Goal: Task Accomplishment & Management: Manage account settings

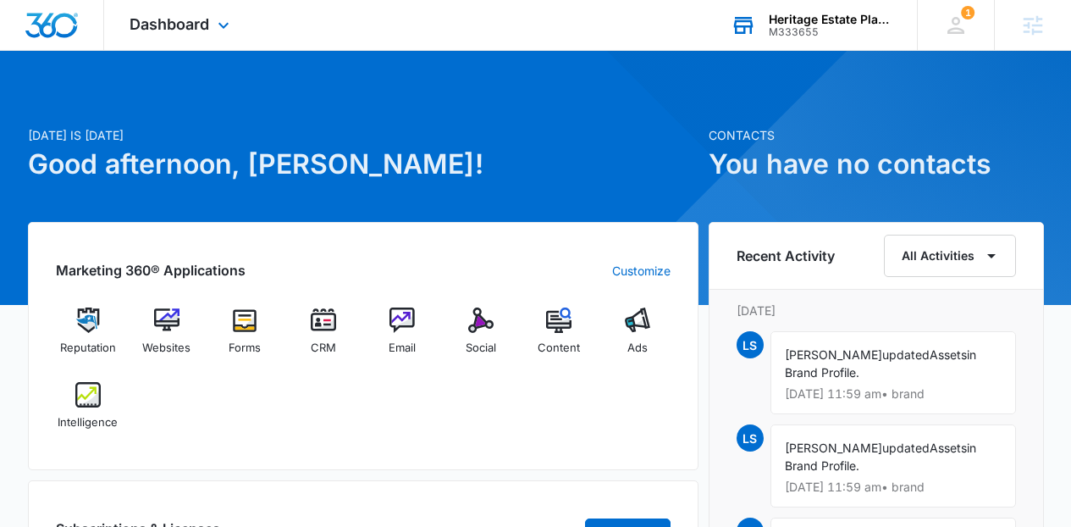
click at [819, 18] on div "Heritage Estate Planning and Law" at bounding box center [831, 20] width 124 height 14
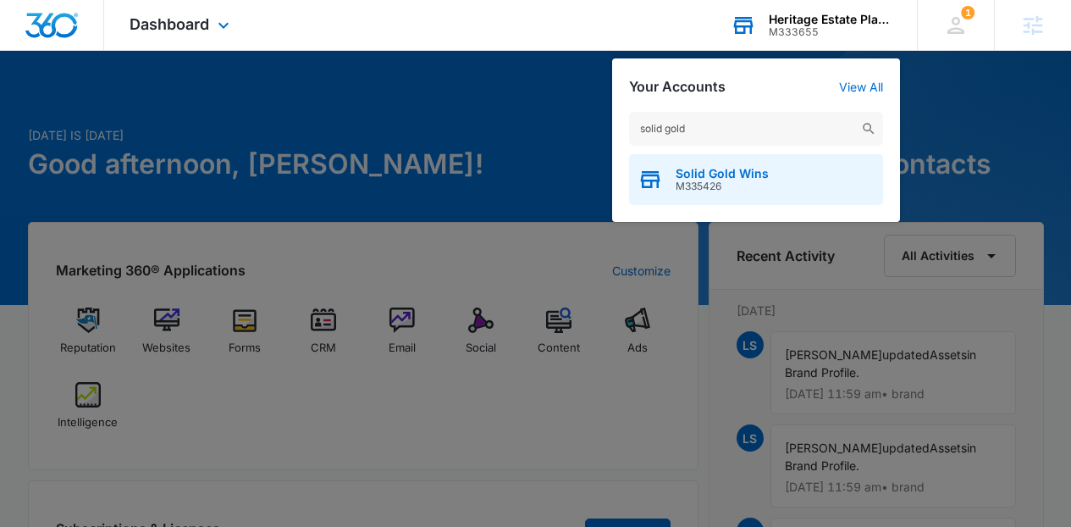
type input "solid gold"
click at [779, 185] on div "Solid Gold Wins M335426" at bounding box center [756, 179] width 254 height 51
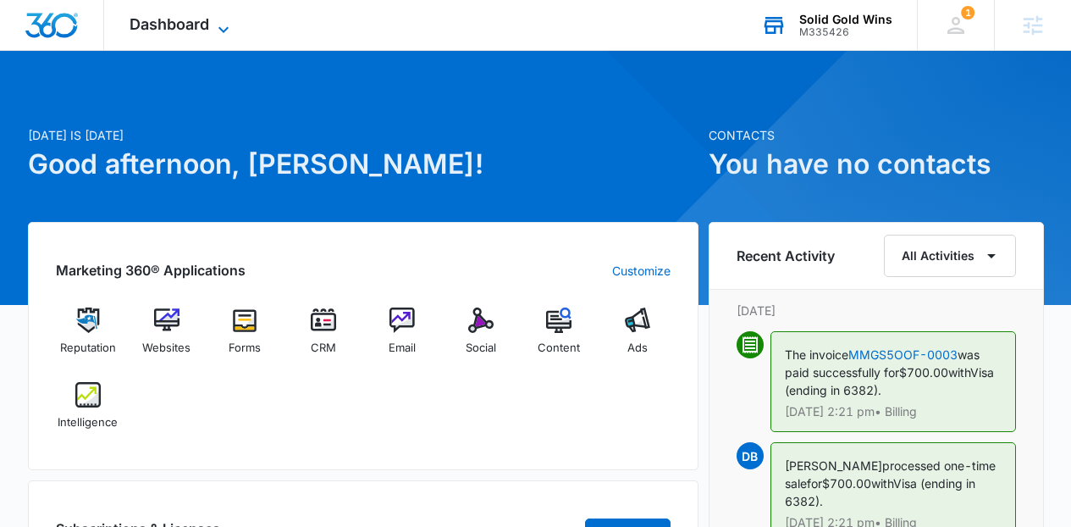
click at [196, 16] on span "Dashboard" at bounding box center [170, 24] width 80 height 18
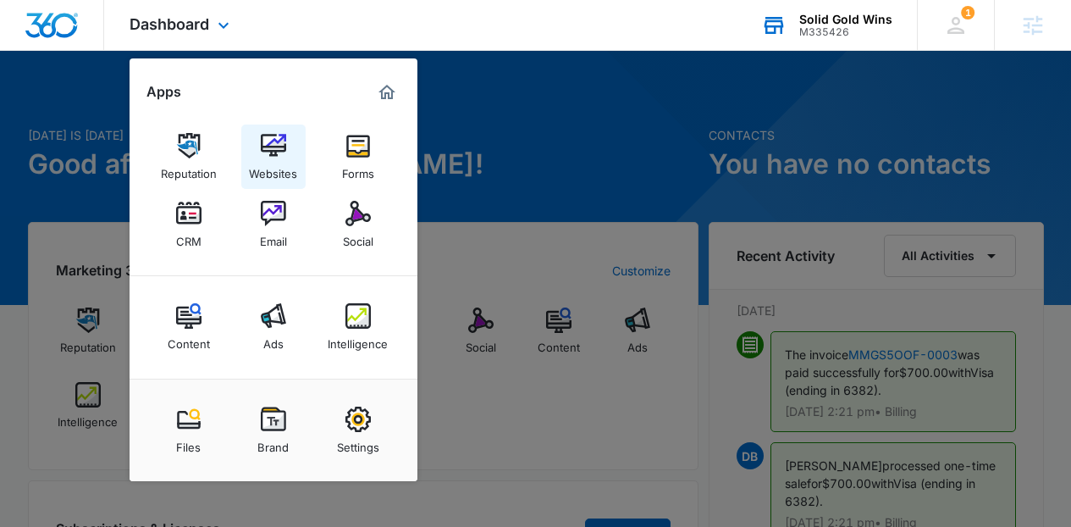
click at [254, 142] on link "Websites" at bounding box center [273, 156] width 64 height 64
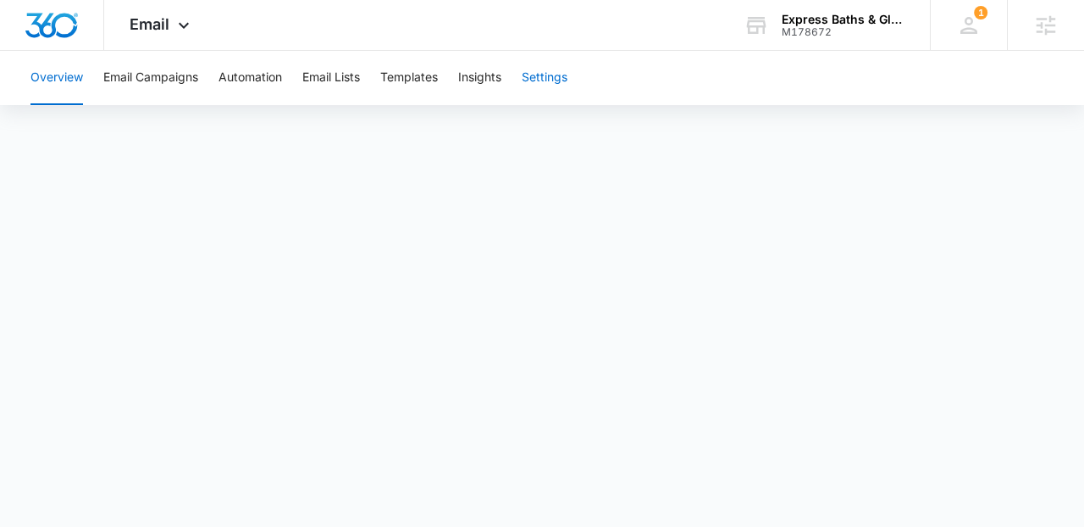
click at [551, 76] on button "Settings" at bounding box center [545, 78] width 46 height 54
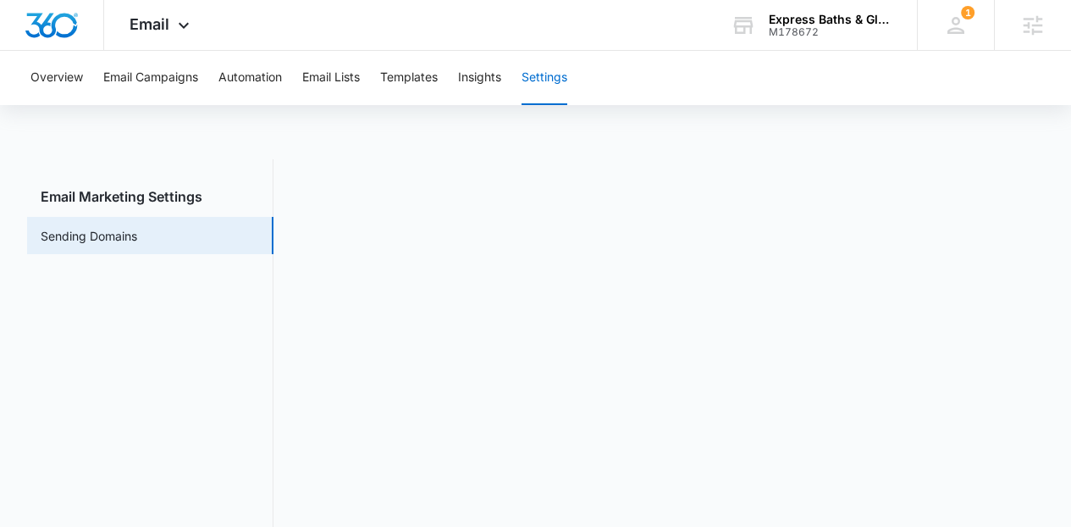
click at [1046, 273] on main "Email Marketing Settings Sending Domains" at bounding box center [535, 361] width 1071 height 405
drag, startPoint x: 1046, startPoint y: 383, endPoint x: 1045, endPoint y: 395, distance: 12.7
click at [1046, 404] on main "Email Marketing Settings Sending Domains" at bounding box center [535, 361] width 1071 height 405
click at [397, 94] on button "Templates" at bounding box center [409, 78] width 58 height 54
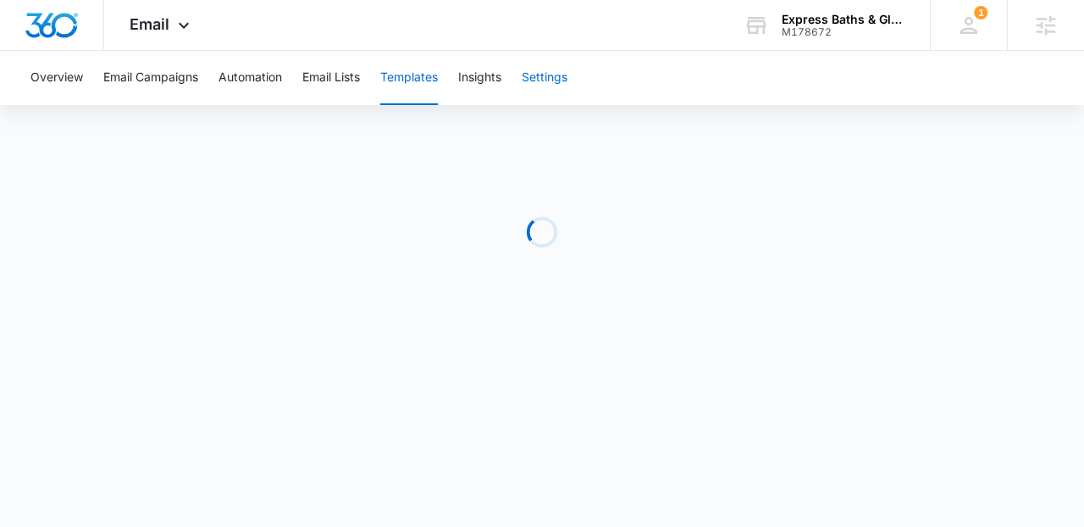
click at [549, 86] on button "Settings" at bounding box center [545, 78] width 46 height 54
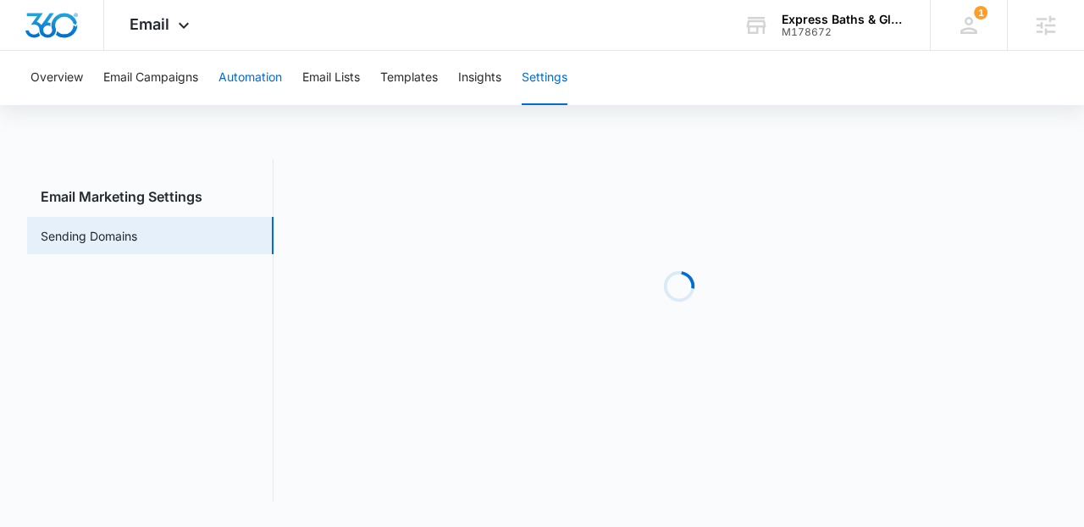
click at [259, 82] on button "Automation" at bounding box center [250, 78] width 64 height 54
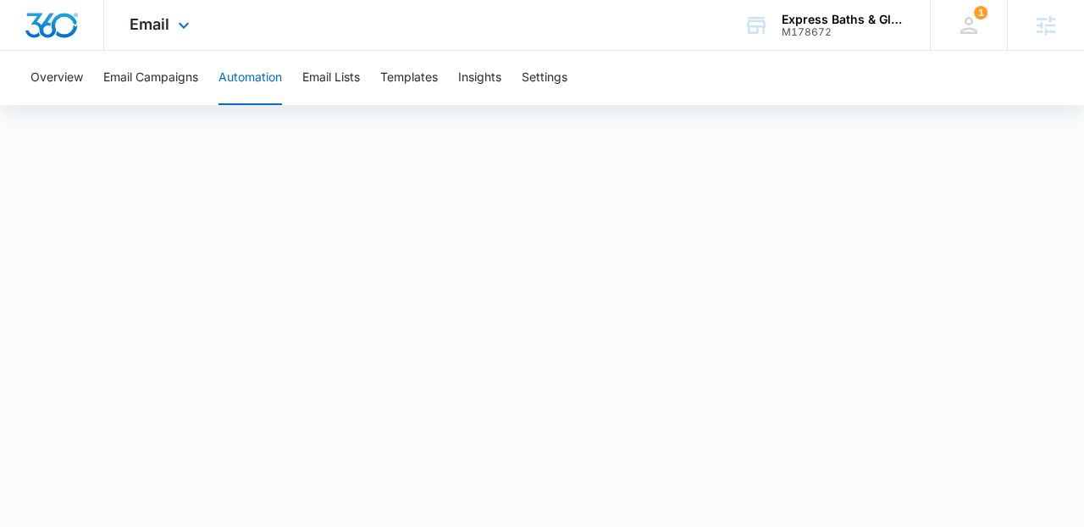
click at [80, 25] on div at bounding box center [52, 25] width 104 height 50
click at [41, 35] on img "Dashboard" at bounding box center [52, 25] width 54 height 25
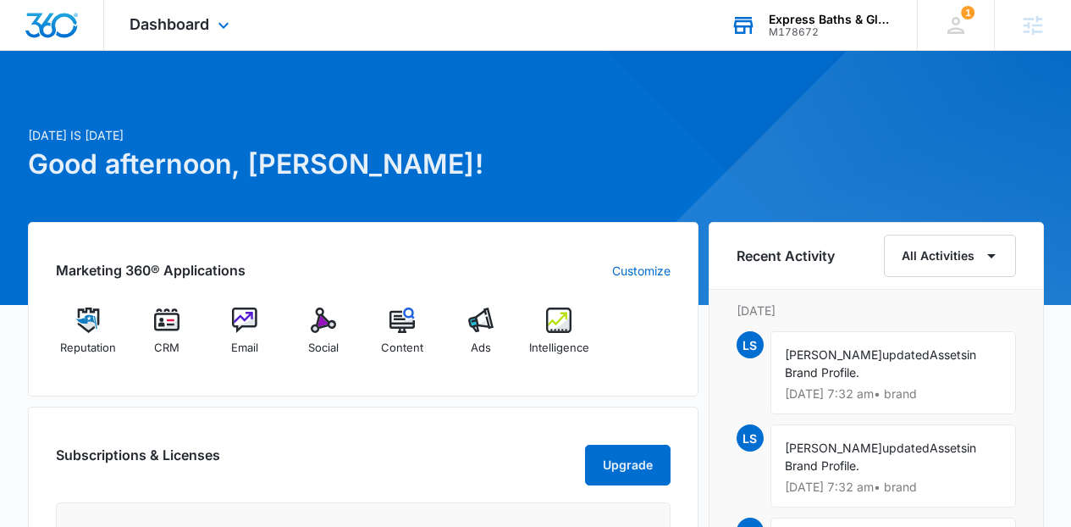
click at [753, 36] on icon at bounding box center [743, 25] width 25 height 25
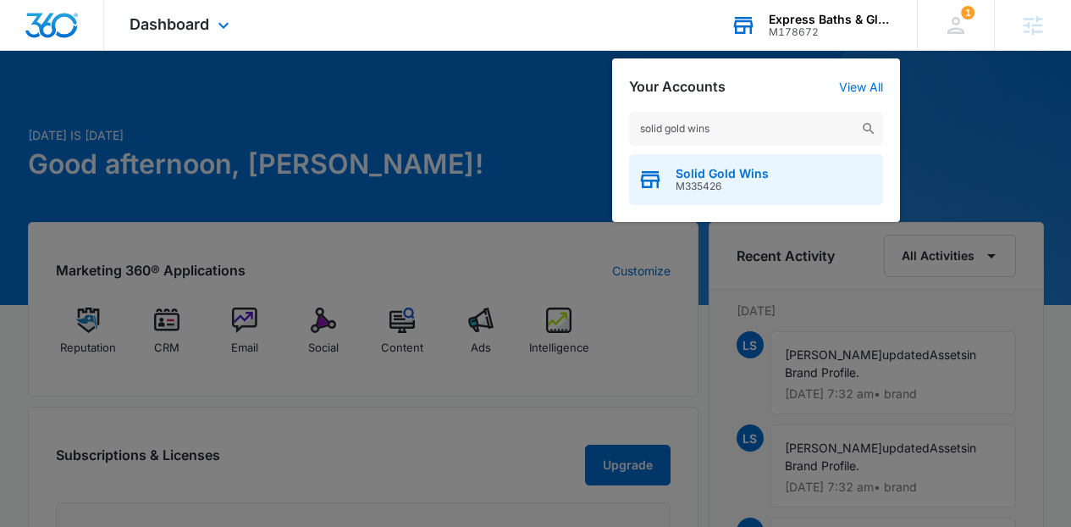
type input "solid gold wins"
click at [700, 181] on span "M335426" at bounding box center [722, 186] width 93 height 12
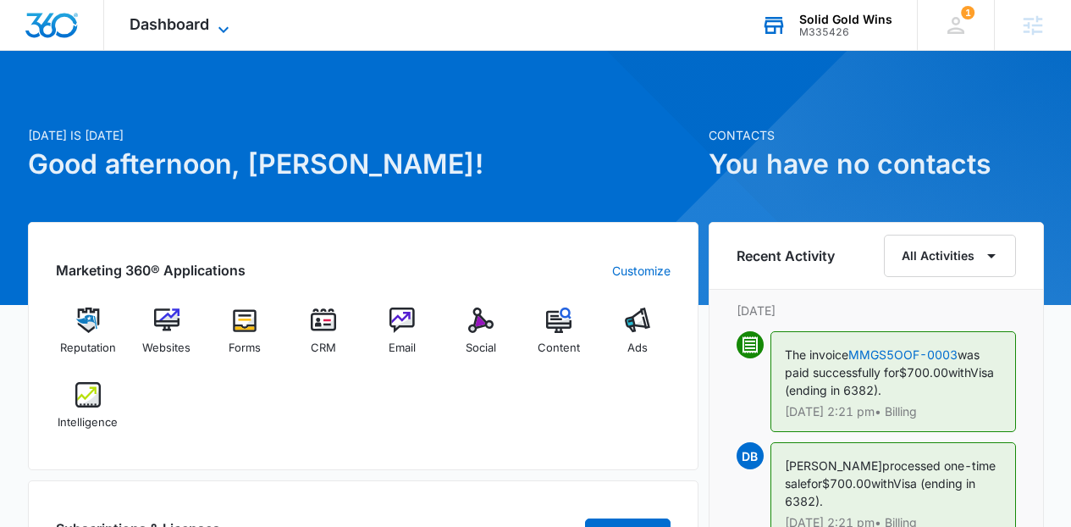
click at [178, 29] on span "Dashboard" at bounding box center [170, 24] width 80 height 18
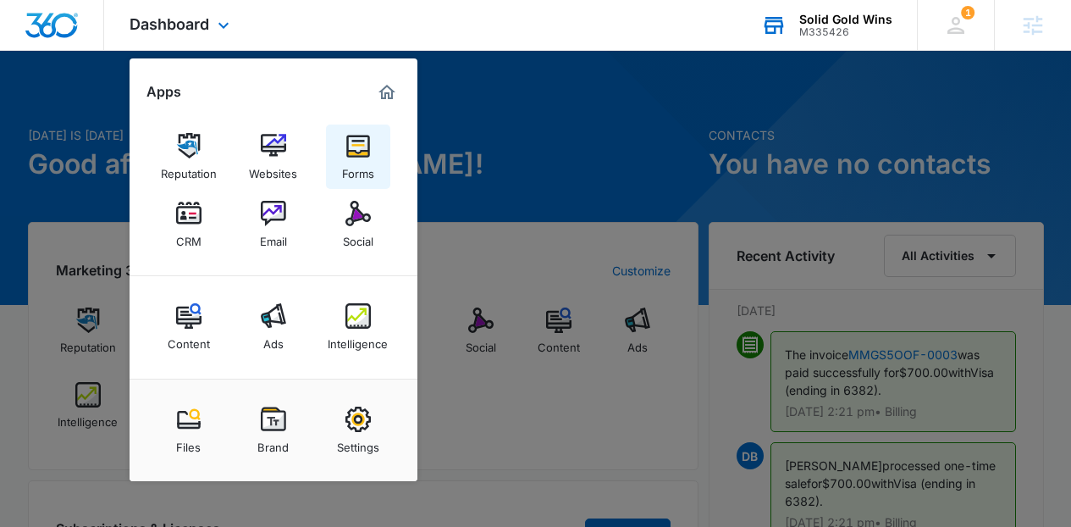
click at [340, 162] on link "Forms" at bounding box center [358, 156] width 64 height 64
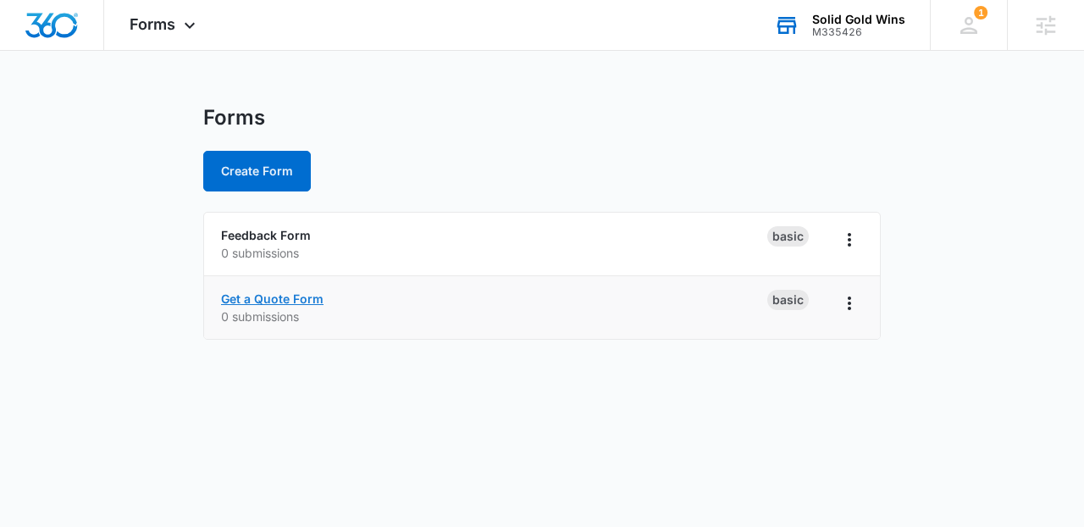
click at [315, 296] on link "Get a Quote Form" at bounding box center [272, 298] width 102 height 14
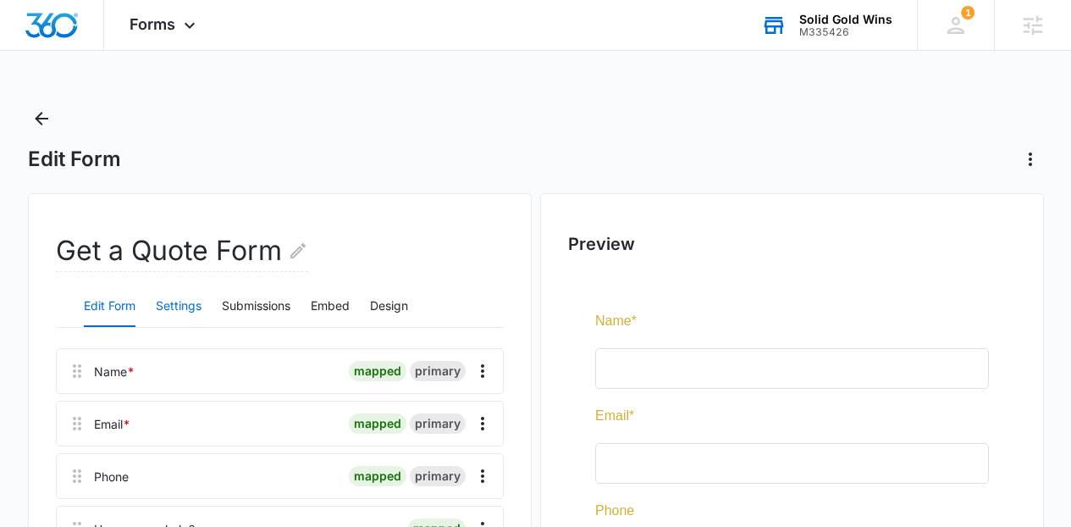
click at [177, 306] on button "Settings" at bounding box center [179, 306] width 46 height 41
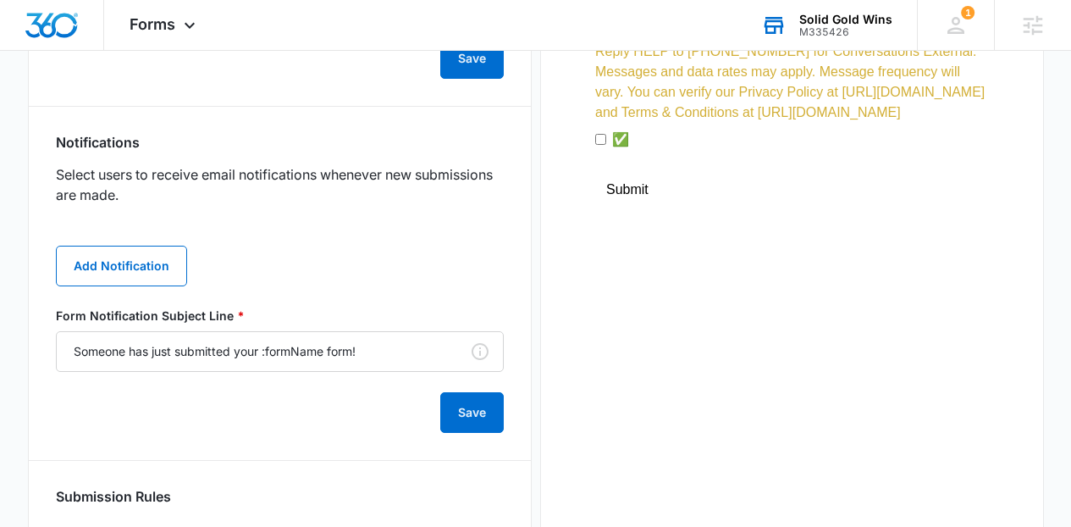
scroll to position [832, 0]
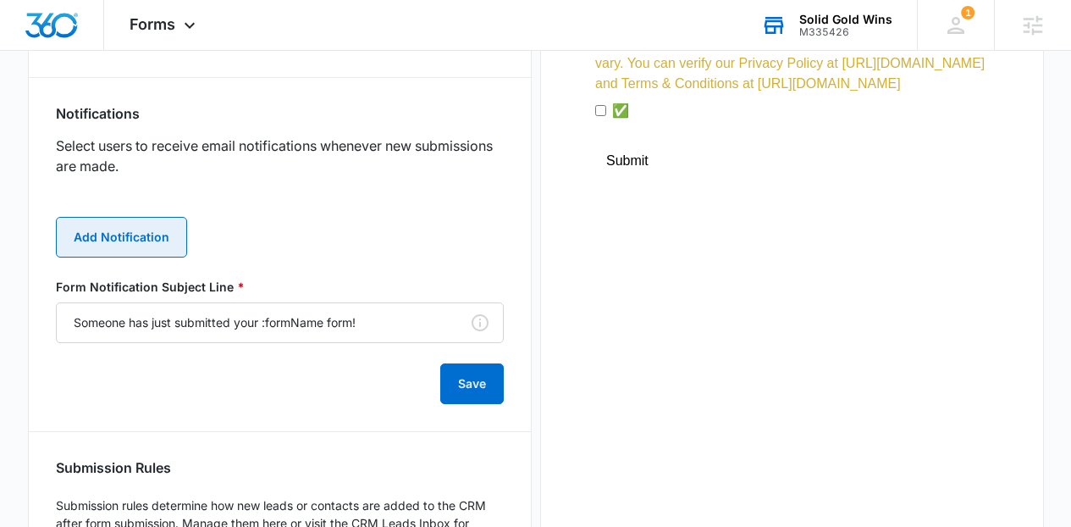
click at [150, 236] on button "Add Notification" at bounding box center [121, 237] width 131 height 41
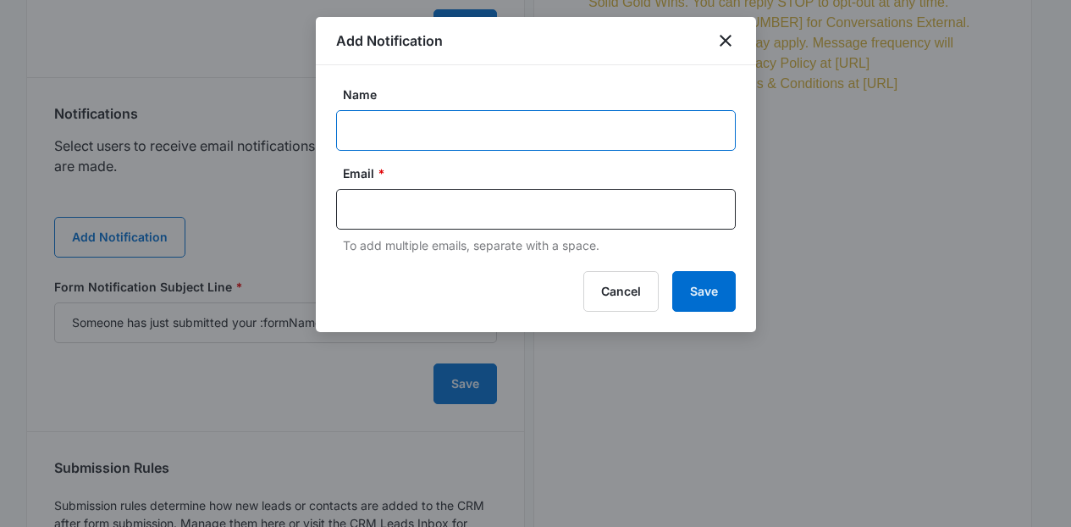
click at [415, 150] on input "Name" at bounding box center [536, 130] width 400 height 41
paste input "pureprofitplays@yahoo.com M360 Primary Contact Phone 17024750111"
drag, startPoint x: 475, startPoint y: 126, endPoint x: 726, endPoint y: 132, distance: 251.5
click at [726, 132] on input "pureprofitplays@yahoo.com M360 Primary Contact Phone 17024750111" at bounding box center [536, 130] width 400 height 41
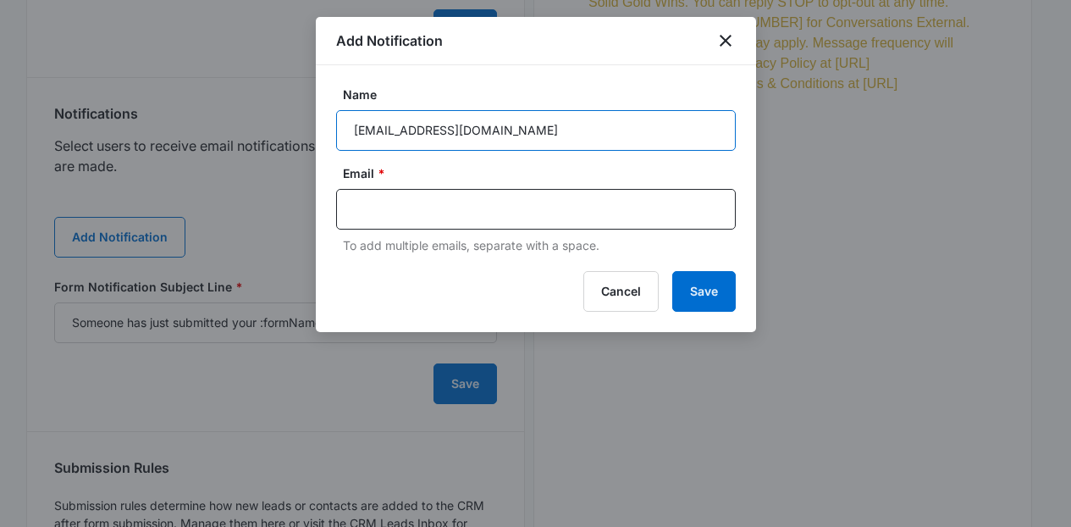
scroll to position [0, 0]
type input "[EMAIL_ADDRESS][DOMAIN_NAME]"
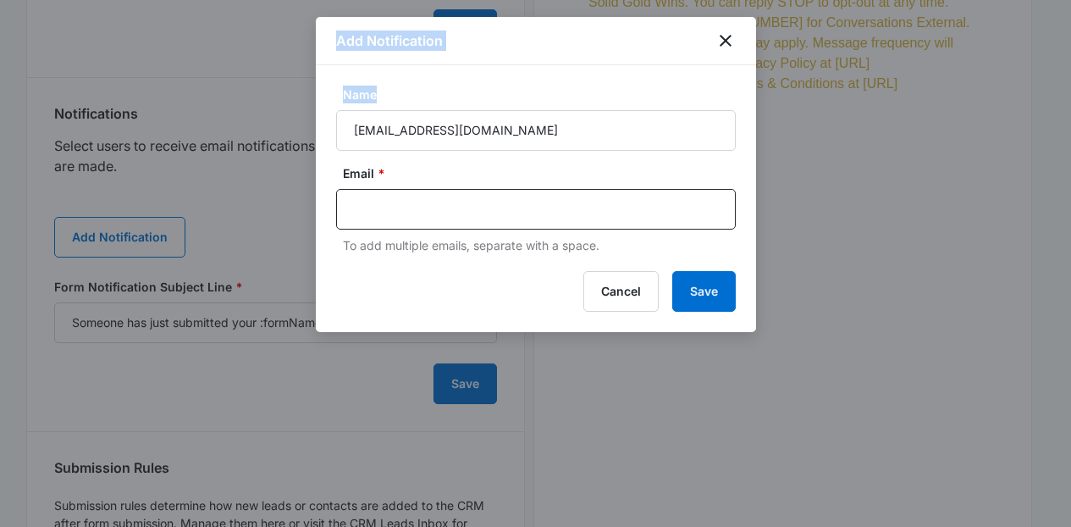
drag, startPoint x: 613, startPoint y: 151, endPoint x: 308, endPoint y: 141, distance: 305.0
click at [389, 135] on input "[EMAIL_ADDRESS][DOMAIN_NAME]" at bounding box center [536, 130] width 400 height 41
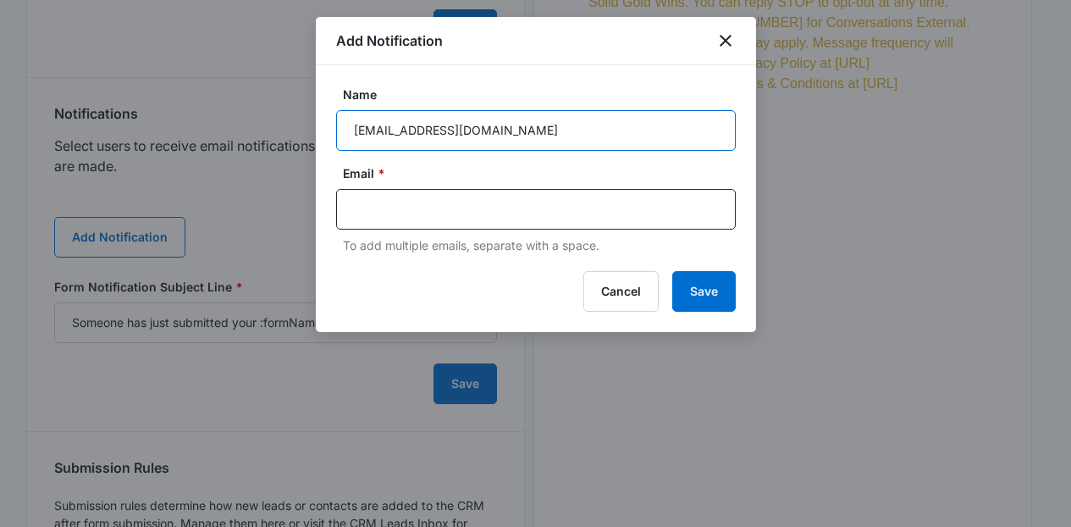
click at [389, 135] on input "[EMAIL_ADDRESS][DOMAIN_NAME]" at bounding box center [536, 130] width 400 height 41
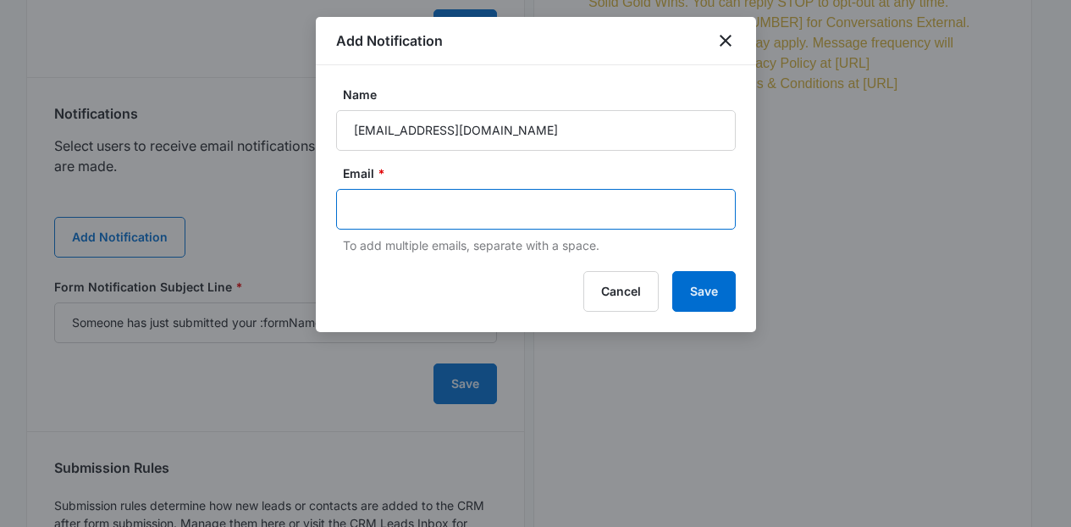
click at [400, 215] on input "text" at bounding box center [537, 208] width 367 height 25
paste input "[EMAIL_ADDRESS][DOMAIN_NAME]"
type input "[EMAIL_ADDRESS][DOMAIN_NAME]"
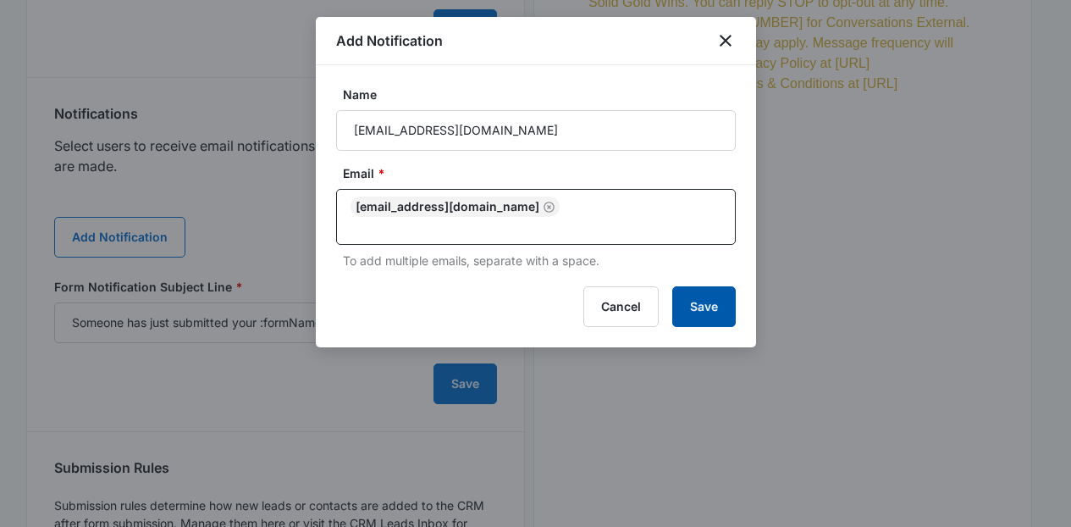
click at [697, 290] on button "Save" at bounding box center [704, 306] width 64 height 41
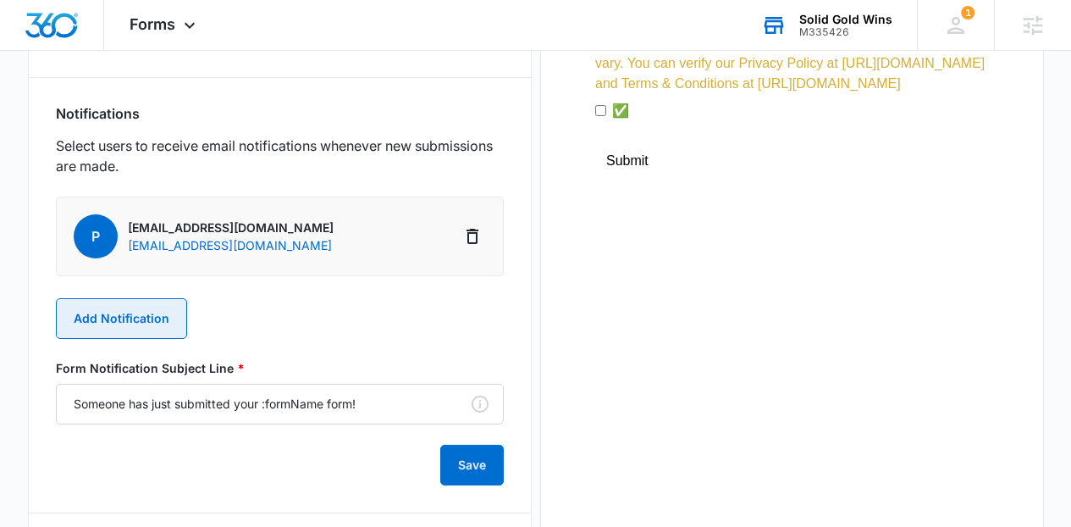
click at [146, 312] on button "Add Notification" at bounding box center [121, 318] width 131 height 41
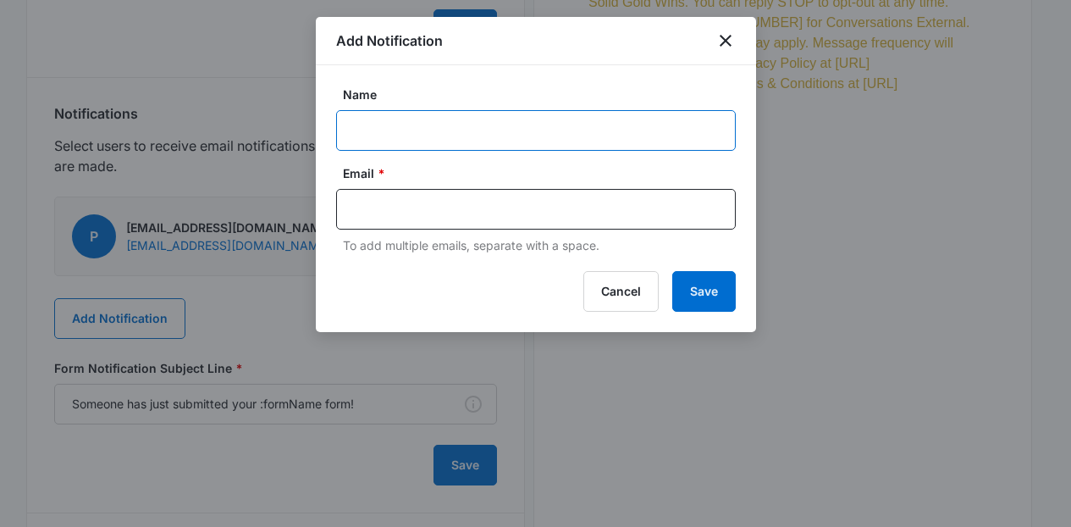
click at [465, 126] on input "Name" at bounding box center [536, 130] width 400 height 41
paste input "kenkauff1@gmail.com"
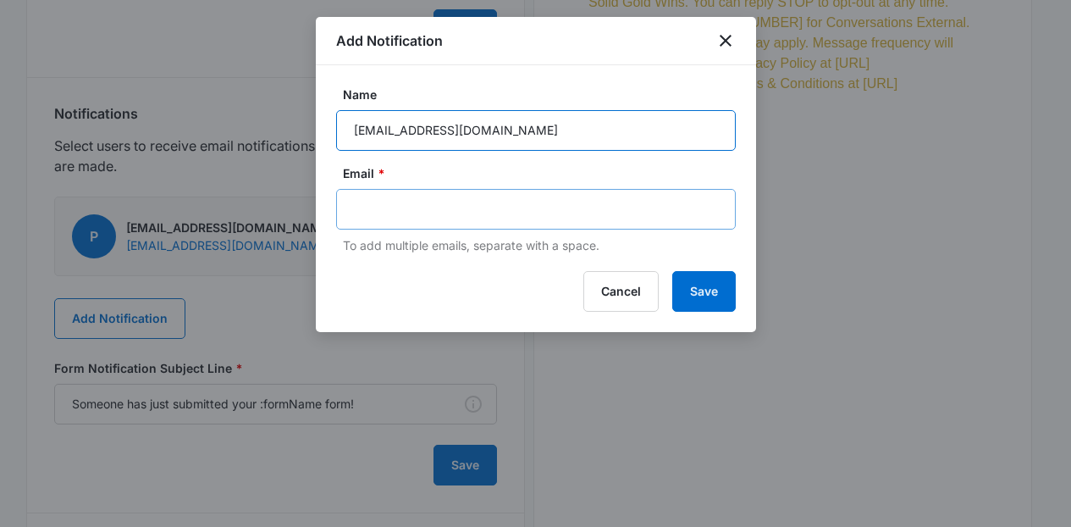
type input "kenkauff1@gmail.com"
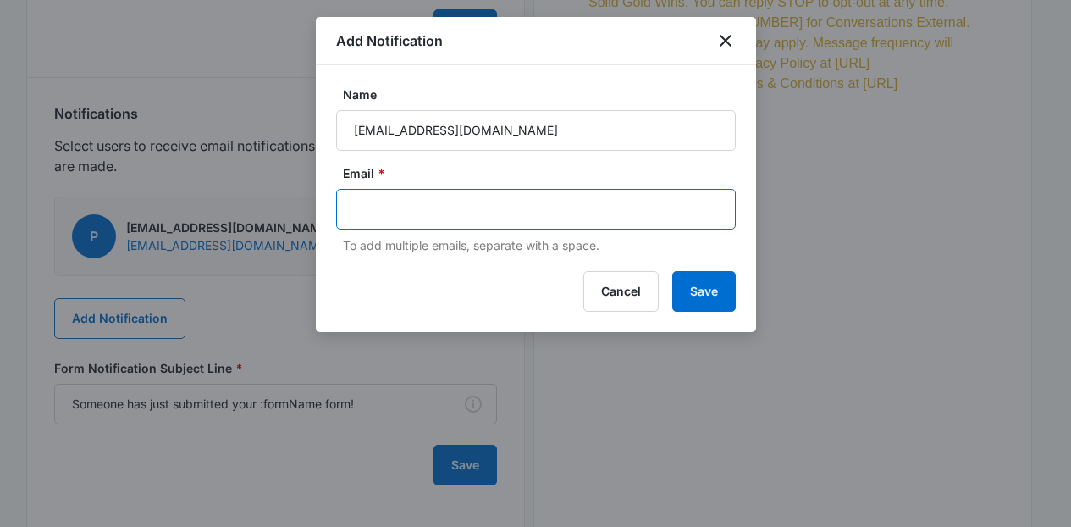
click at [410, 221] on input "text" at bounding box center [537, 208] width 367 height 25
paste input "kenkauff1@gmail.com"
type input "kenkauff1@gmail.com"
click at [700, 301] on button "Save" at bounding box center [704, 291] width 64 height 41
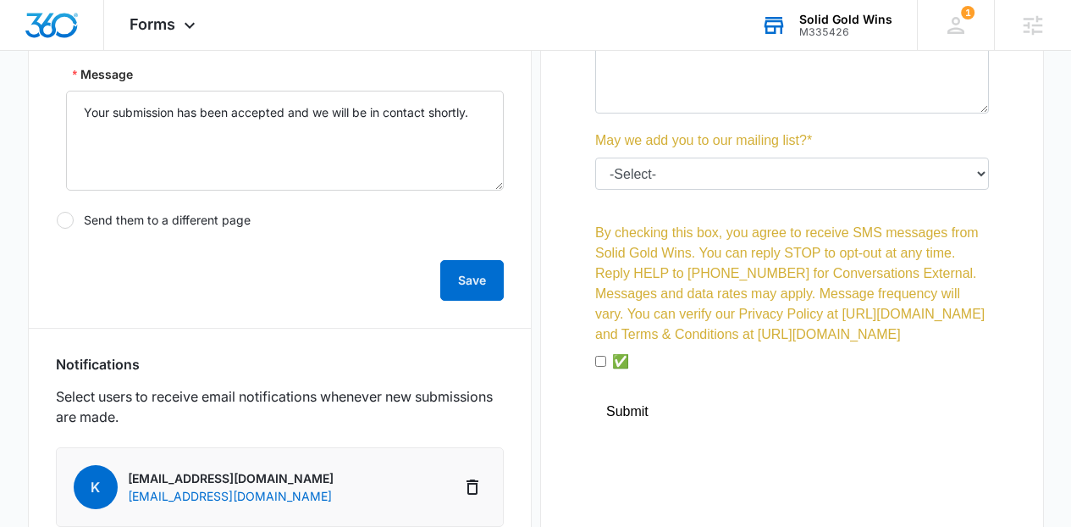
scroll to position [657, 0]
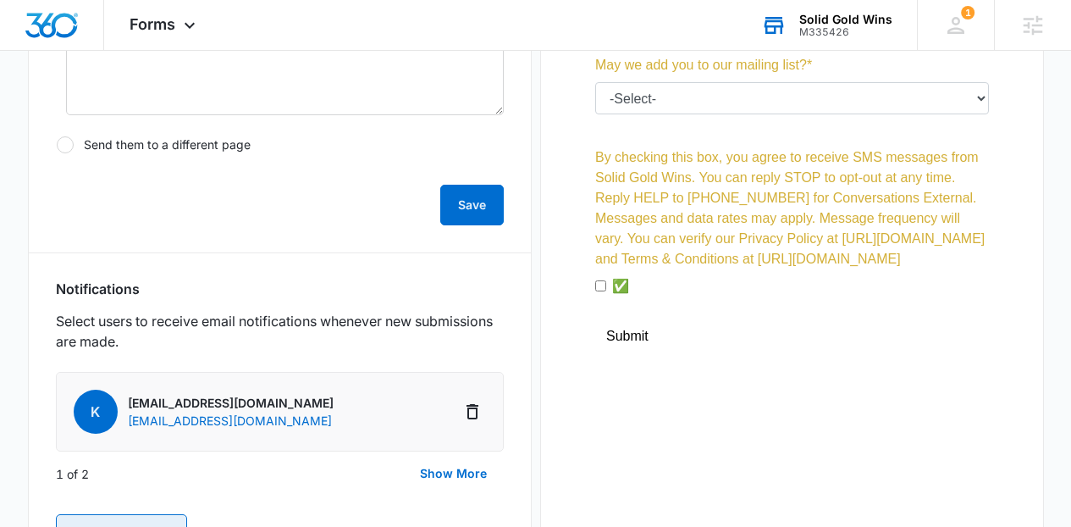
click at [103, 517] on button "Add Notification" at bounding box center [121, 534] width 131 height 41
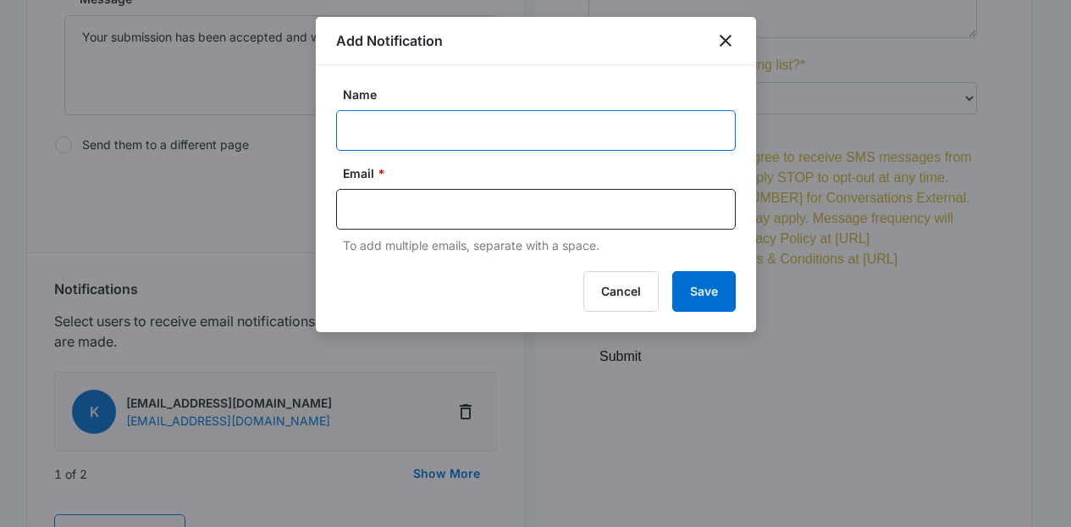
click at [341, 132] on input "Name" at bounding box center [536, 130] width 400 height 41
drag, startPoint x: 698, startPoint y: 127, endPoint x: 287, endPoint y: 117, distance: 410.8
click at [287, 118] on body "Forms Apps Reputation Websites Forms CRM Email Social Content Ads Intelligence …" at bounding box center [535, 156] width 1071 height 1626
type input "Solid Gold Wins MSM"
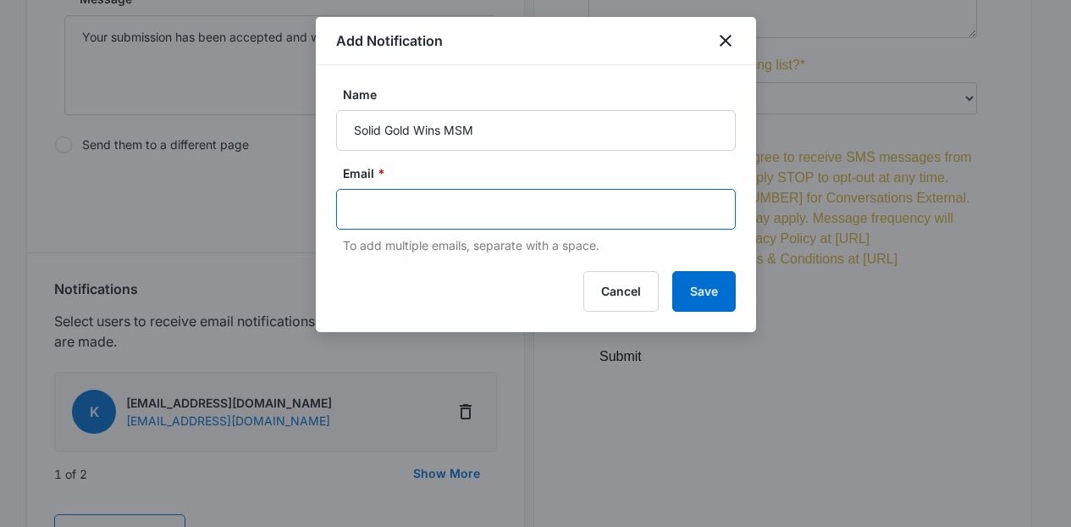
click at [357, 197] on input "text" at bounding box center [537, 208] width 367 height 25
paste input "[PERSON_NAME][EMAIL_ADDRESS][PERSON_NAME][DOMAIN_NAME]"
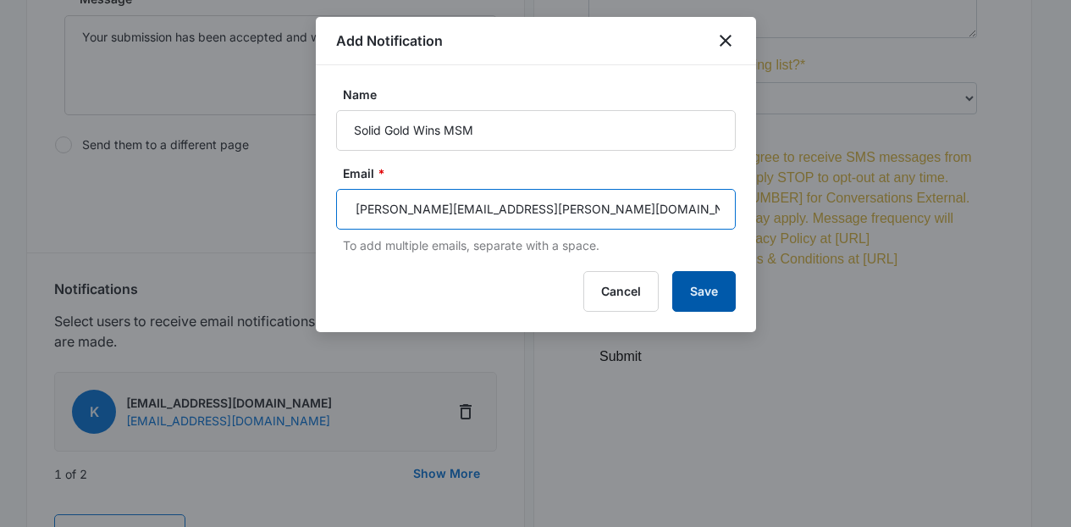
type input "[PERSON_NAME][EMAIL_ADDRESS][PERSON_NAME][DOMAIN_NAME]"
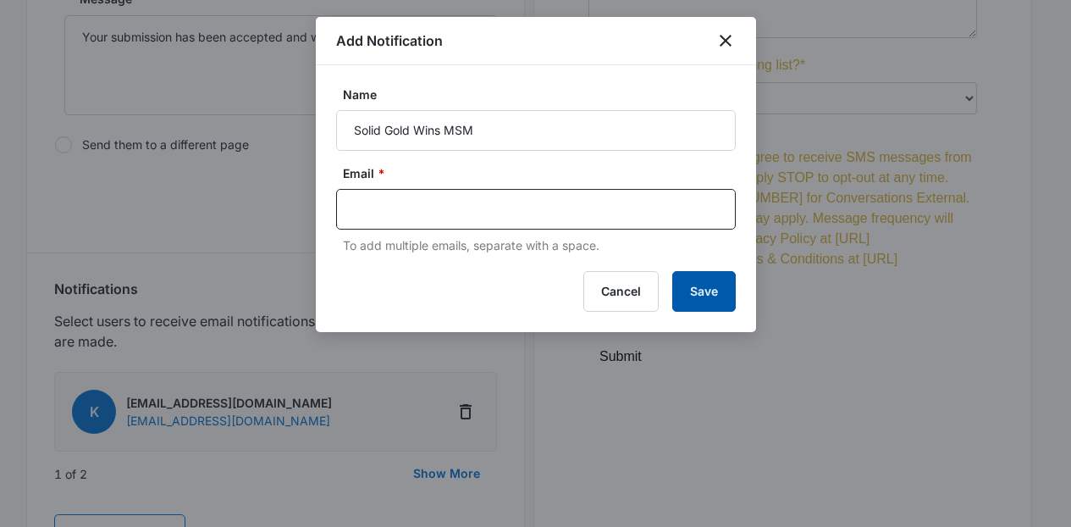
click at [726, 294] on button "Save" at bounding box center [704, 291] width 64 height 41
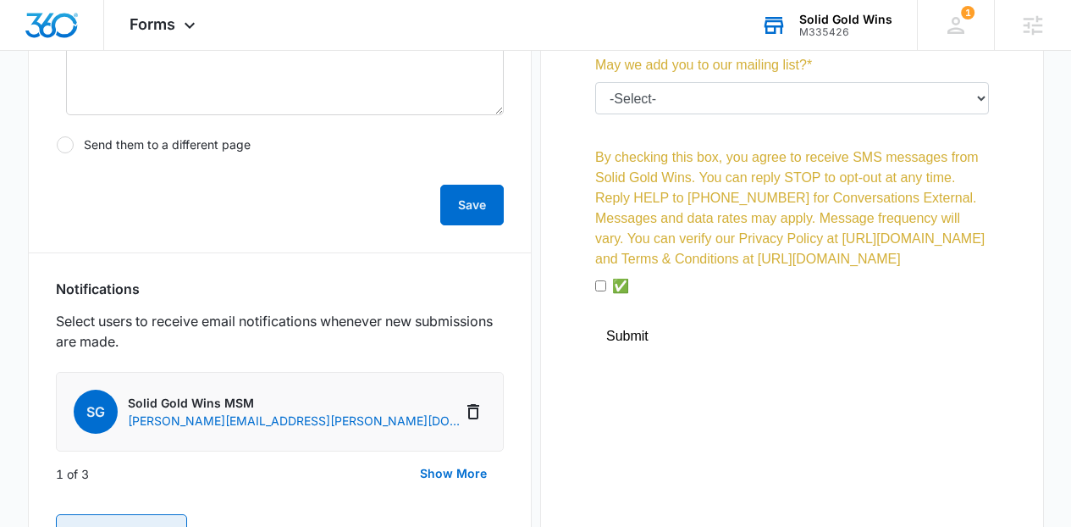
scroll to position [685, 0]
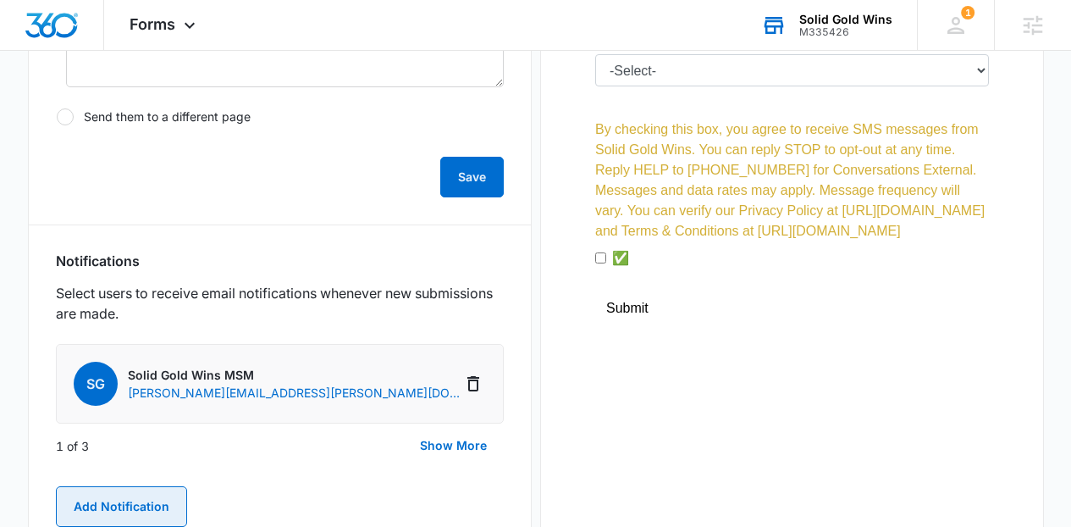
click at [129, 506] on button "Add Notification" at bounding box center [121, 506] width 131 height 41
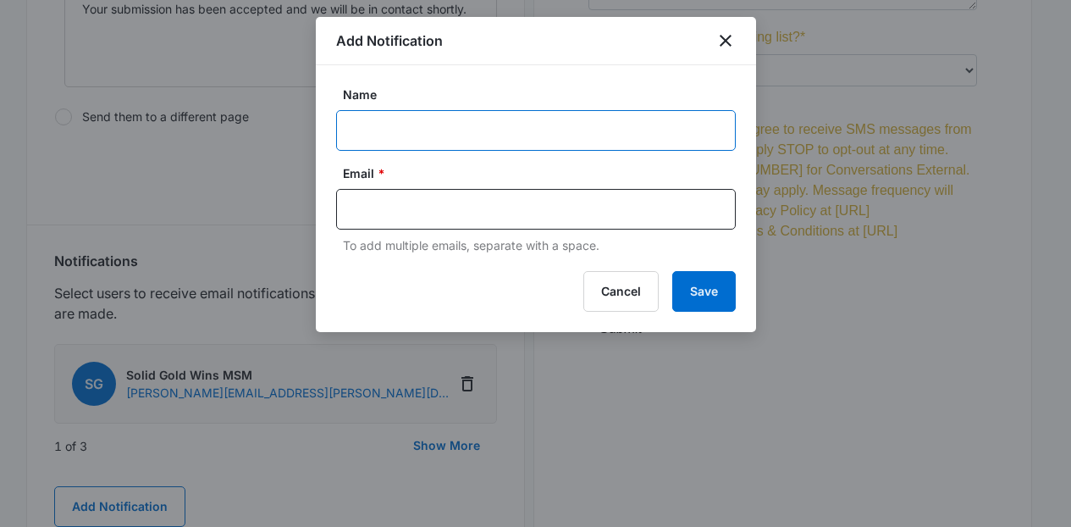
click at [400, 138] on input "Name" at bounding box center [536, 130] width 400 height 41
type input "Solid Gold Wins MSM"
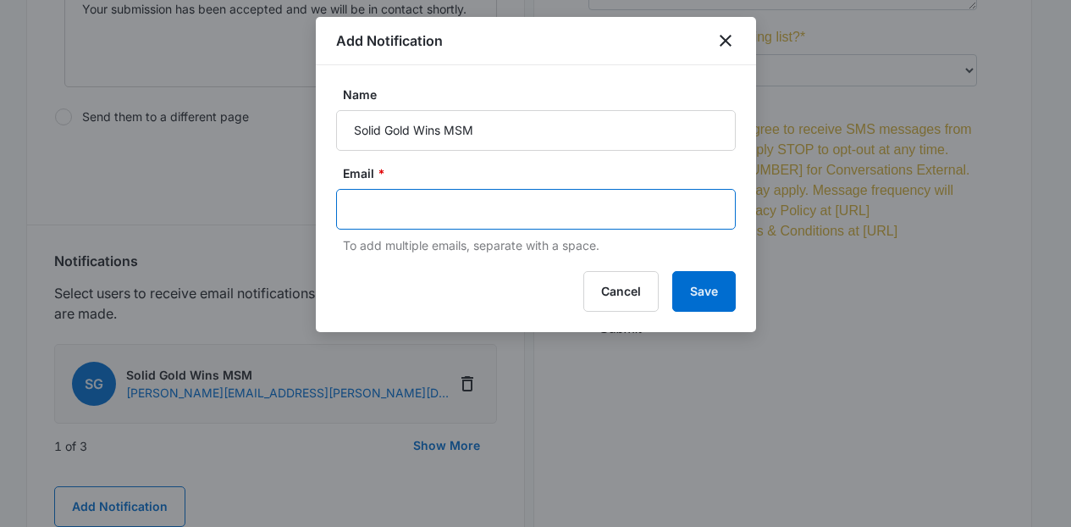
click at [467, 202] on input "text" at bounding box center [537, 208] width 367 height 25
paste input "[PERSON_NAME][EMAIL_ADDRESS][PERSON_NAME][DOMAIN_NAME]"
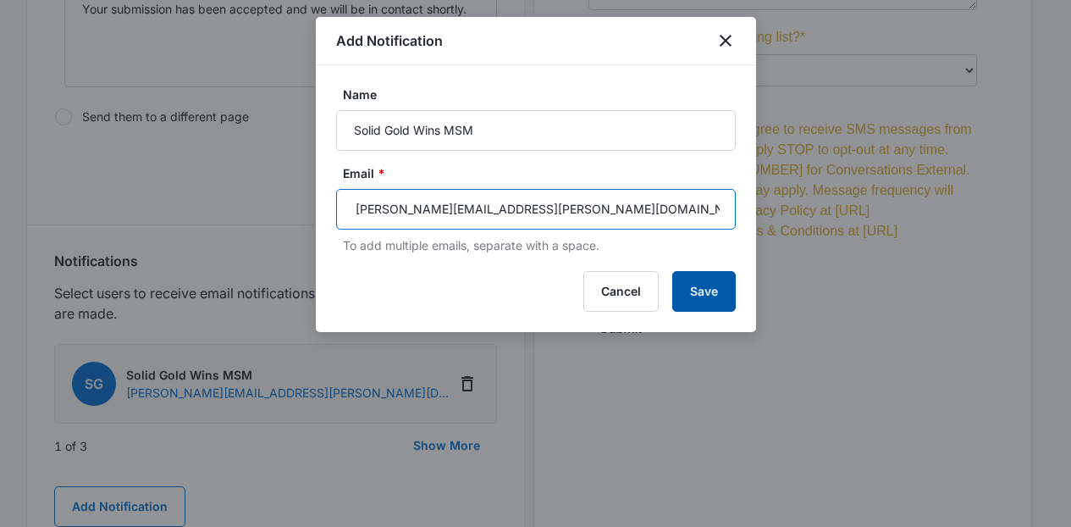
type input "[PERSON_NAME][EMAIL_ADDRESS][PERSON_NAME][DOMAIN_NAME]"
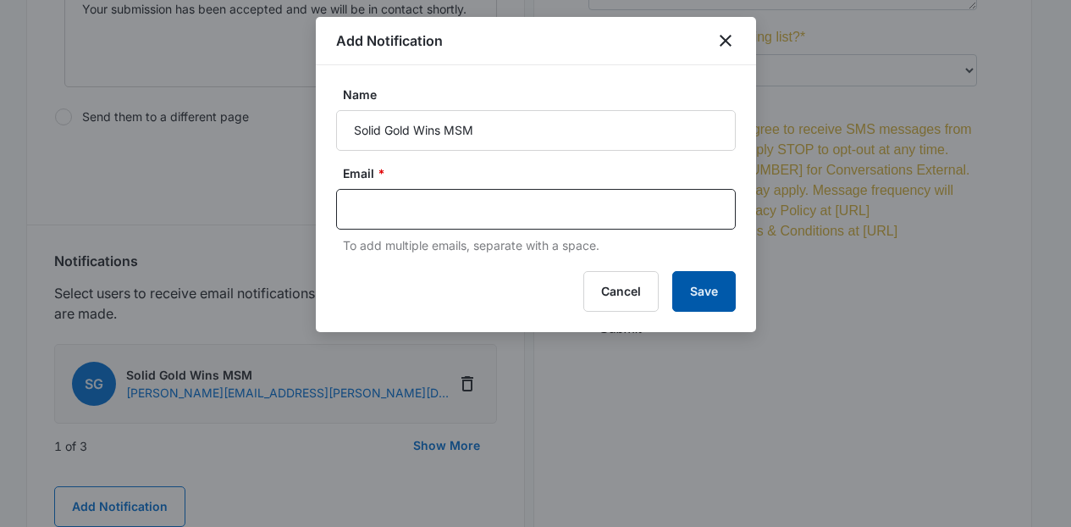
click at [710, 298] on button "Save" at bounding box center [704, 291] width 64 height 41
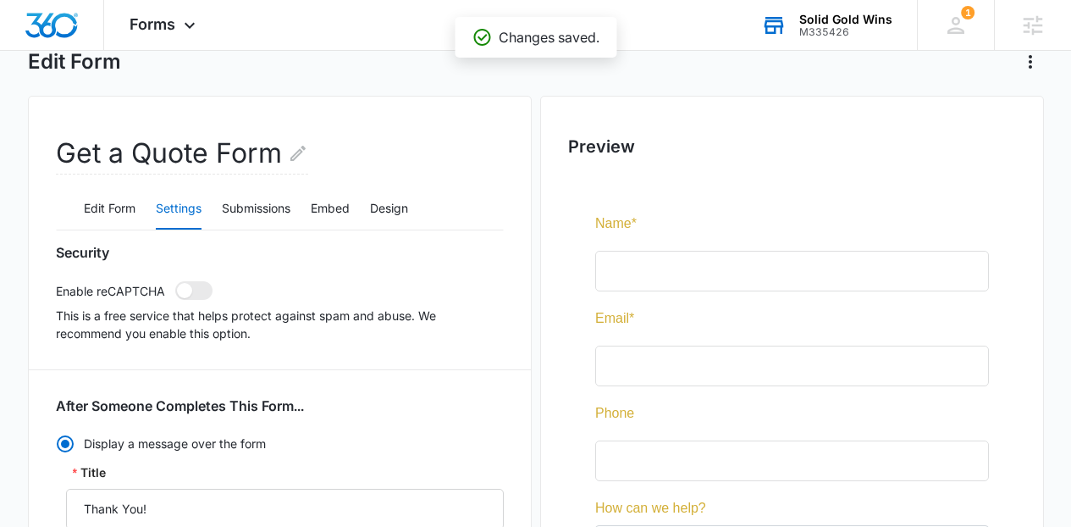
scroll to position [0, 0]
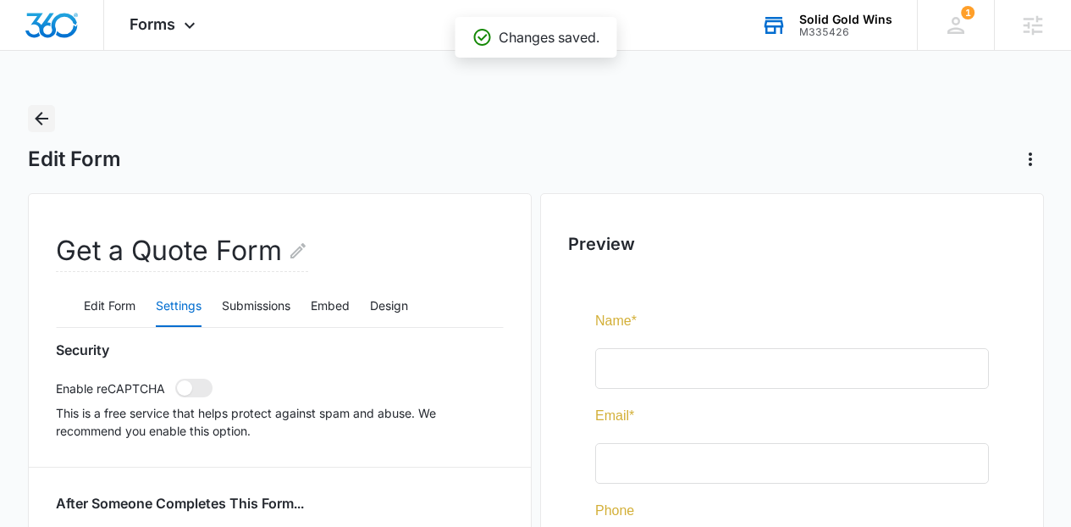
click at [46, 118] on icon "Back" at bounding box center [42, 119] width 14 height 14
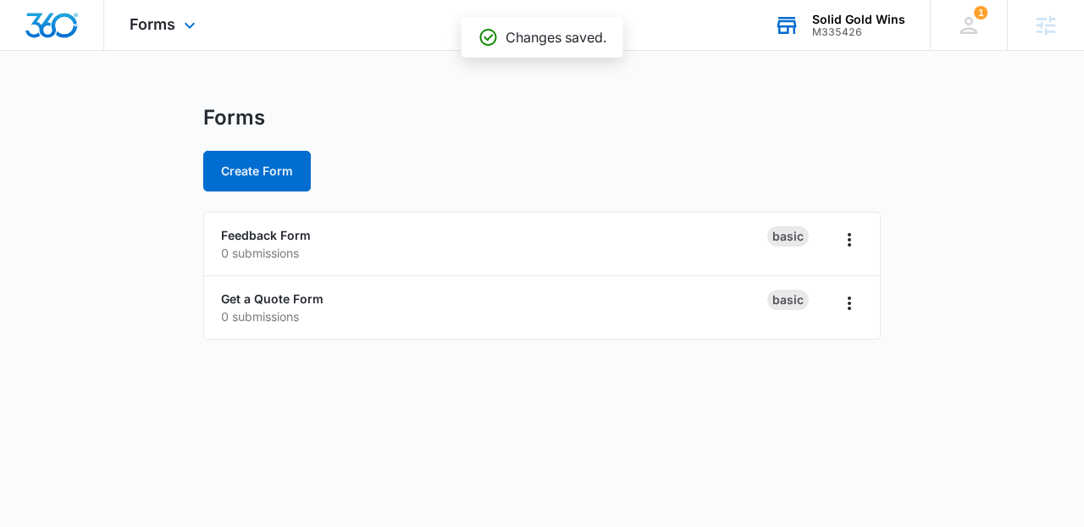
click at [57, 23] on img "Dashboard" at bounding box center [52, 25] width 54 height 25
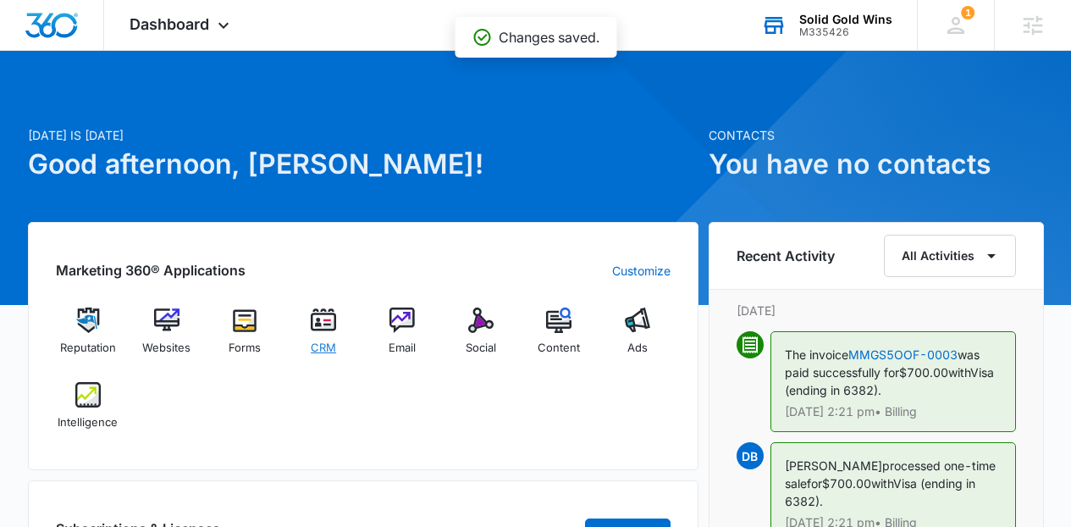
click at [301, 342] on div "CRM" at bounding box center [323, 337] width 65 height 60
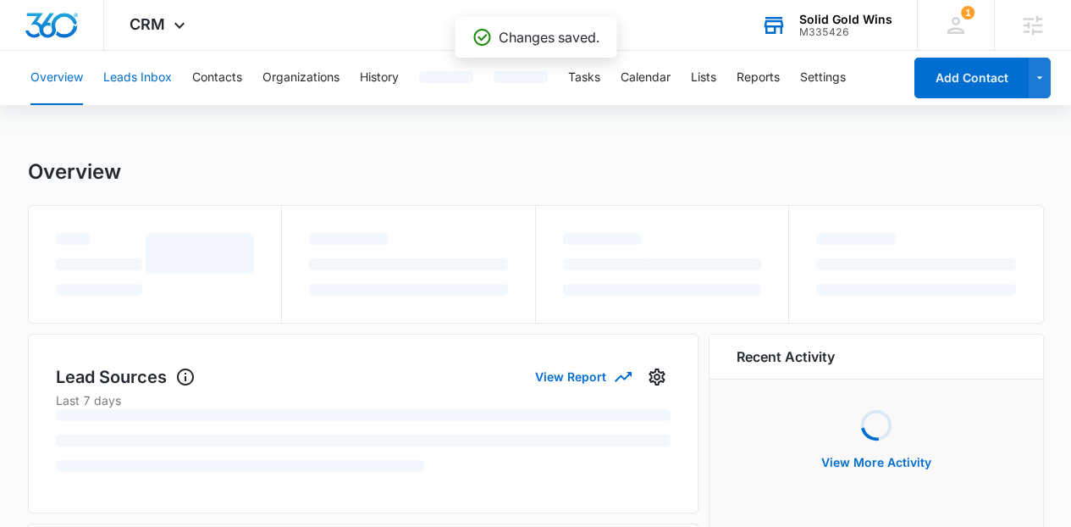
click at [146, 75] on button "Leads Inbox" at bounding box center [137, 78] width 69 height 54
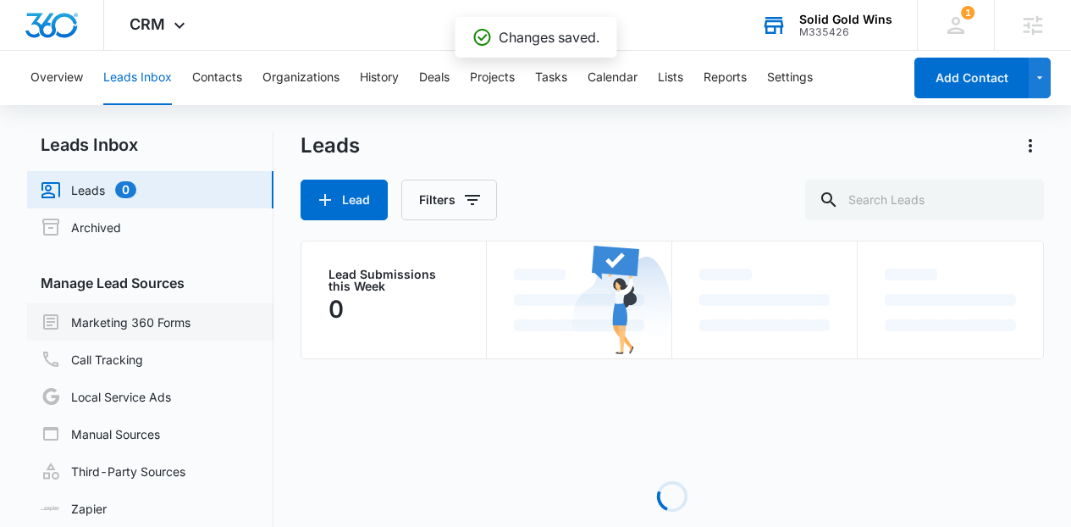
click at [176, 313] on link "Marketing 360 Forms" at bounding box center [116, 322] width 150 height 20
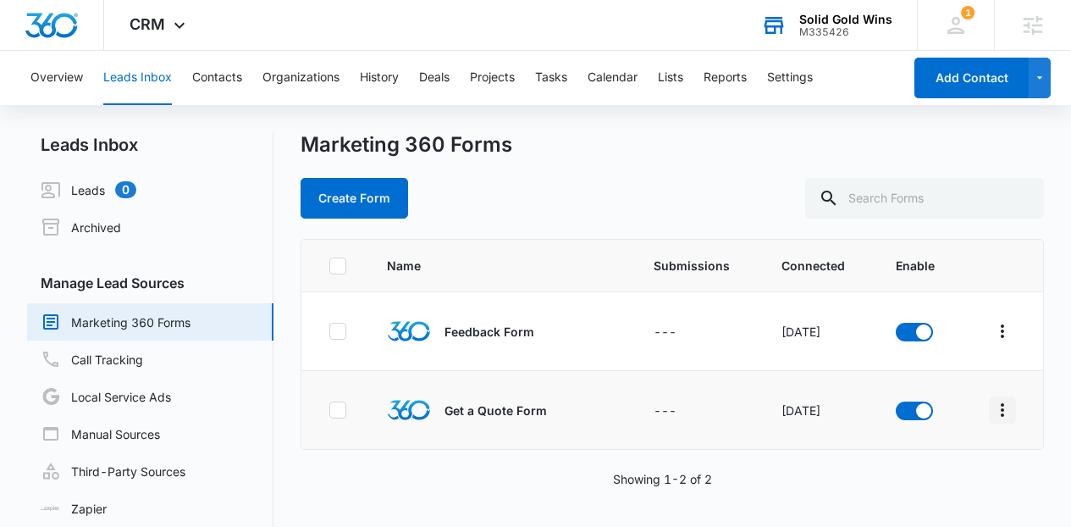
click at [999, 415] on icon "Overflow Menu" at bounding box center [1002, 410] width 20 height 20
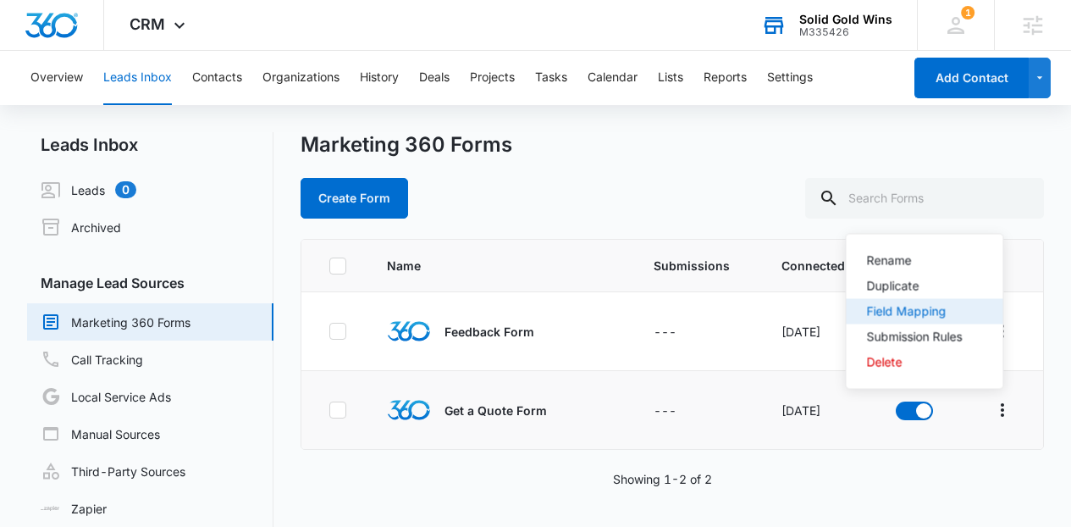
click at [937, 313] on div "Field Mapping" at bounding box center [915, 312] width 96 height 12
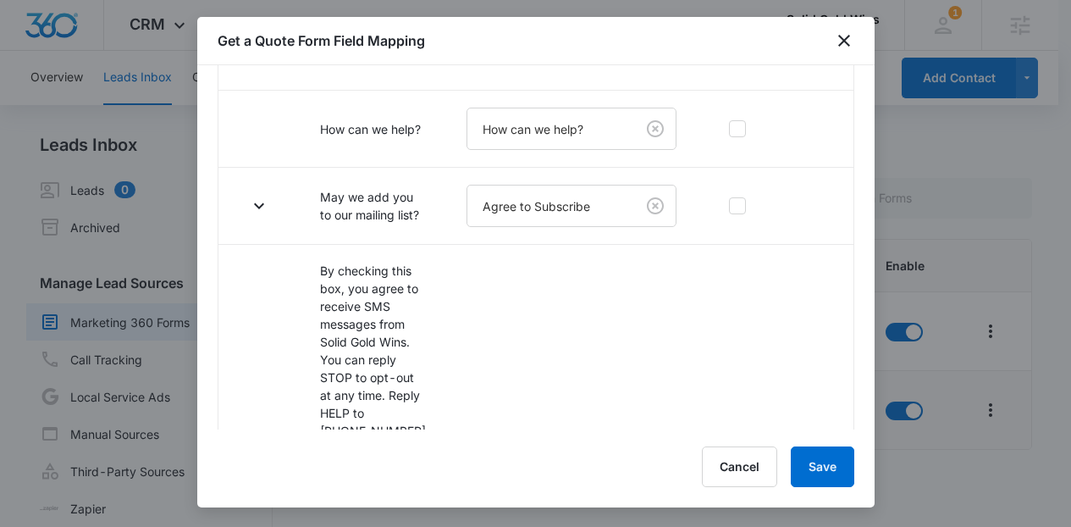
scroll to position [406, 0]
click at [259, 208] on icon "button" at bounding box center [259, 207] width 10 height 6
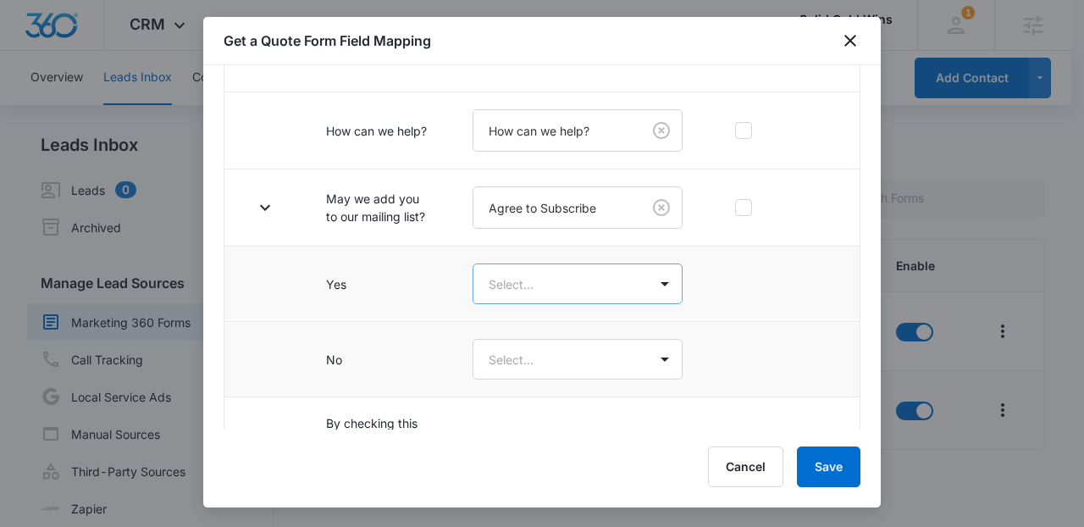
click at [621, 276] on body "CRM Apps Reputation Websites Forms CRM Email Social Content Ads Intelligence Fi…" at bounding box center [542, 283] width 1084 height 567
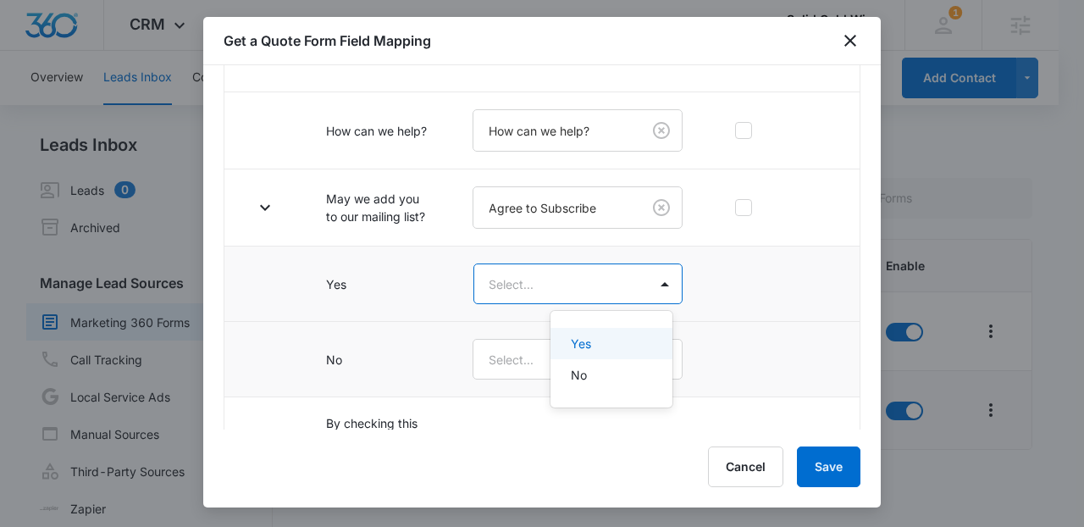
click at [606, 337] on div "Yes" at bounding box center [609, 343] width 77 height 18
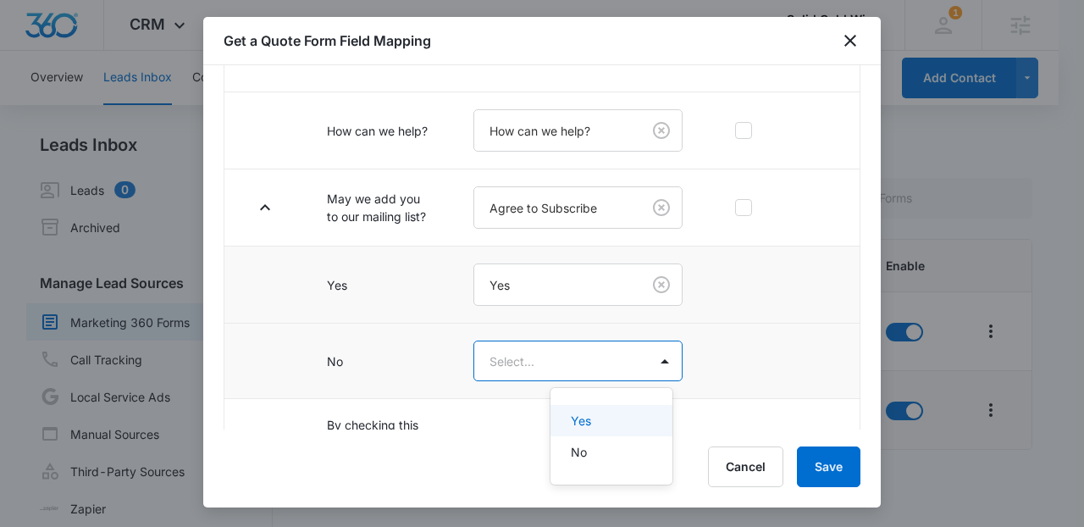
click at [616, 368] on body "CRM Apps Reputation Websites Forms CRM Email Social Content Ads Intelligence Fi…" at bounding box center [542, 263] width 1084 height 527
click at [580, 446] on p "No" at bounding box center [579, 452] width 16 height 18
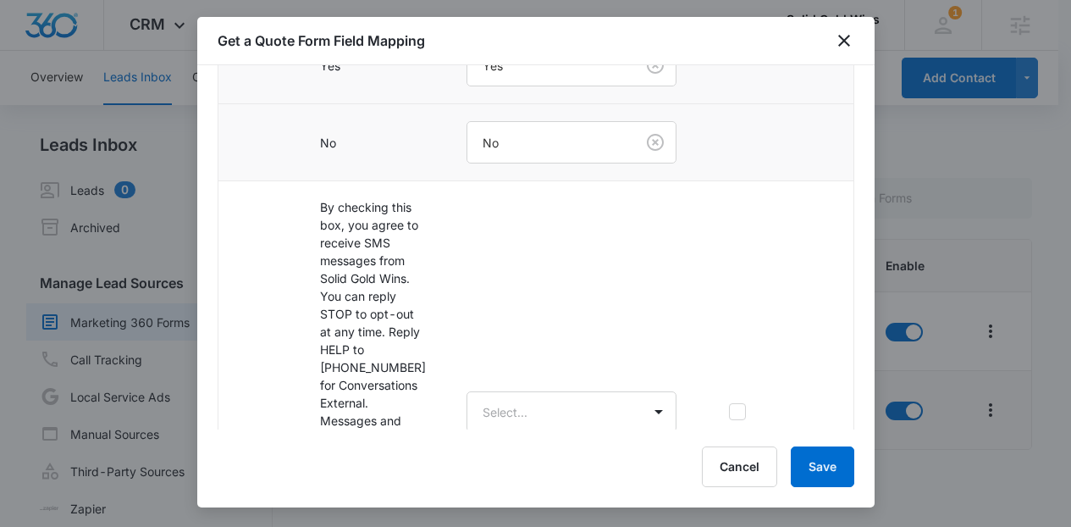
scroll to position [660, 0]
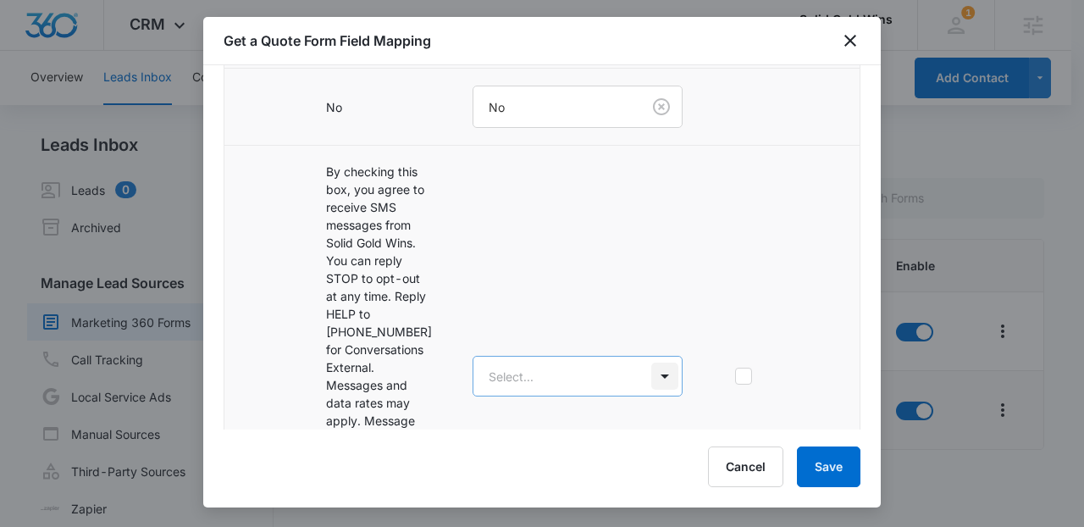
click at [646, 279] on body "CRM Apps Reputation Websites Forms CRM Email Social Content Ads Intelligence Fi…" at bounding box center [542, 283] width 1084 height 567
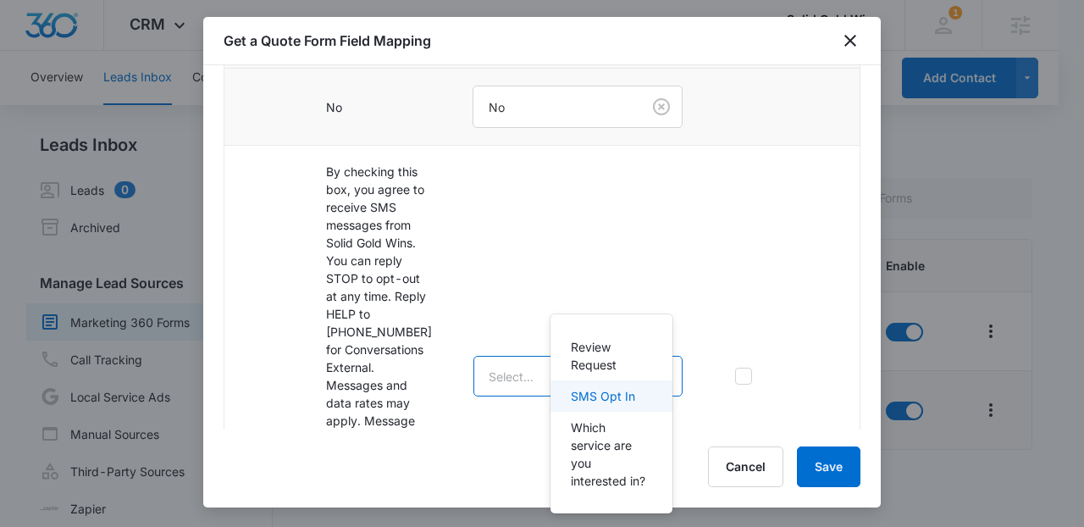
click at [614, 391] on p "SMS Opt In" at bounding box center [603, 396] width 64 height 18
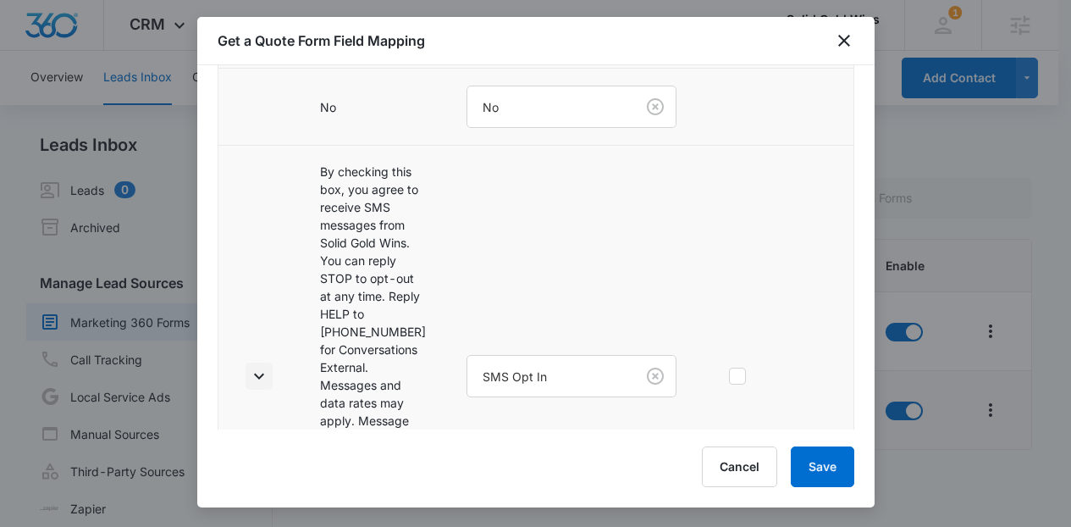
click at [247, 362] on button "button" at bounding box center [259, 375] width 27 height 27
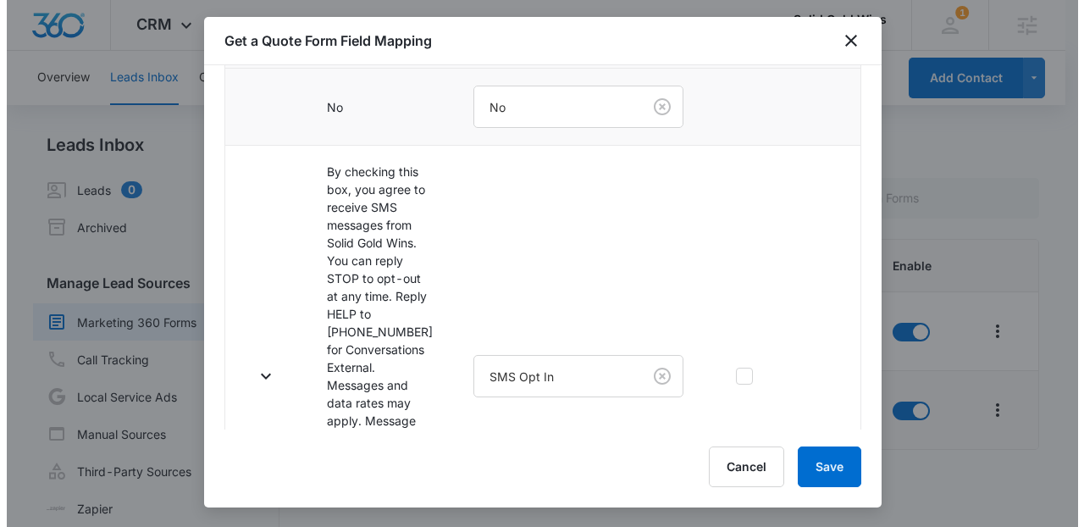
scroll to position [736, 0]
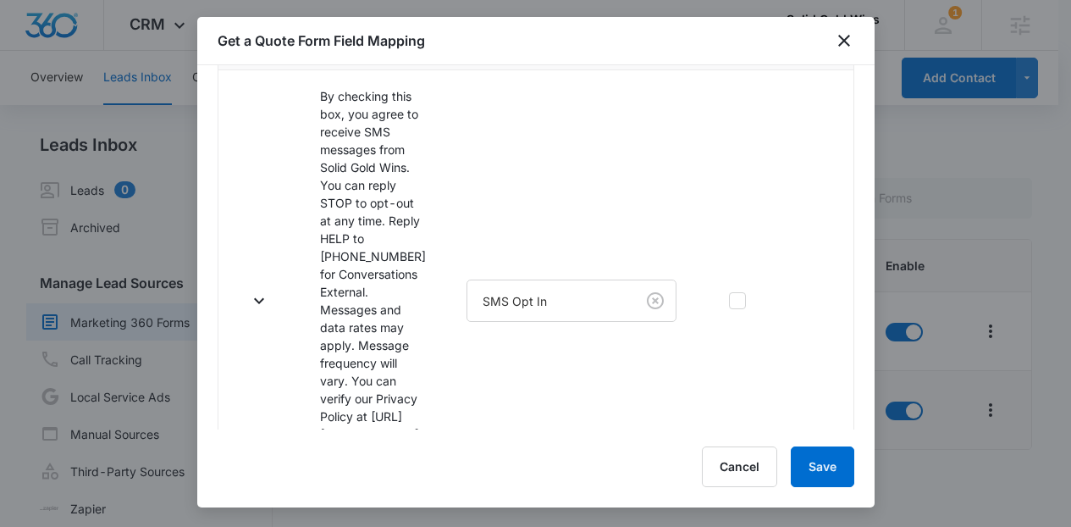
click at [620, 394] on body "CRM Apps Reputation Websites Forms CRM Email Social Content Ads Intelligence Fi…" at bounding box center [535, 283] width 1071 height 567
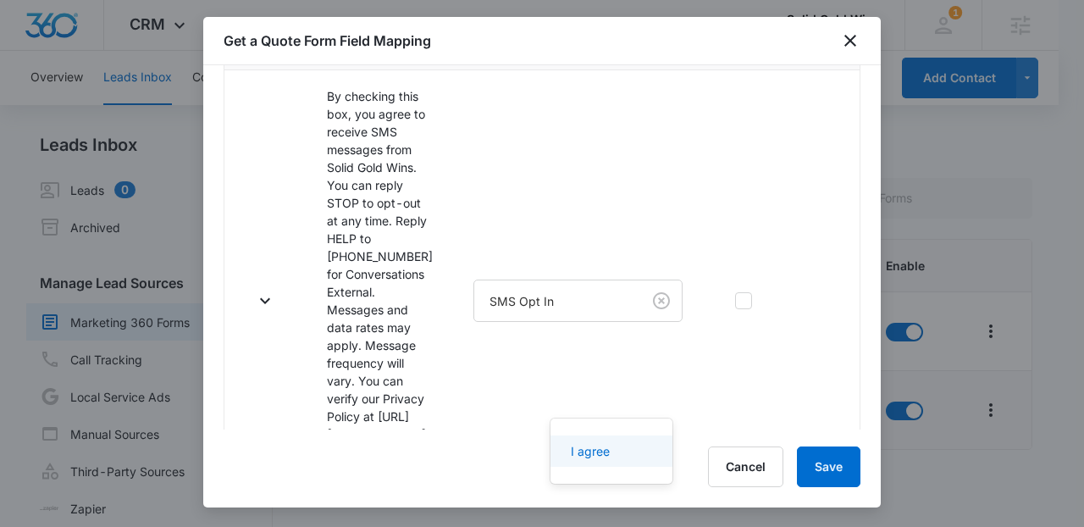
click at [601, 444] on p "I agree" at bounding box center [590, 451] width 39 height 18
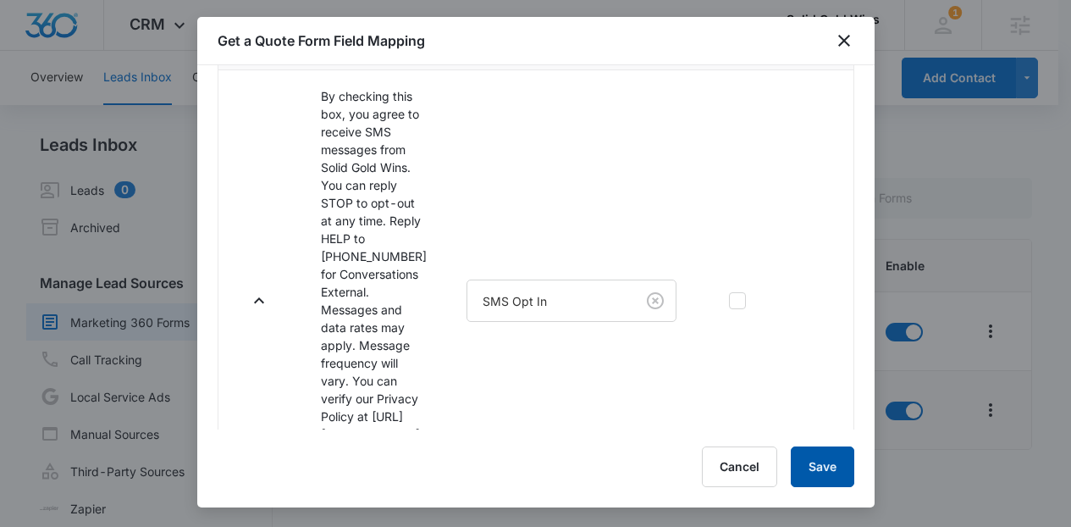
click at [816, 464] on button "Save" at bounding box center [823, 466] width 64 height 41
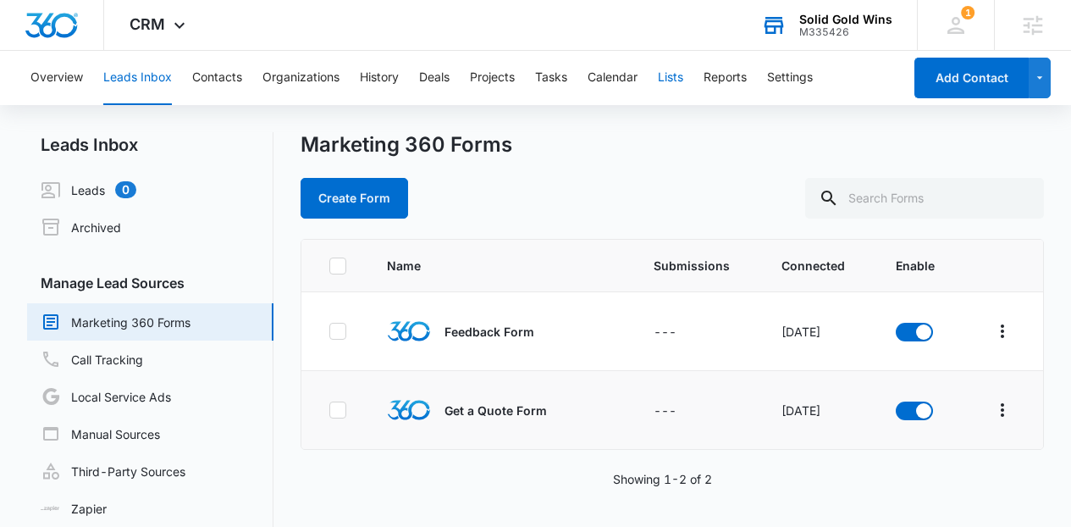
click at [666, 75] on button "Lists" at bounding box center [670, 78] width 25 height 54
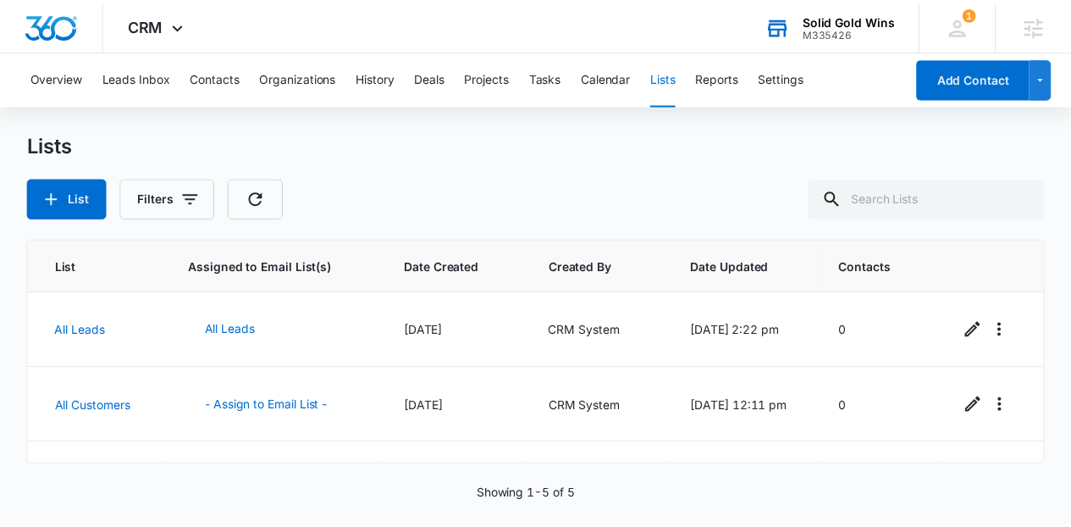
scroll to position [204, 0]
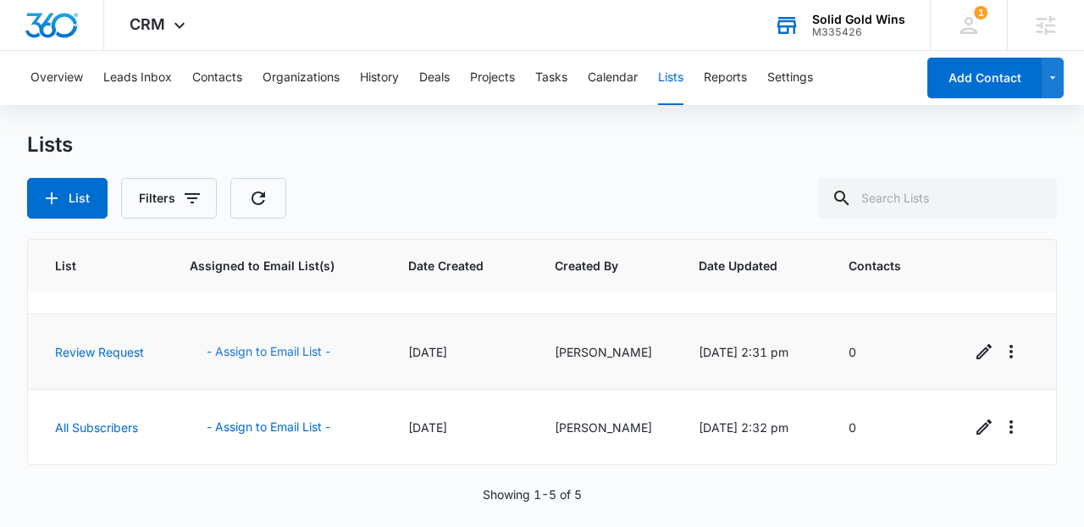
click at [273, 359] on button "- Assign to Email List -" at bounding box center [268, 351] width 157 height 41
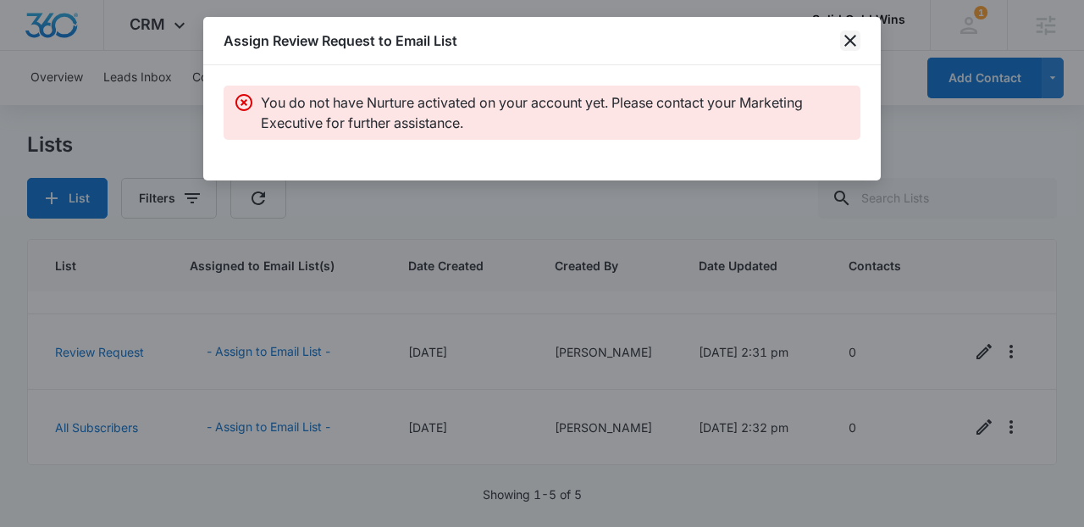
click at [841, 46] on icon "close" at bounding box center [850, 40] width 20 height 20
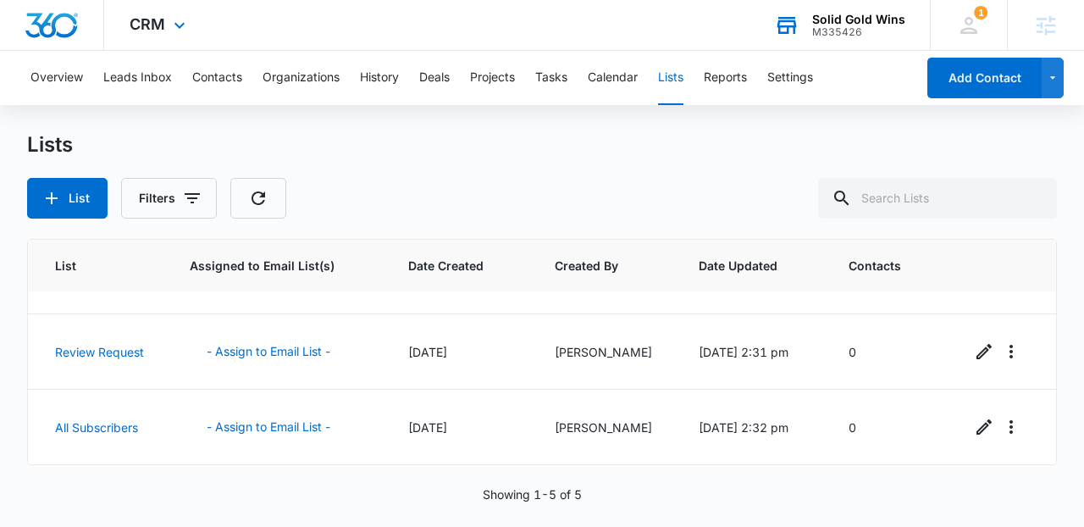
click at [50, 17] on img "Dashboard" at bounding box center [52, 25] width 54 height 25
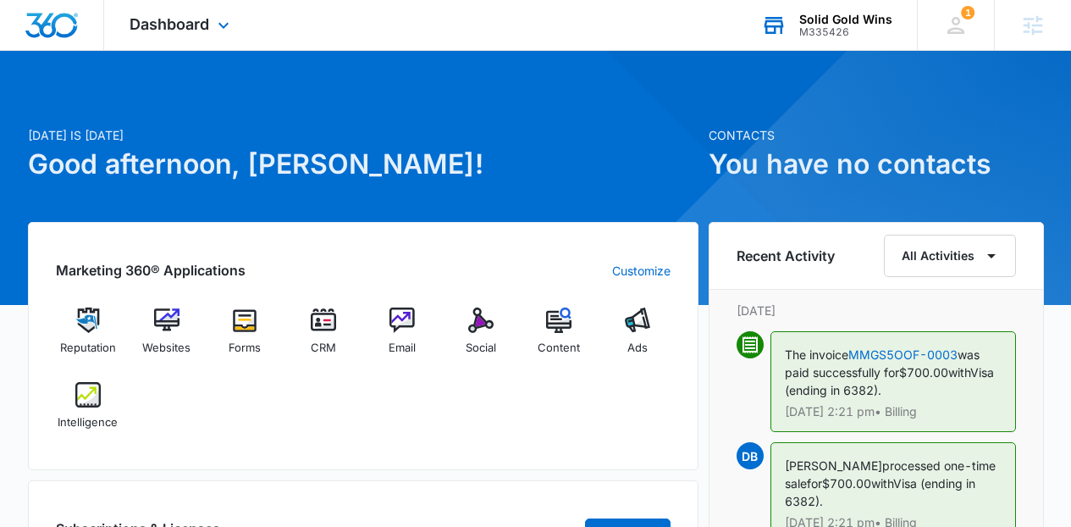
click at [173, 36] on div "Dashboard Apps Reputation Websites Forms CRM Email Social Content Ads Intellige…" at bounding box center [181, 25] width 155 height 50
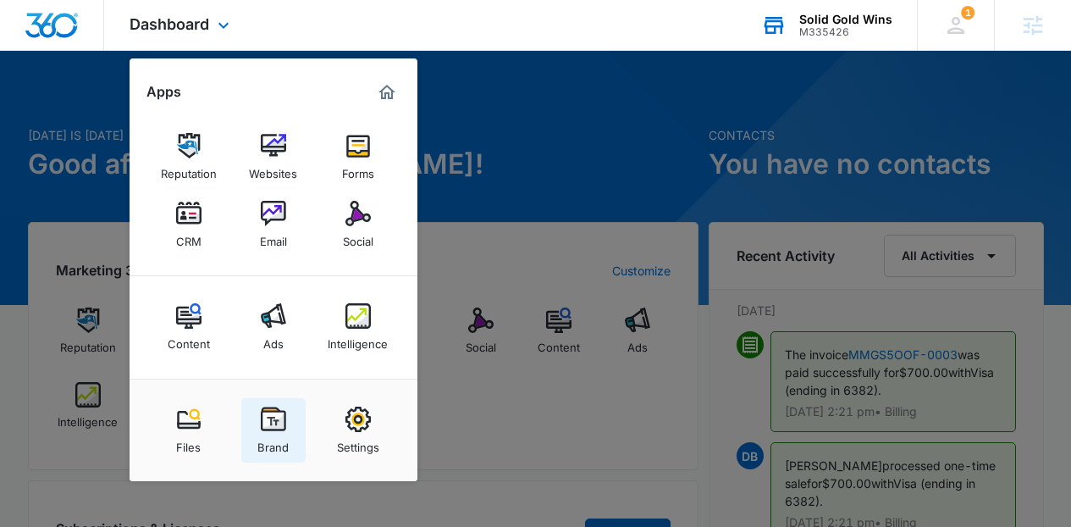
click at [267, 428] on img at bounding box center [273, 418] width 25 height 25
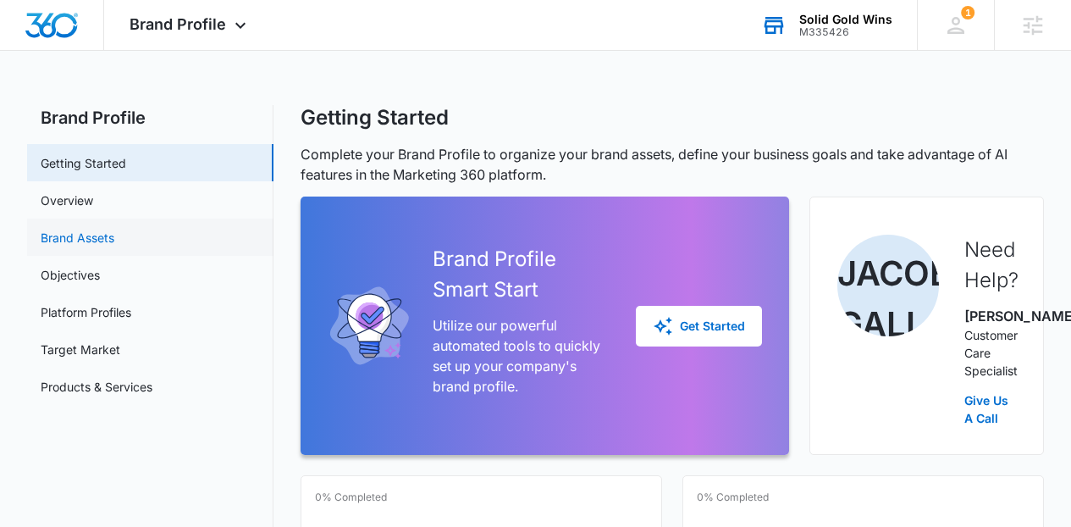
click at [114, 230] on link "Brand Assets" at bounding box center [78, 238] width 74 height 18
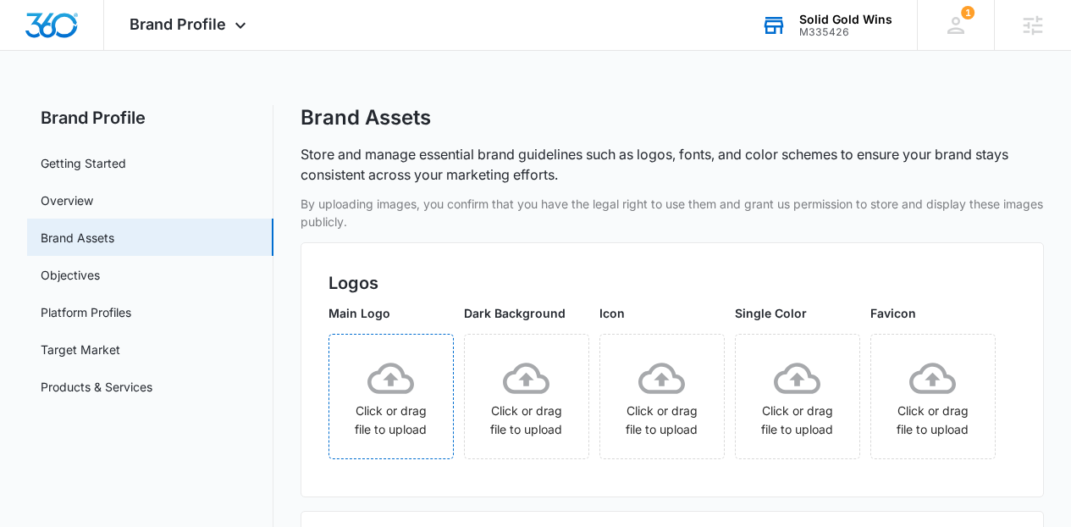
click at [439, 366] on div "Click or drag file to upload" at bounding box center [391, 396] width 124 height 97
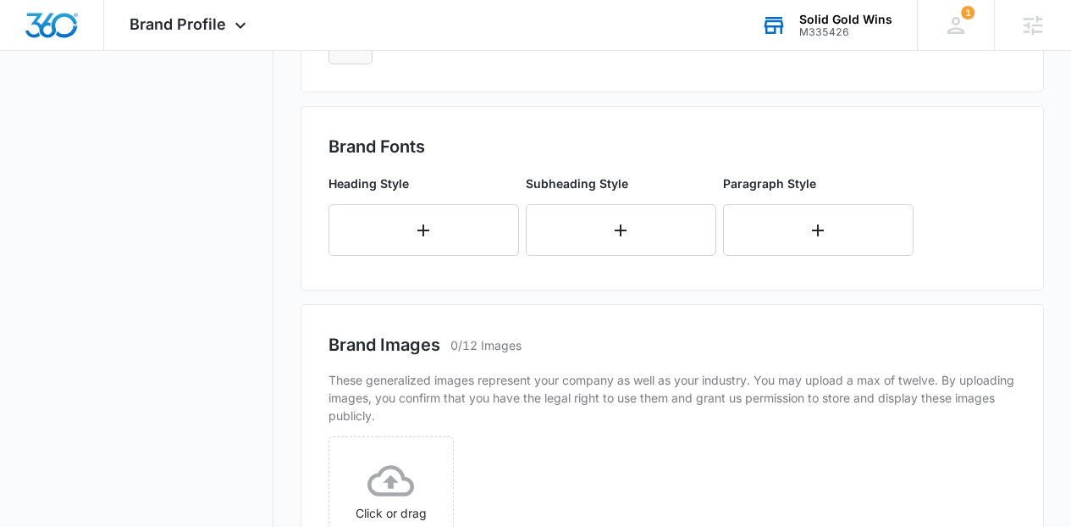
click at [345, 52] on icon "Edit Color" at bounding box center [350, 42] width 20 height 20
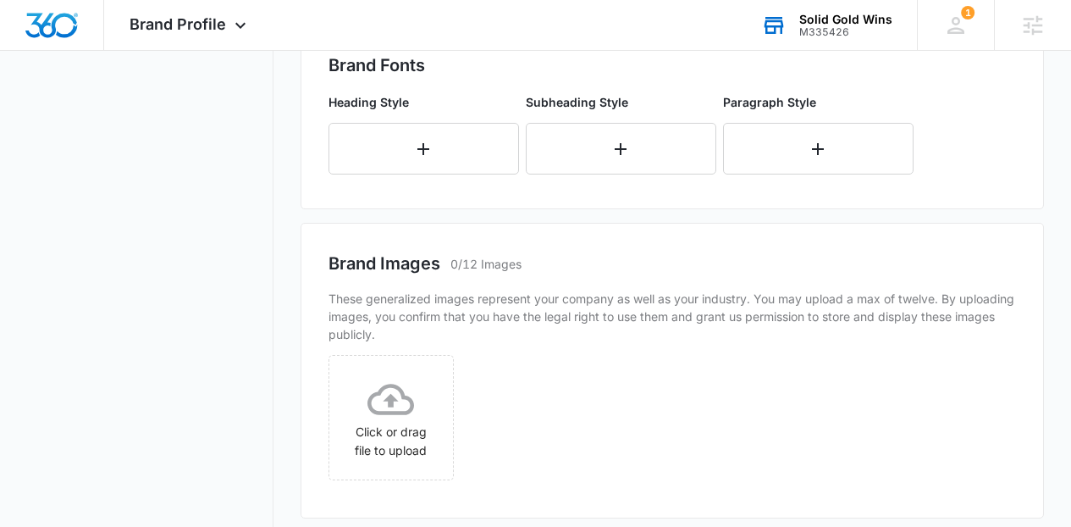
scroll to position [654, 0]
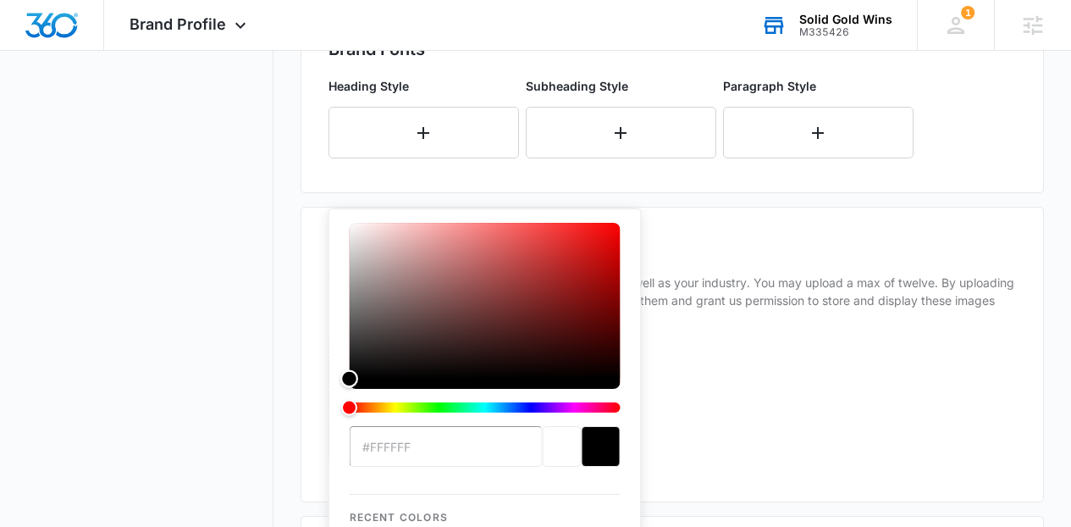
drag, startPoint x: 399, startPoint y: 354, endPoint x: 322, endPoint y: 461, distance: 132.3
click at [322, 461] on div "By uploading images, you confirm that you have the legal right to use them and …" at bounding box center [673, 102] width 744 height 1124
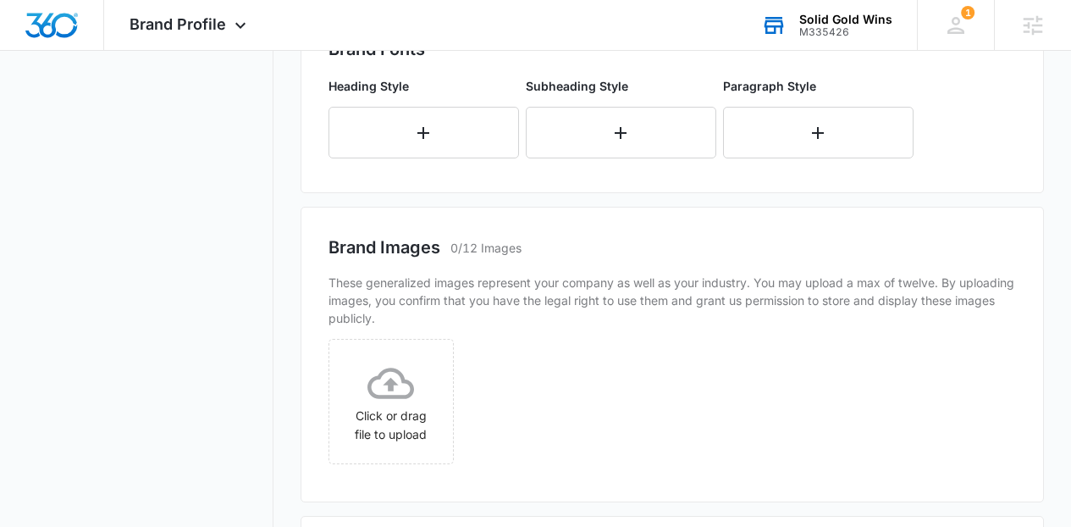
click at [174, 297] on nav "Brand Profile Getting Started Overview Brand Assets Objectives Platform Profile…" at bounding box center [150, 63] width 246 height 1225
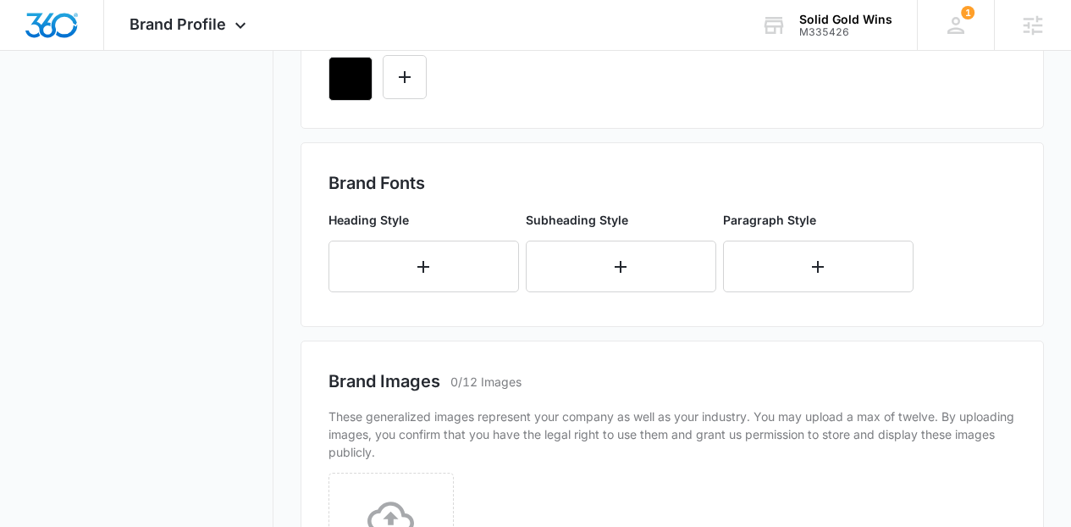
scroll to position [531, 0]
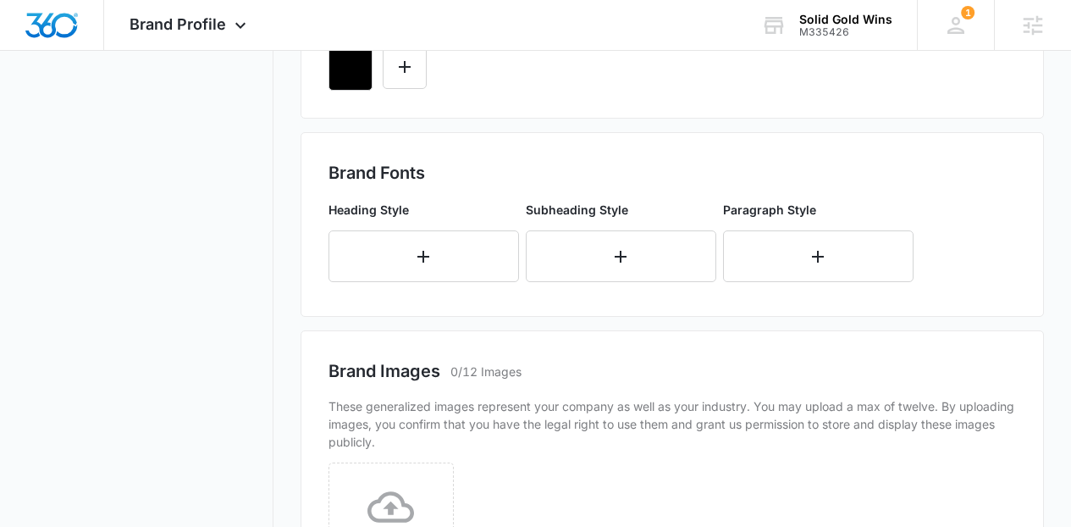
click at [431, 91] on div at bounding box center [673, 62] width 688 height 58
click at [401, 77] on icon "Edit Color" at bounding box center [405, 67] width 20 height 20
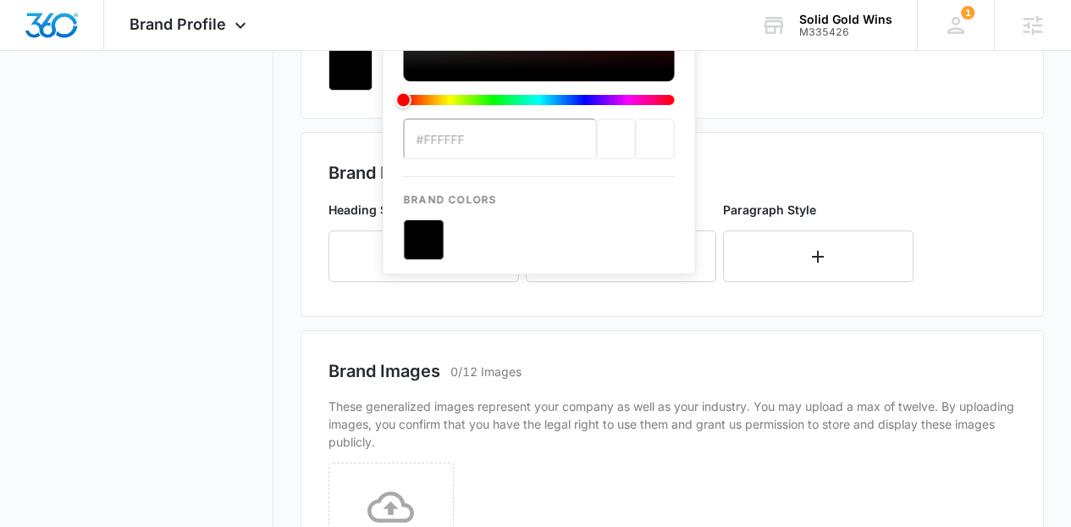
scroll to position [0, 0]
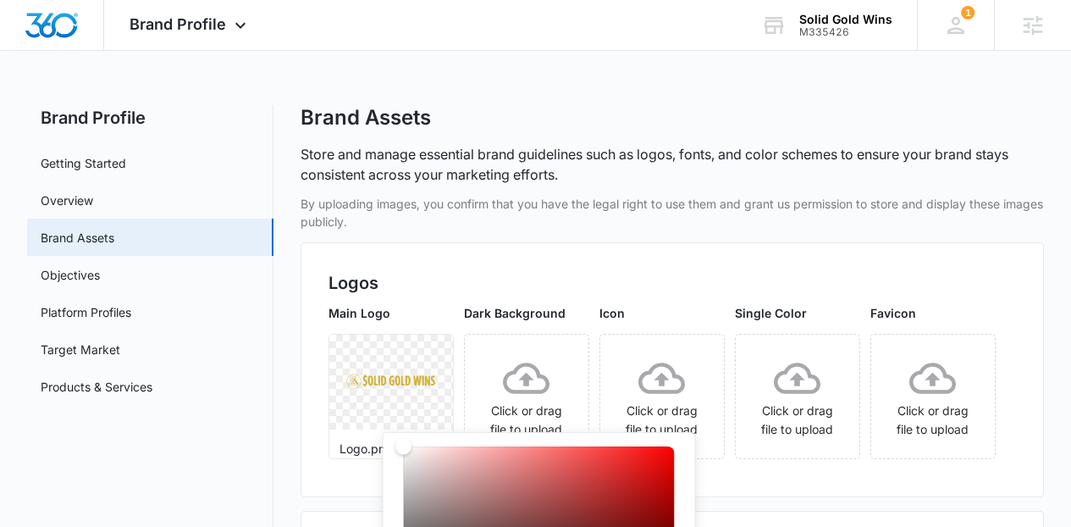
type input "#D3AE36"
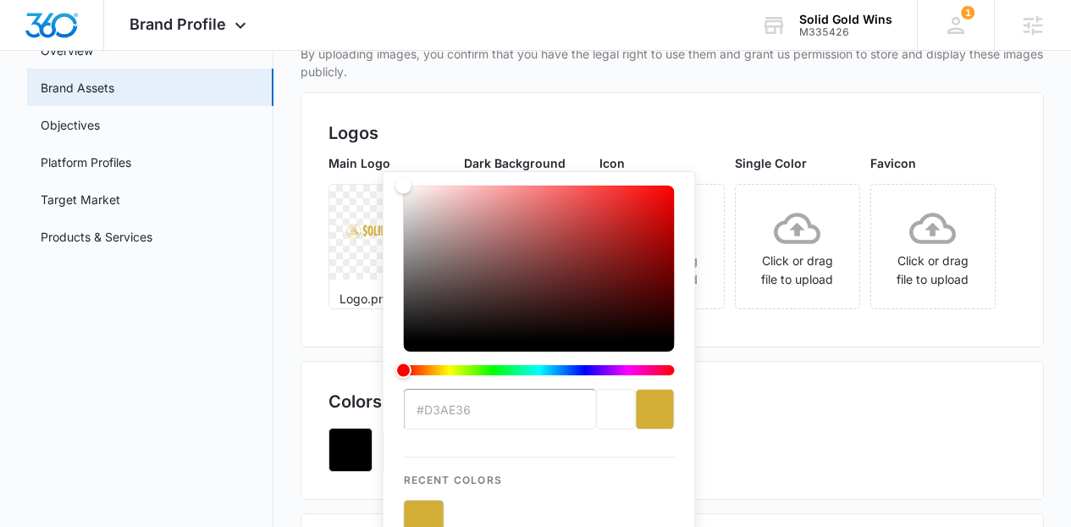
click at [837, 319] on div "Main Logo Logo.png Dark Background Click or drag file to upload Icon Click or d…" at bounding box center [673, 236] width 688 height 165
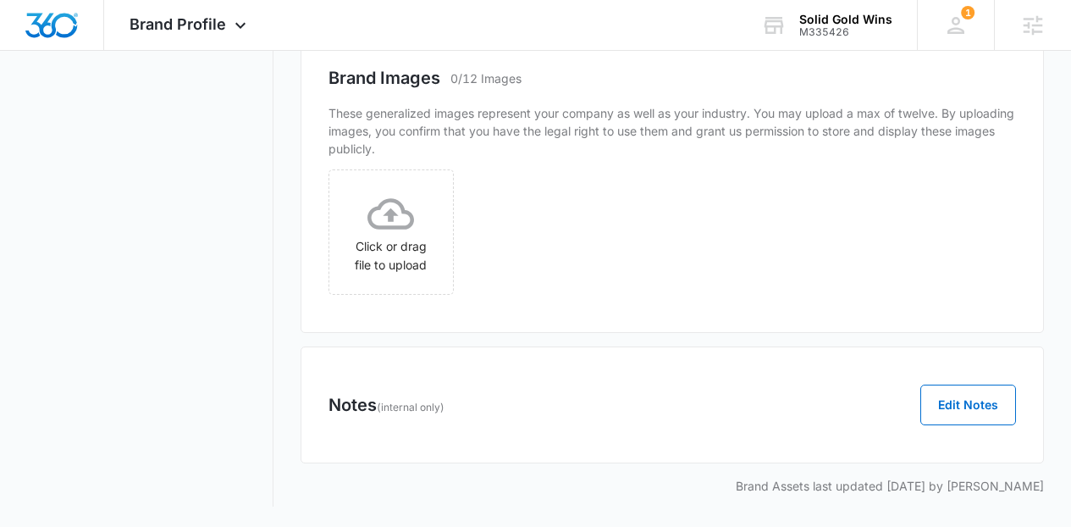
scroll to position [837, 0]
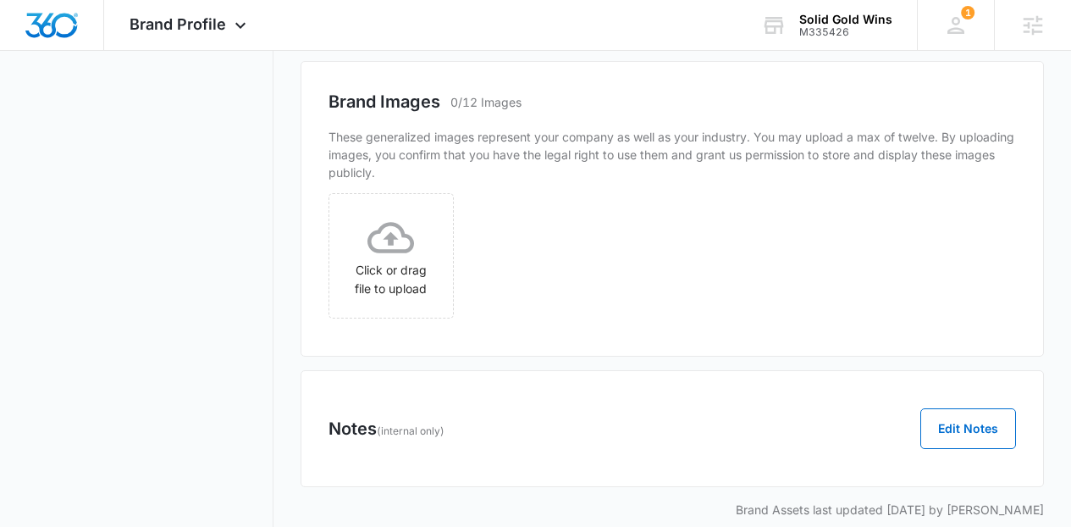
type input "f"
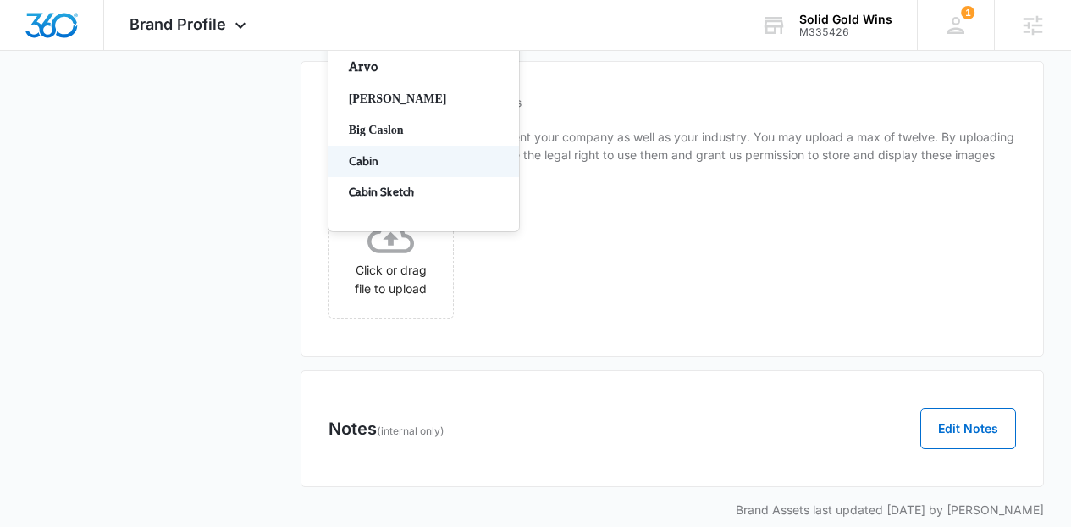
click at [393, 177] on div "Cabin" at bounding box center [424, 161] width 191 height 31
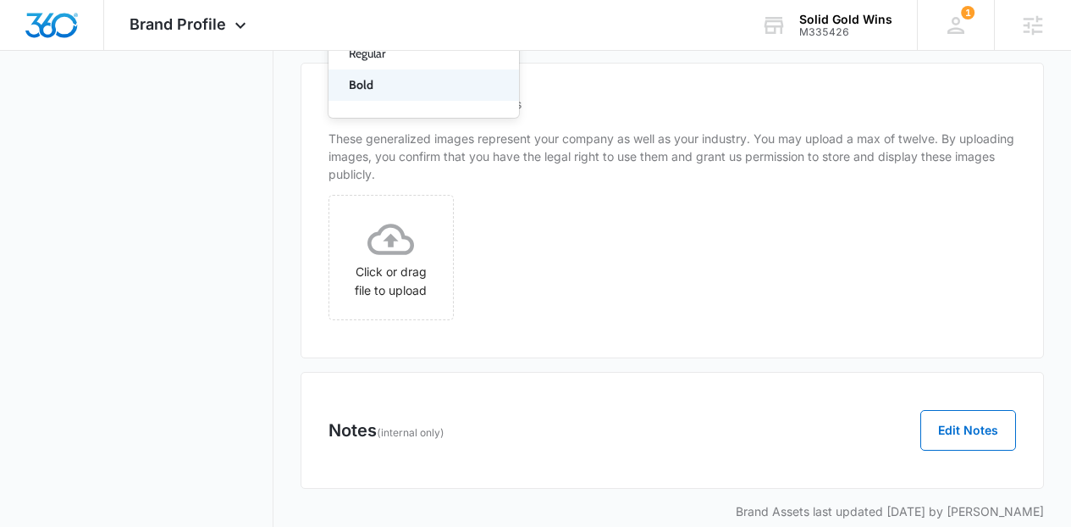
click at [392, 94] on p "Bold" at bounding box center [422, 85] width 146 height 18
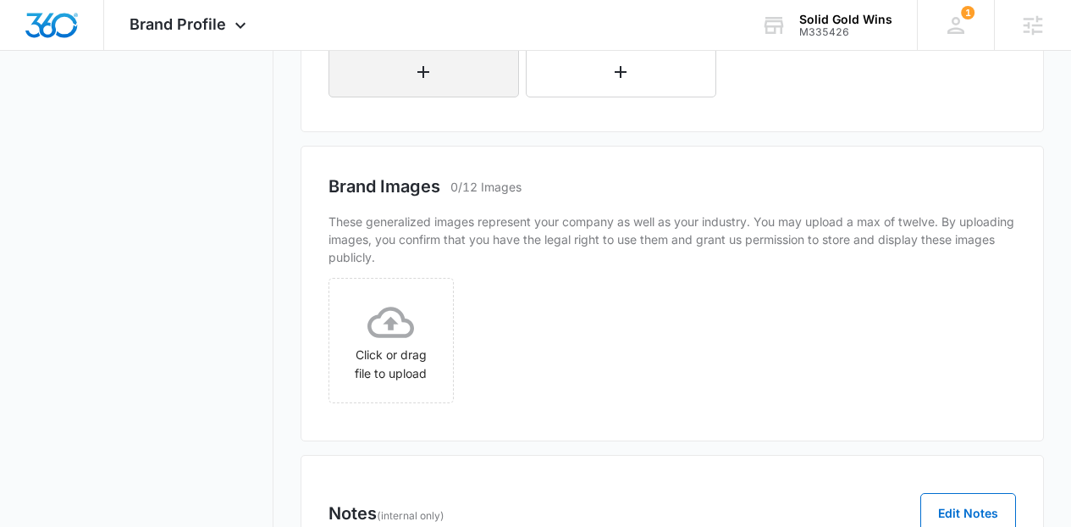
click at [406, 97] on button "button" at bounding box center [424, 72] width 191 height 52
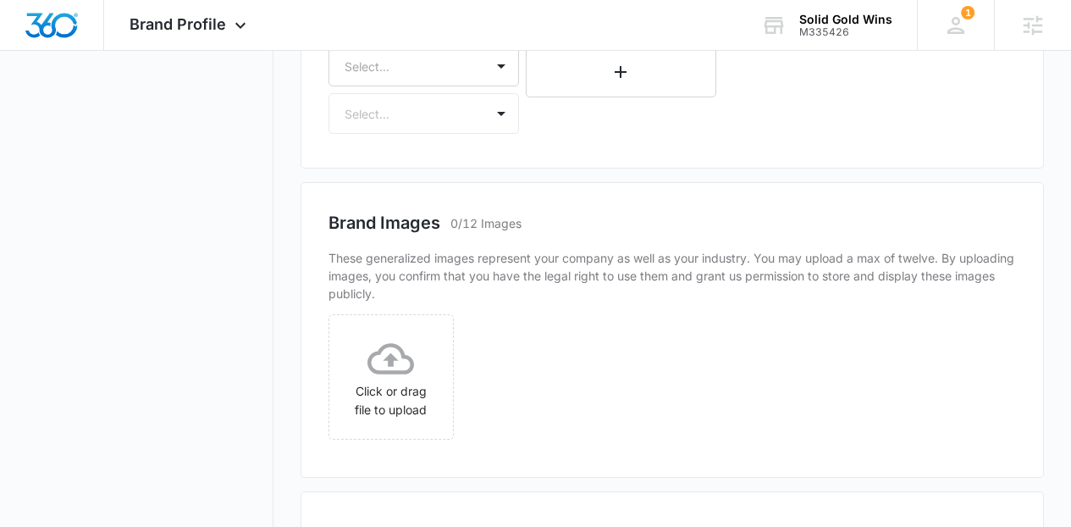
click at [455, 134] on div "Subheading Style Select... Select..." at bounding box center [424, 75] width 191 height 118
click at [449, 86] on div "Select..." at bounding box center [424, 66] width 191 height 41
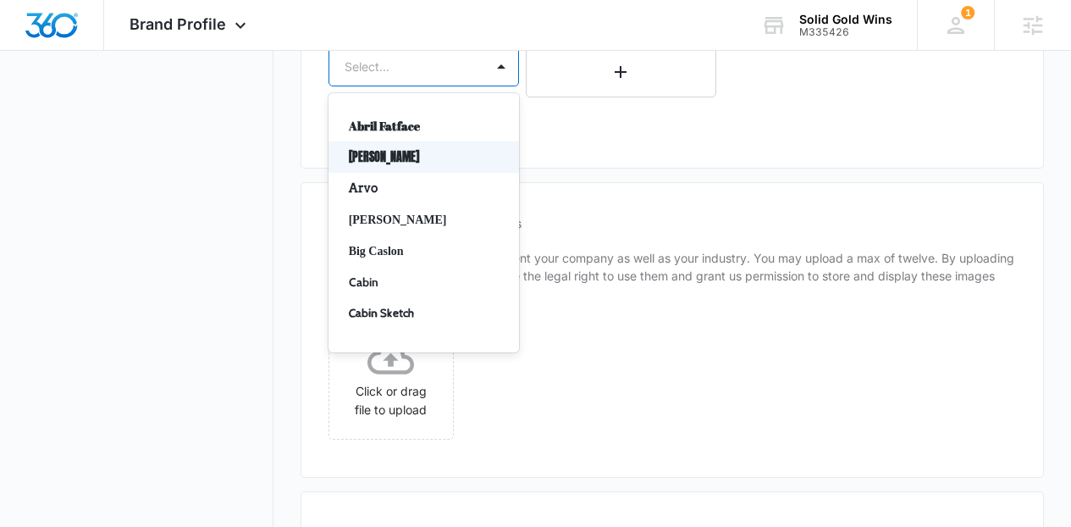
scroll to position [905, 0]
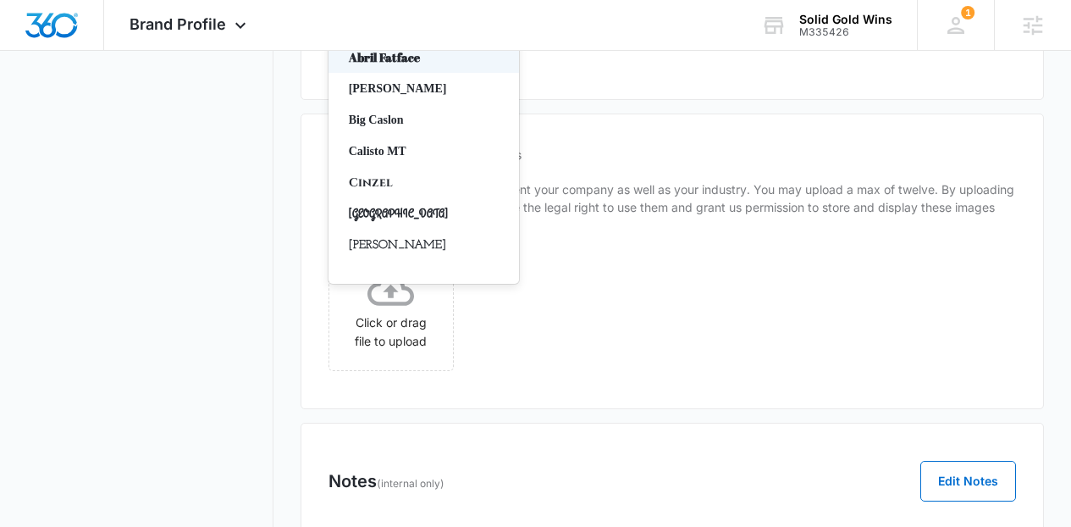
type input "la"
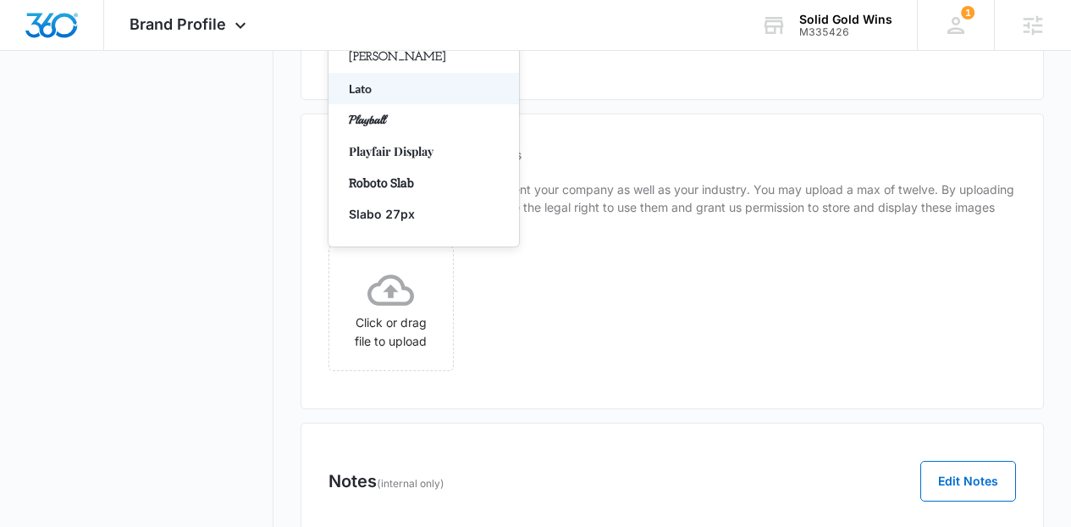
click at [419, 104] on div "Lato" at bounding box center [424, 88] width 191 height 31
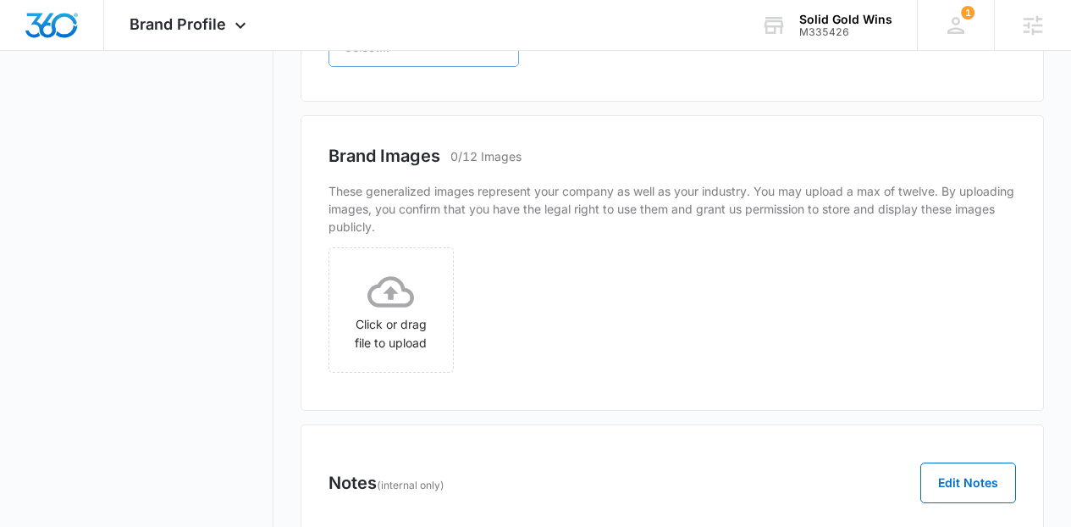
click at [383, 58] on div at bounding box center [404, 46] width 118 height 21
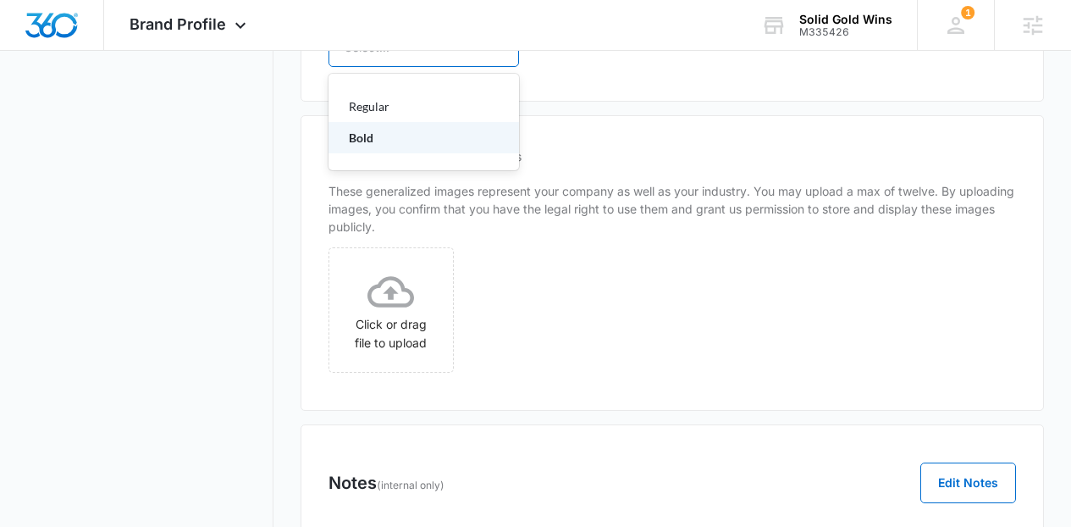
click at [376, 146] on p "Bold" at bounding box center [422, 138] width 146 height 18
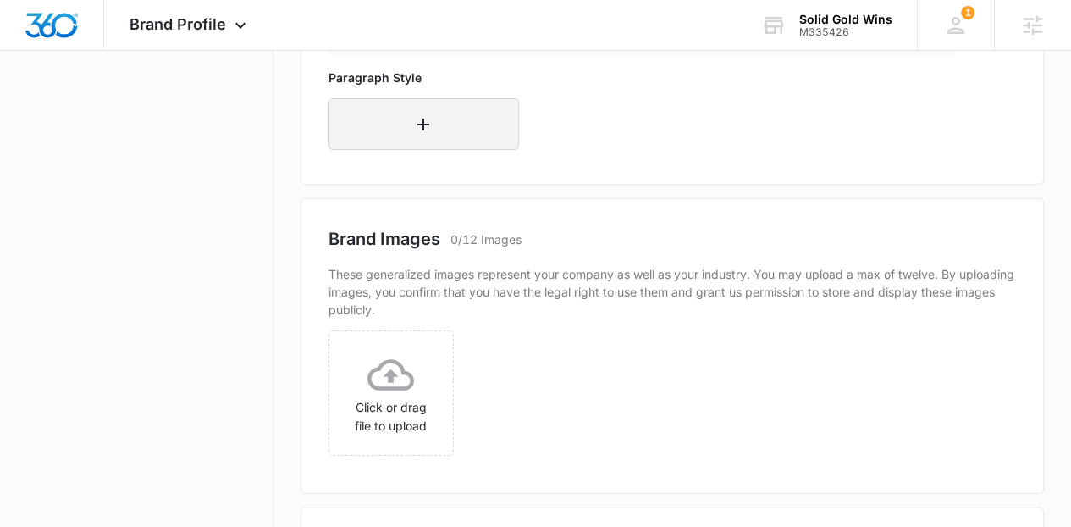
click at [438, 150] on button "button" at bounding box center [424, 124] width 191 height 52
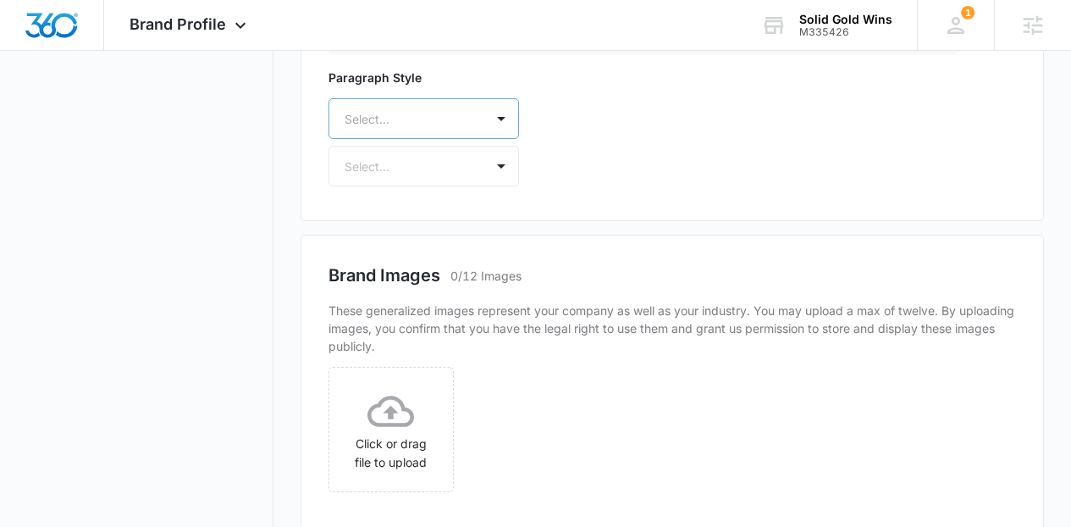
click at [438, 139] on div "Select..." at bounding box center [424, 118] width 191 height 41
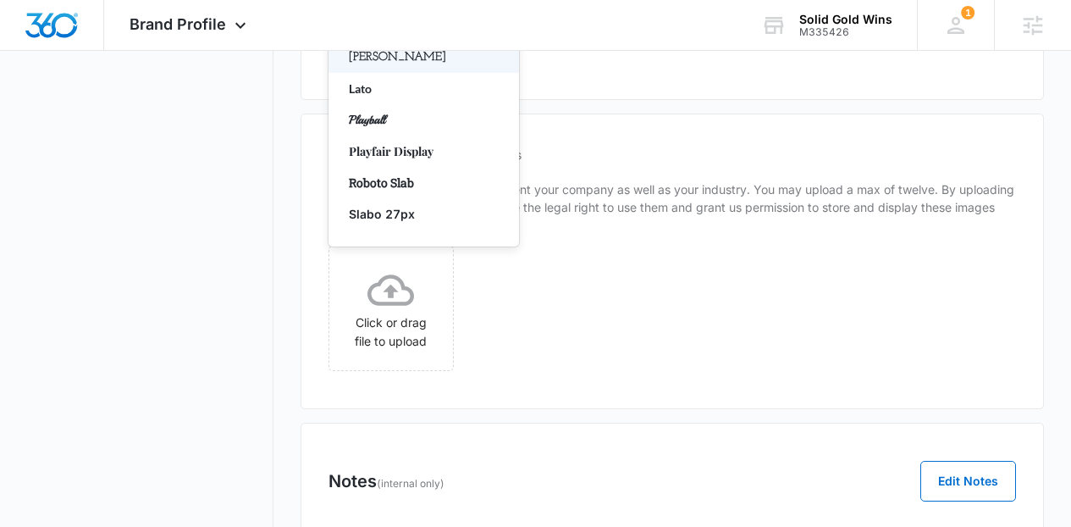
type input "lato"
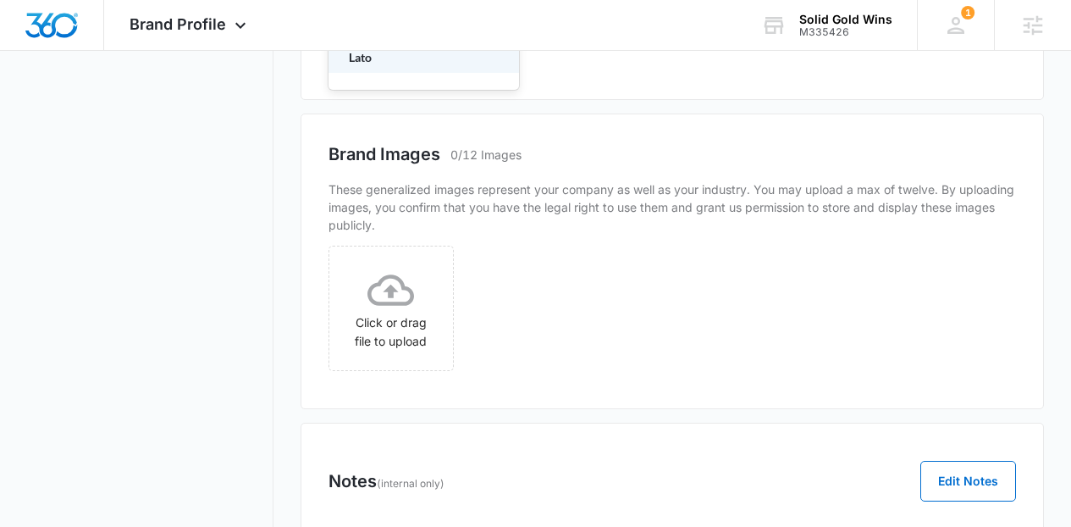
click at [378, 66] on p "Lato" at bounding box center [422, 57] width 146 height 18
click at [378, 66] on div "Select..." at bounding box center [406, 47] width 155 height 38
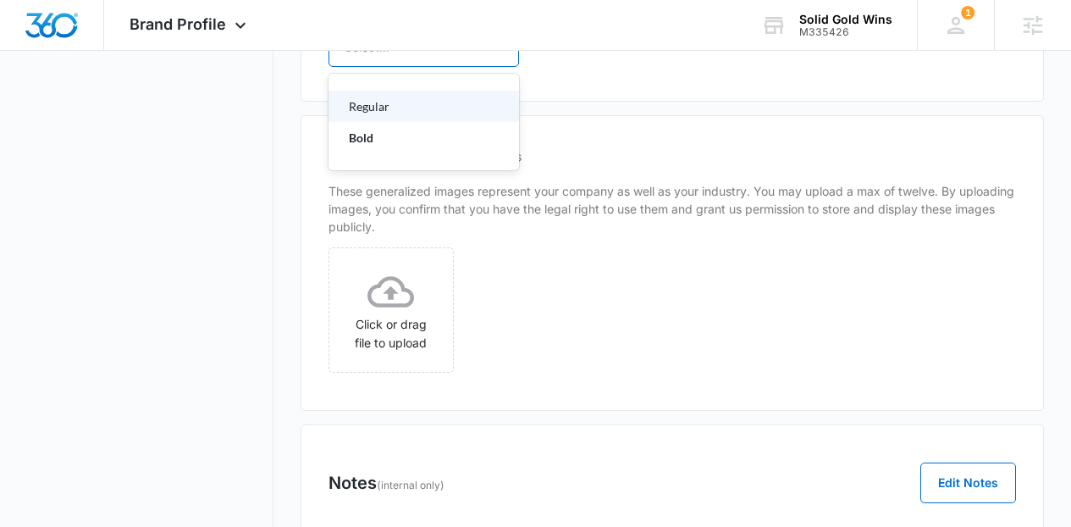
click at [359, 115] on p "Regular" at bounding box center [422, 106] width 146 height 18
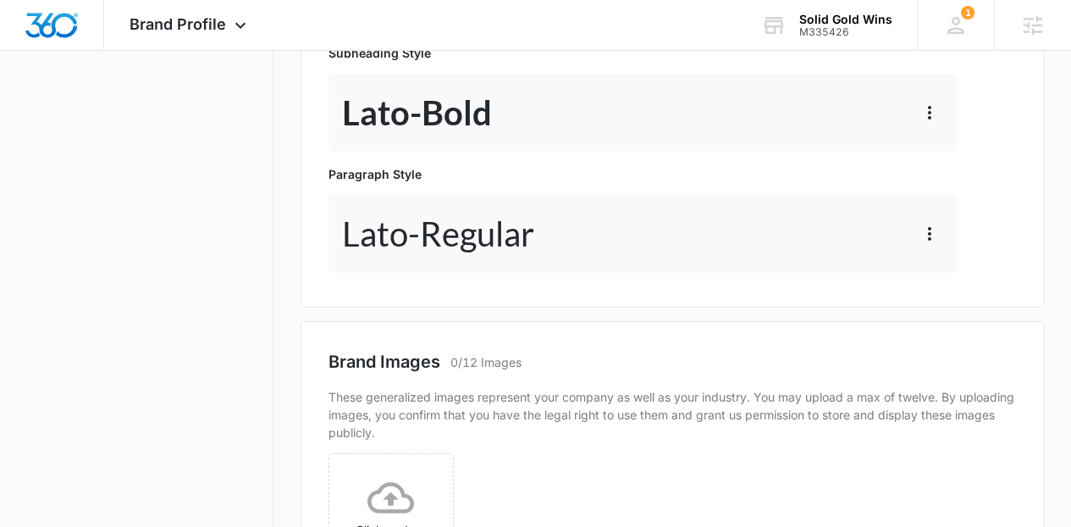
scroll to position [804, 0]
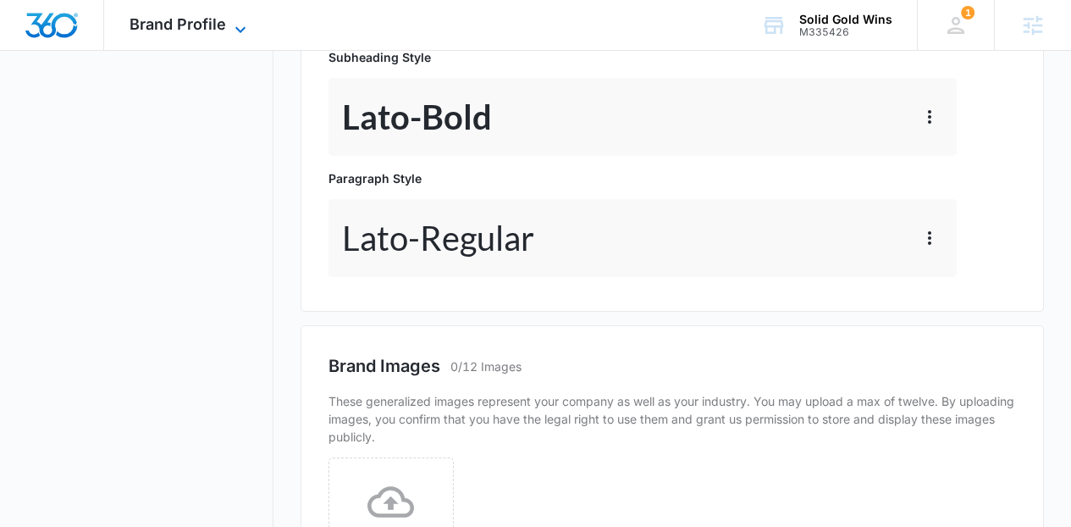
click at [161, 21] on span "Brand Profile" at bounding box center [178, 24] width 97 height 18
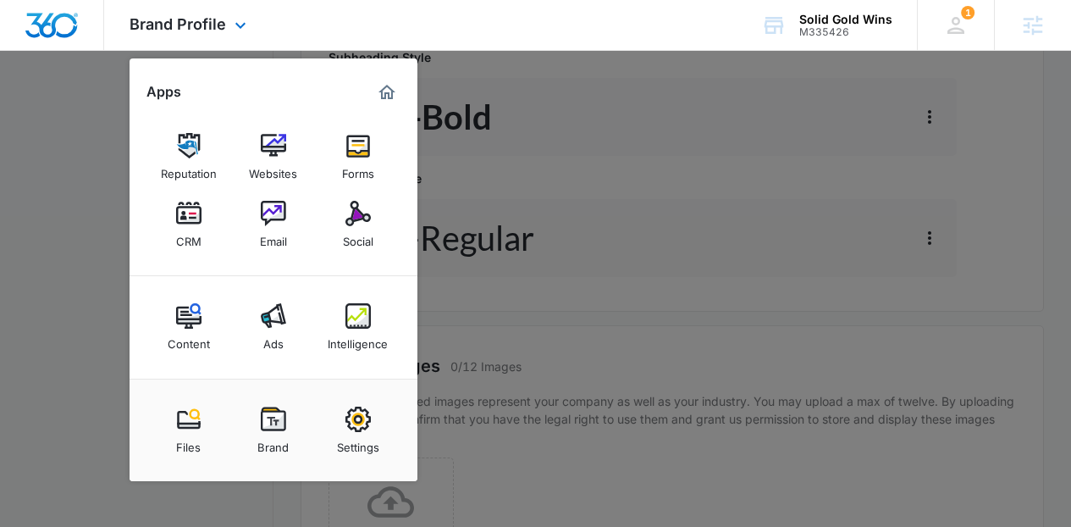
click at [59, 36] on img "Dashboard" at bounding box center [52, 25] width 54 height 25
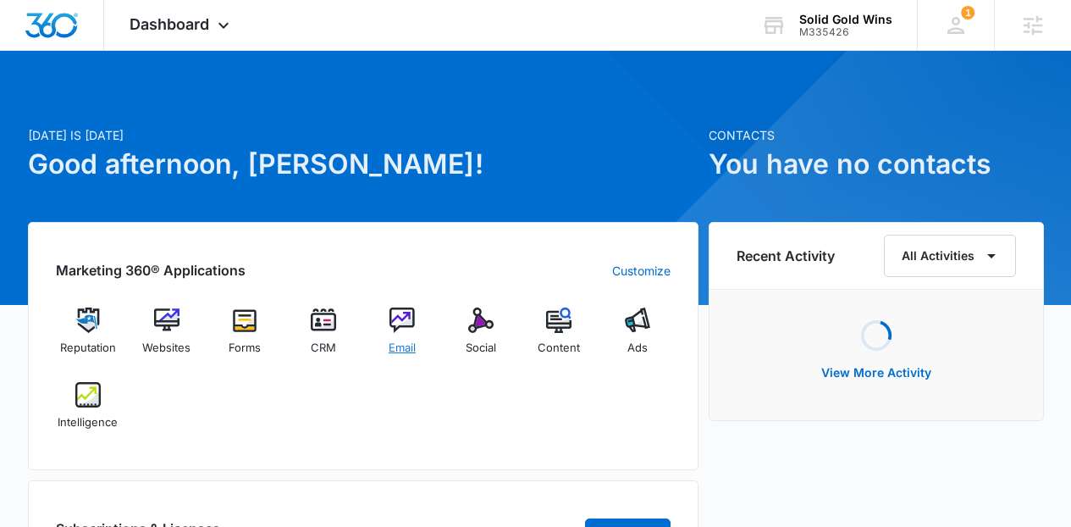
click at [403, 327] on img at bounding box center [401, 319] width 25 height 25
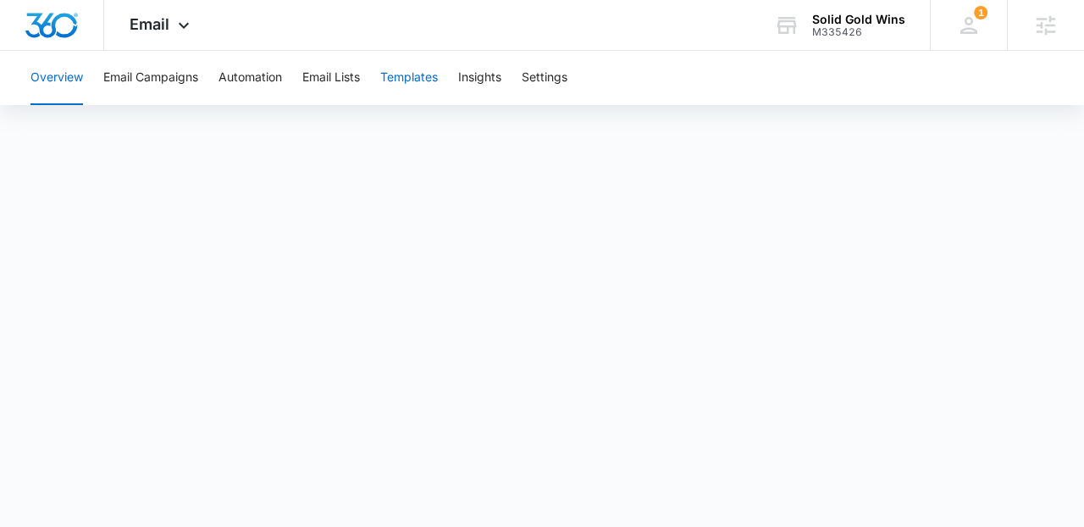
click at [414, 73] on button "Templates" at bounding box center [409, 78] width 58 height 54
click at [404, 76] on button "Templates" at bounding box center [409, 78] width 58 height 54
click at [199, 25] on div "Email Apps Reputation Websites Forms CRM Email Social Content Ads Intelligence …" at bounding box center [161, 25] width 115 height 50
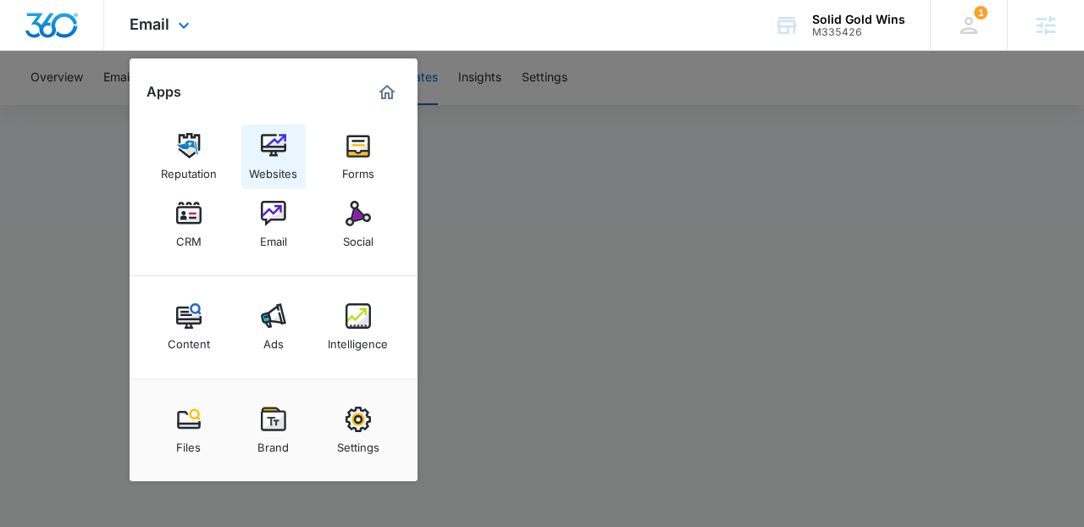
click at [269, 149] on img at bounding box center [273, 145] width 25 height 25
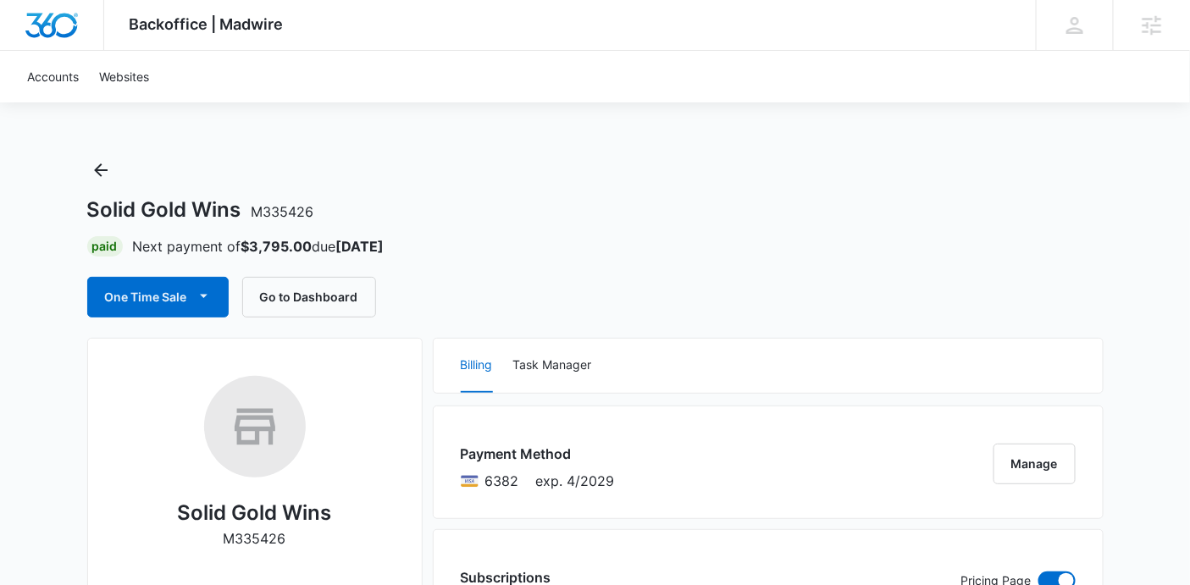
drag, startPoint x: 1189, startPoint y: 116, endPoint x: 1188, endPoint y: 171, distance: 55.0
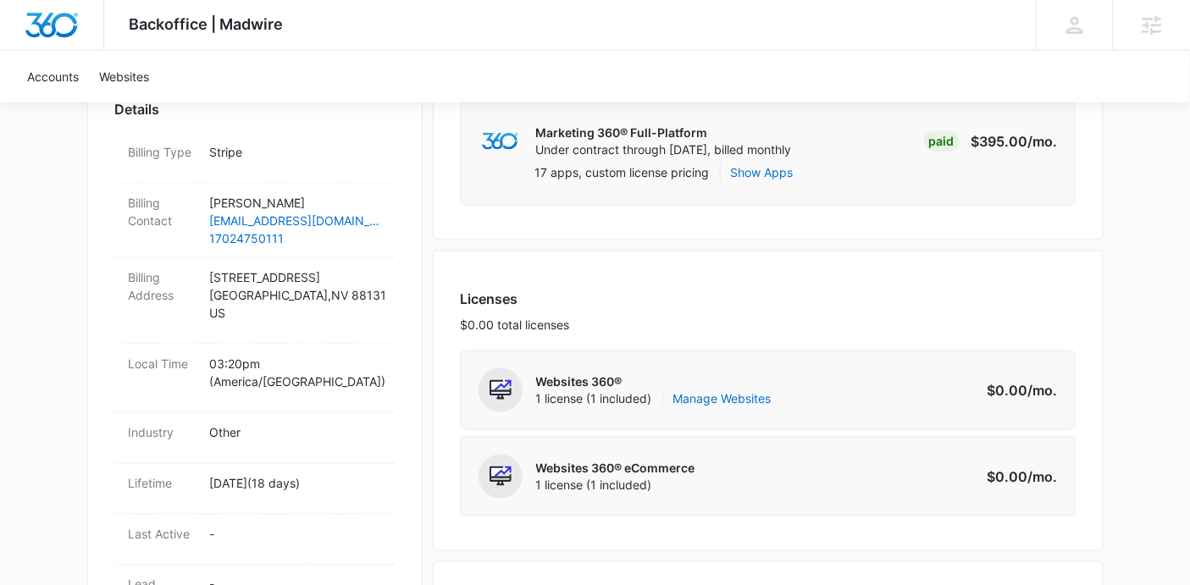
scroll to position [449, 0]
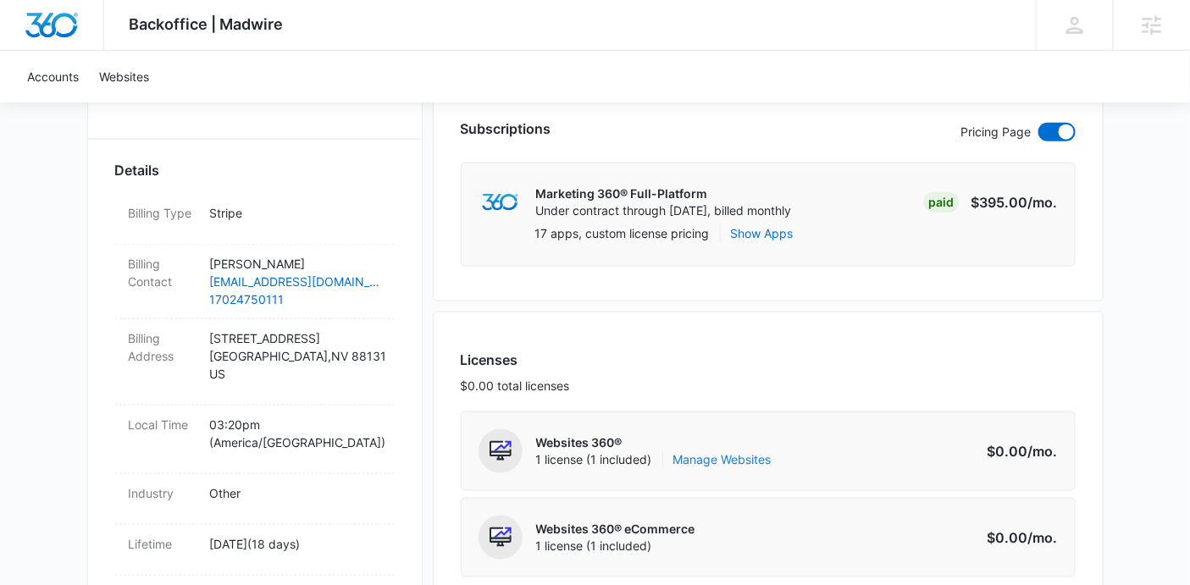
click at [721, 459] on link "Manage Websites" at bounding box center [722, 459] width 98 height 17
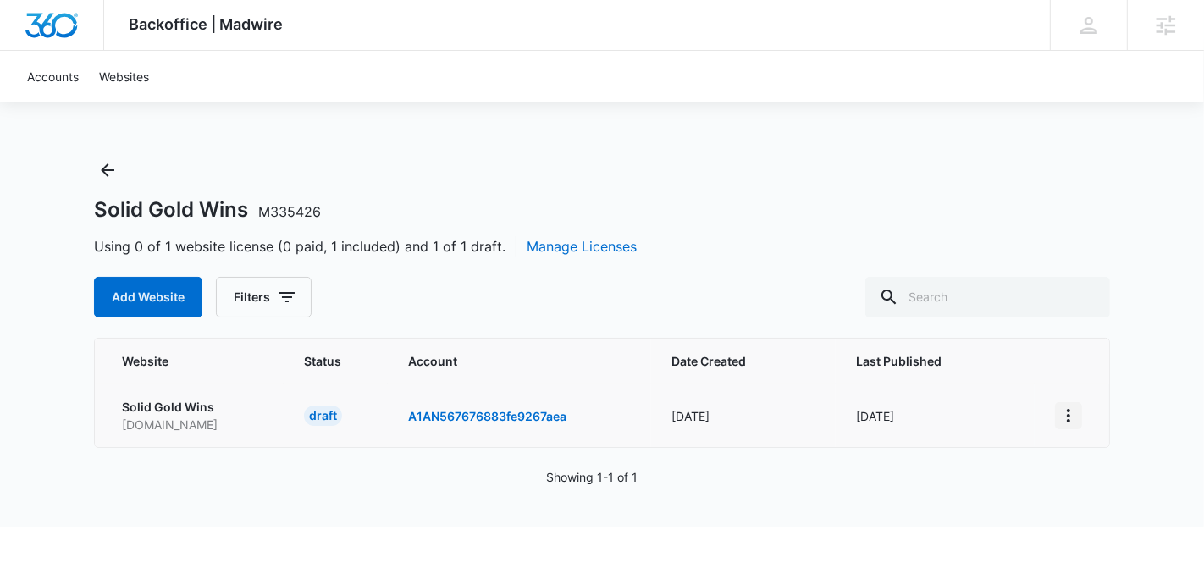
click at [1066, 411] on icon "View More" at bounding box center [1068, 416] width 20 height 20
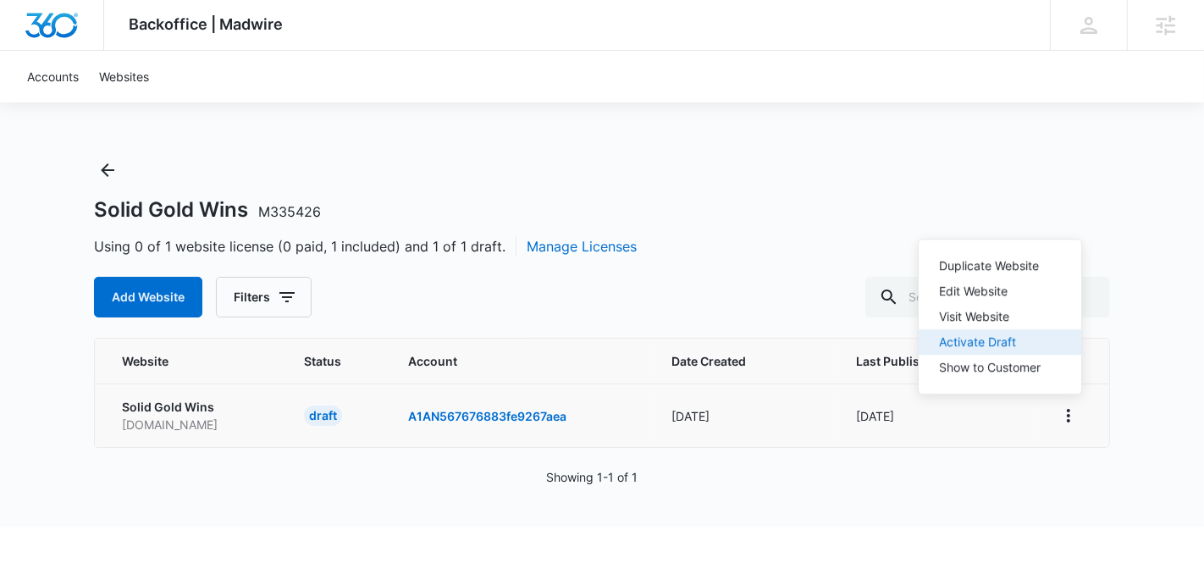
click at [1002, 341] on div "Activate Draft" at bounding box center [990, 342] width 102 height 12
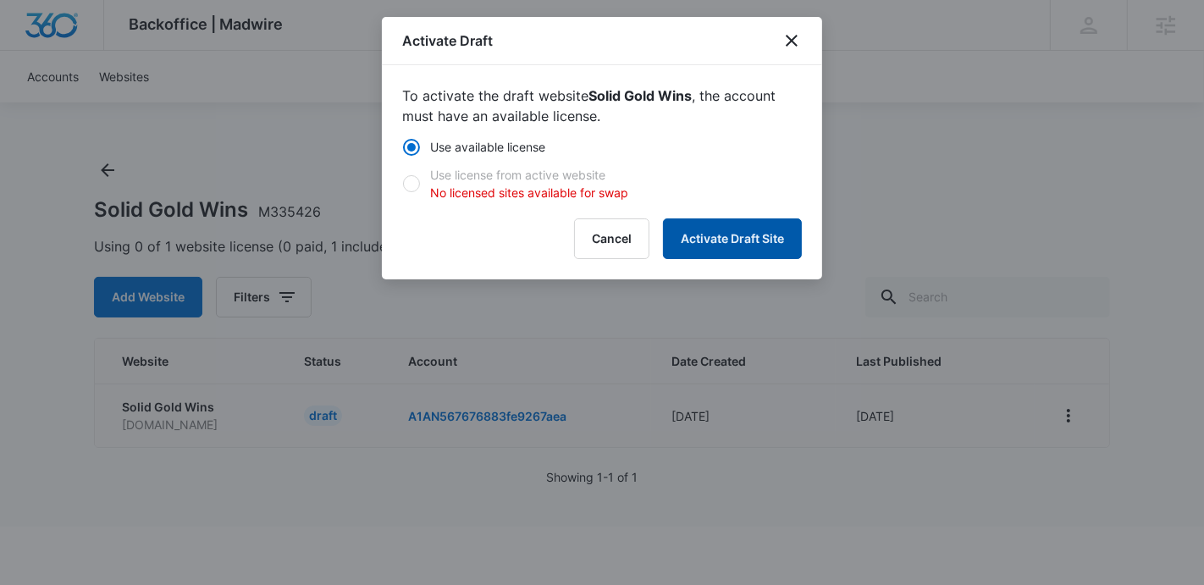
click at [764, 235] on button "Activate Draft Site" at bounding box center [732, 238] width 139 height 41
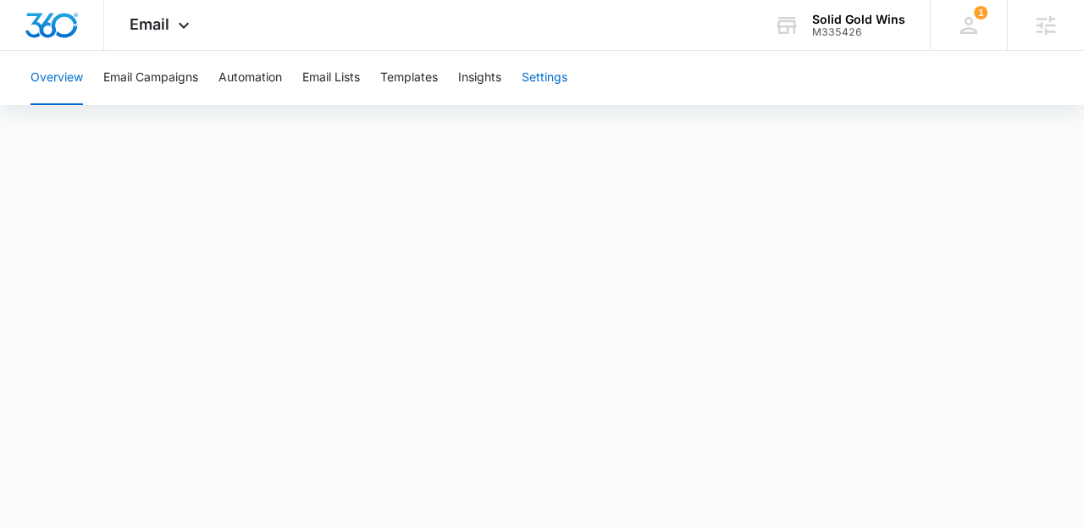
click at [555, 89] on button "Settings" at bounding box center [545, 78] width 46 height 54
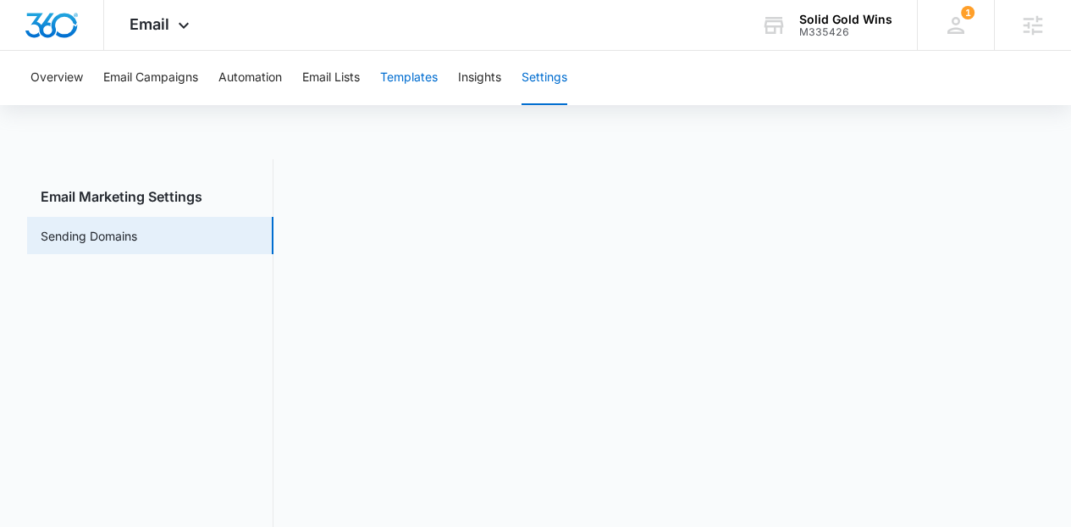
click at [421, 69] on button "Templates" at bounding box center [409, 78] width 58 height 54
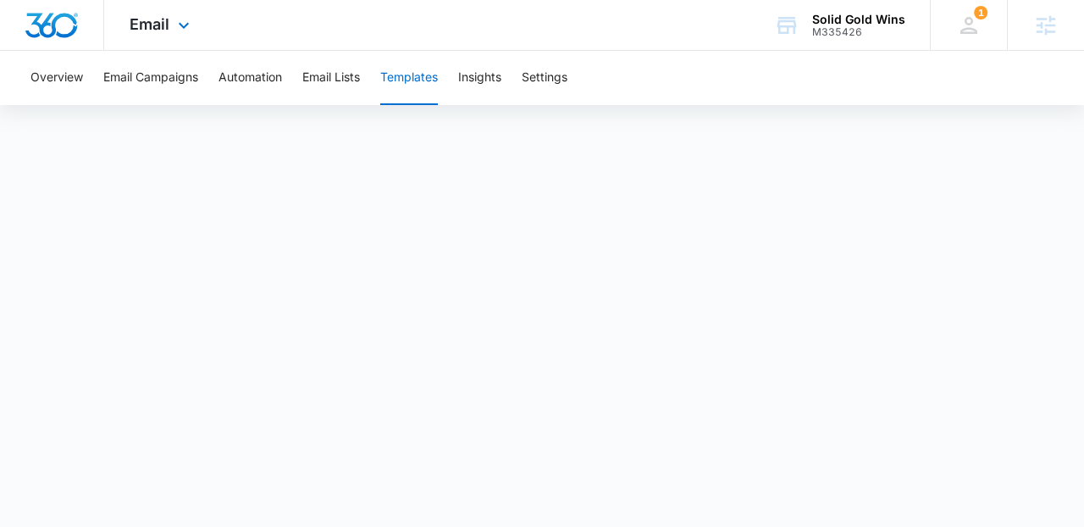
click at [214, 34] on div "Email Apps Reputation Websites Forms CRM Email Social Content Ads Intelligence …" at bounding box center [161, 25] width 115 height 50
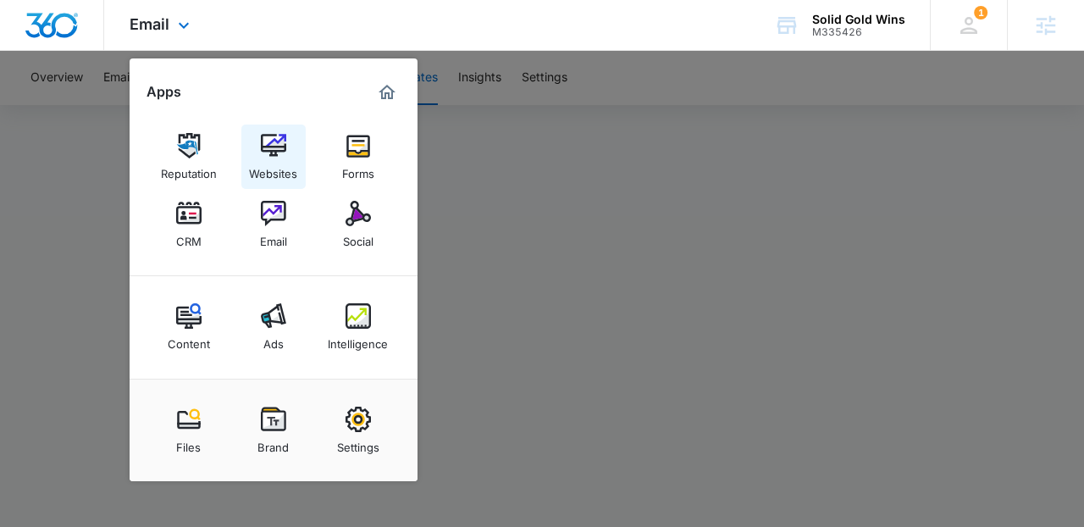
click at [291, 152] on link "Websites" at bounding box center [273, 156] width 64 height 64
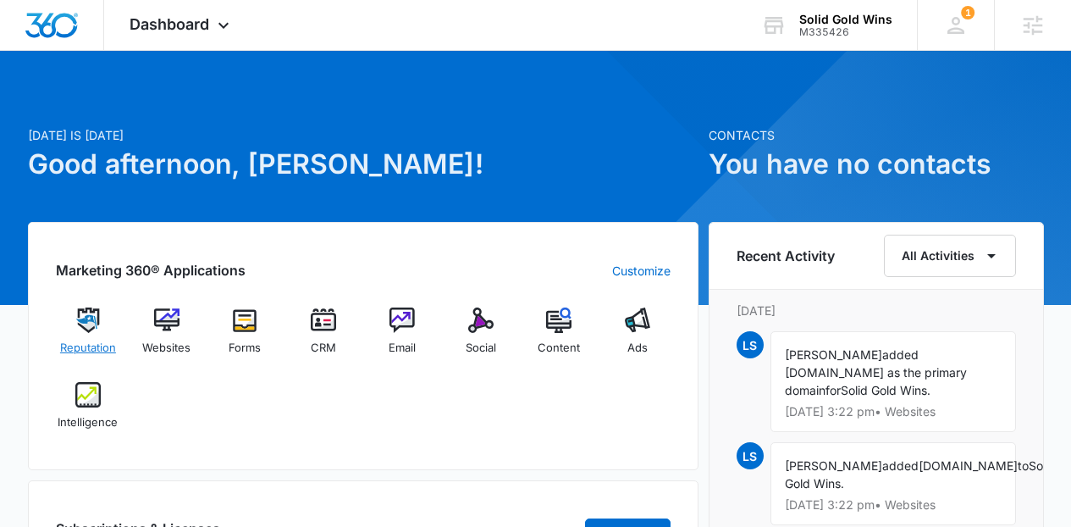
click at [112, 327] on div "Reputation" at bounding box center [88, 337] width 65 height 61
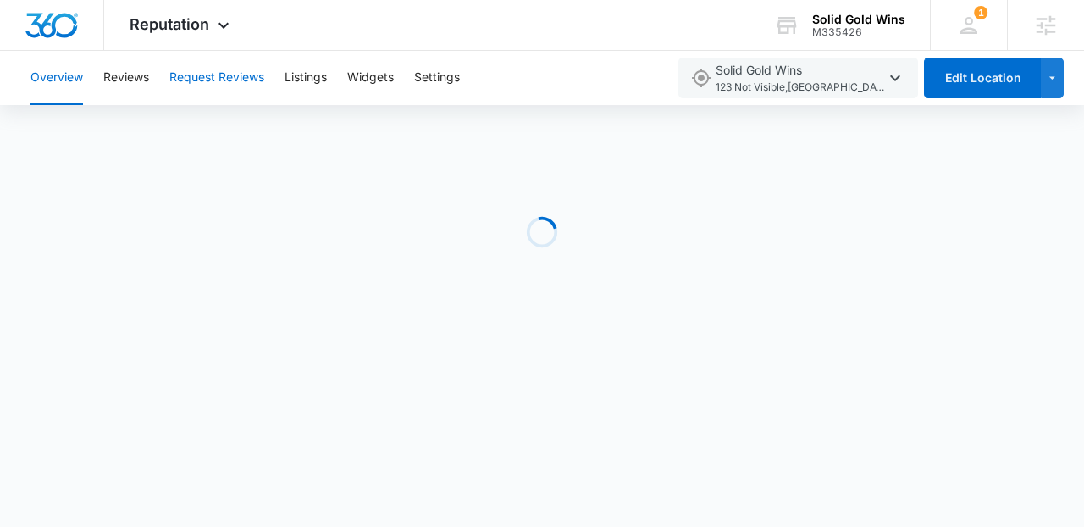
click at [223, 102] on button "Request Reviews" at bounding box center [216, 78] width 95 height 54
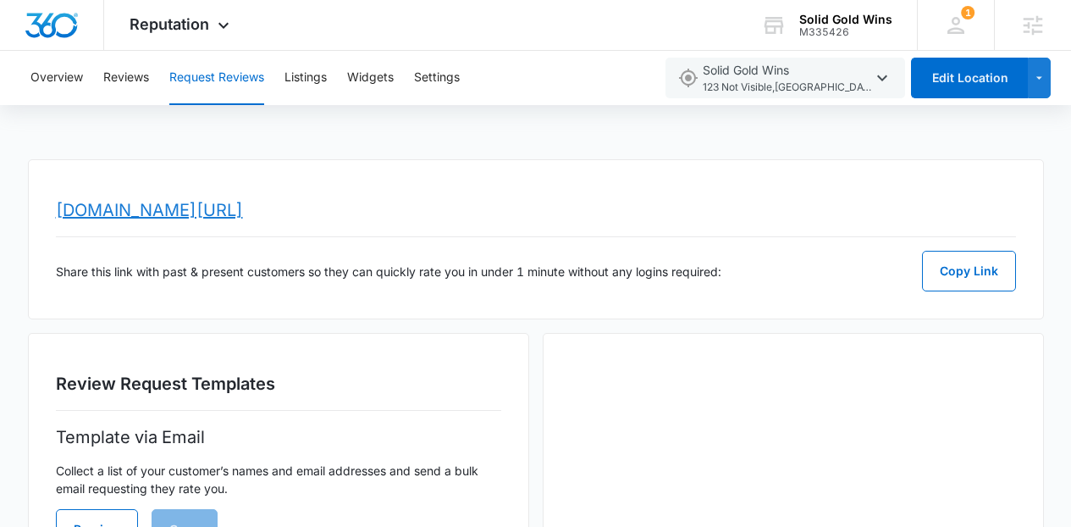
click at [243, 213] on link "[DOMAIN_NAME][URL]" at bounding box center [149, 210] width 187 height 20
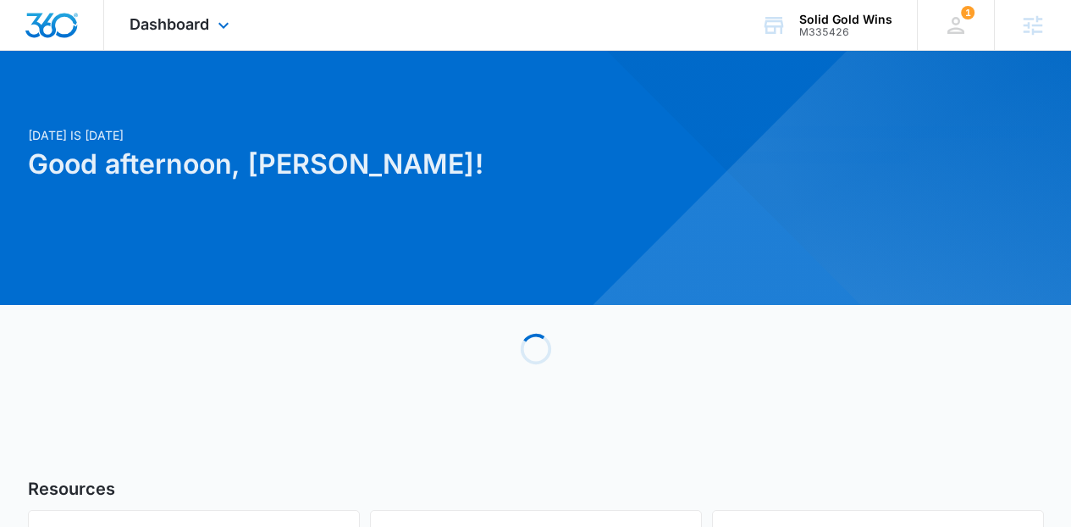
click at [167, 40] on div "Dashboard Apps Reputation Websites Forms CRM Email Social Content Ads Intellige…" at bounding box center [181, 25] width 155 height 50
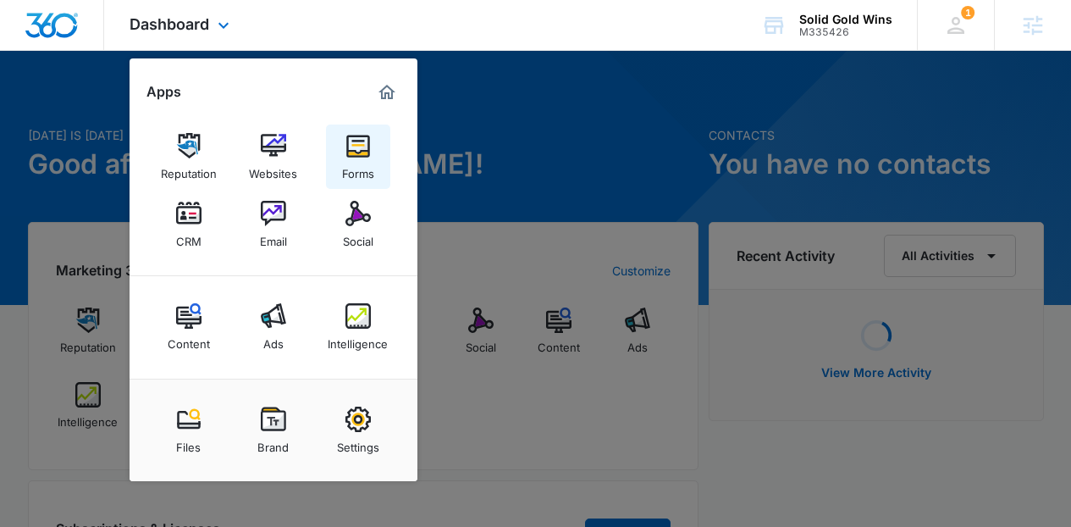
click at [358, 160] on div "Forms" at bounding box center [358, 169] width 32 height 22
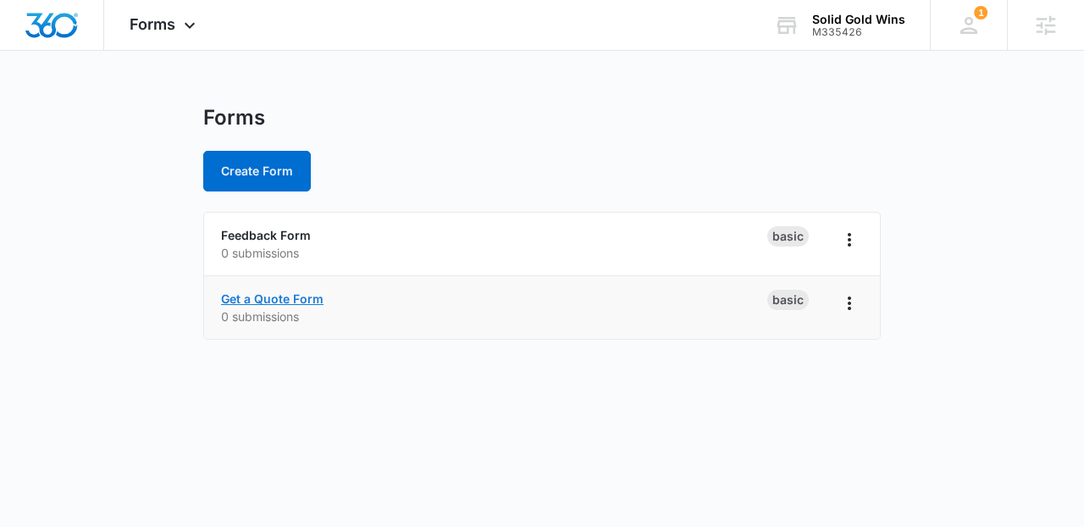
click at [289, 293] on link "Get a Quote Form" at bounding box center [272, 298] width 102 height 14
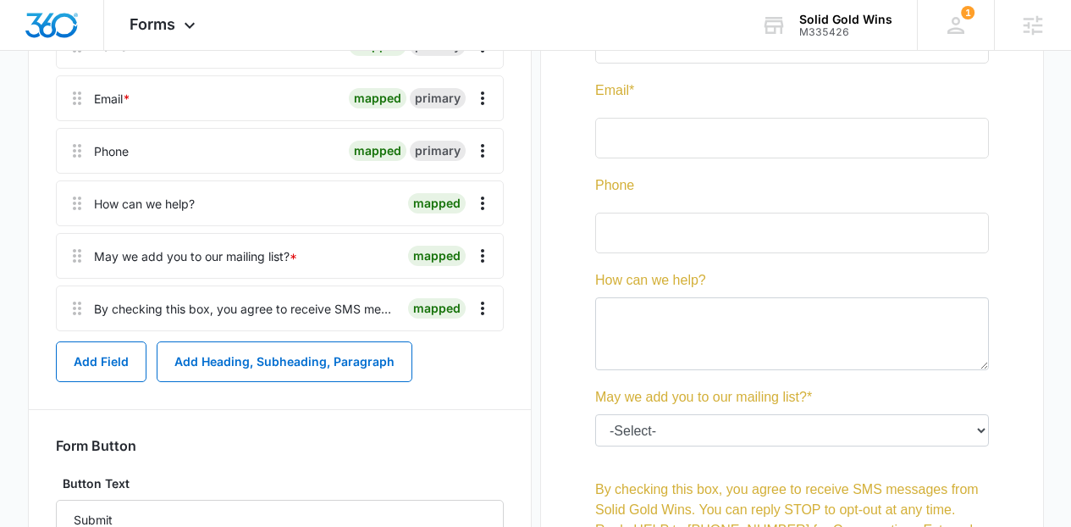
scroll to position [313, 0]
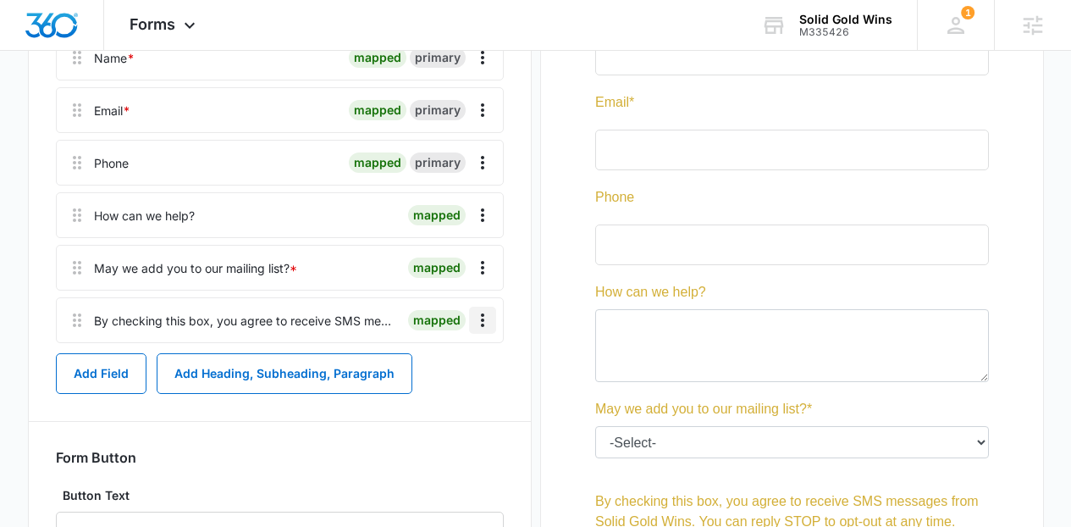
click at [478, 321] on icon "Overflow Menu" at bounding box center [482, 320] width 20 height 20
click at [441, 370] on div "Edit" at bounding box center [437, 368] width 36 height 12
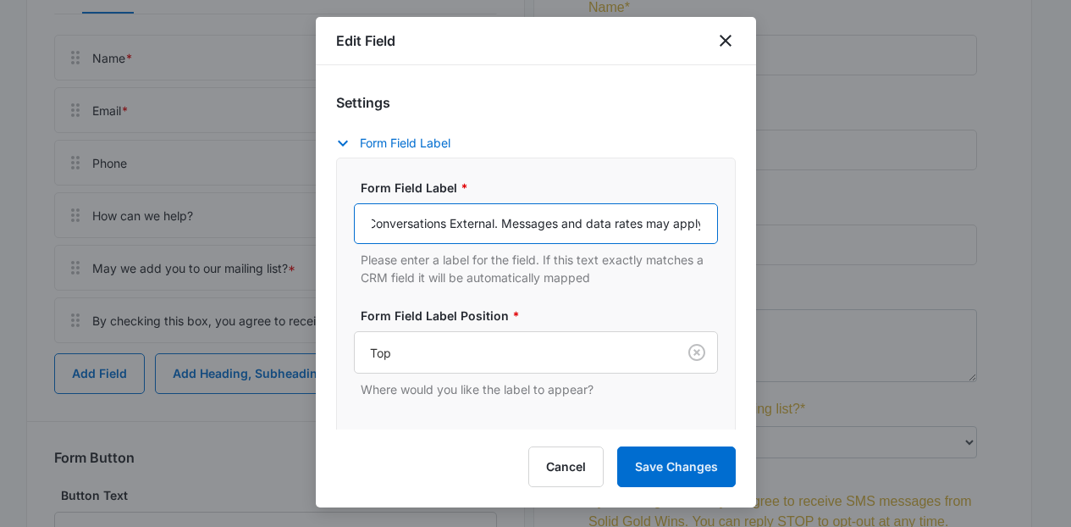
scroll to position [0, 1877]
drag, startPoint x: 623, startPoint y: 222, endPoint x: 662, endPoint y: 210, distance: 40.7
click at [662, 211] on input "By checking this box, you agree to receive SMS messages from Solid Gold Wins. Y…" at bounding box center [536, 223] width 364 height 41
click at [610, 221] on input "By checking this box, you agree to receive SMS messages from Solid Gold Wins. Y…" at bounding box center [536, 223] width 364 height 41
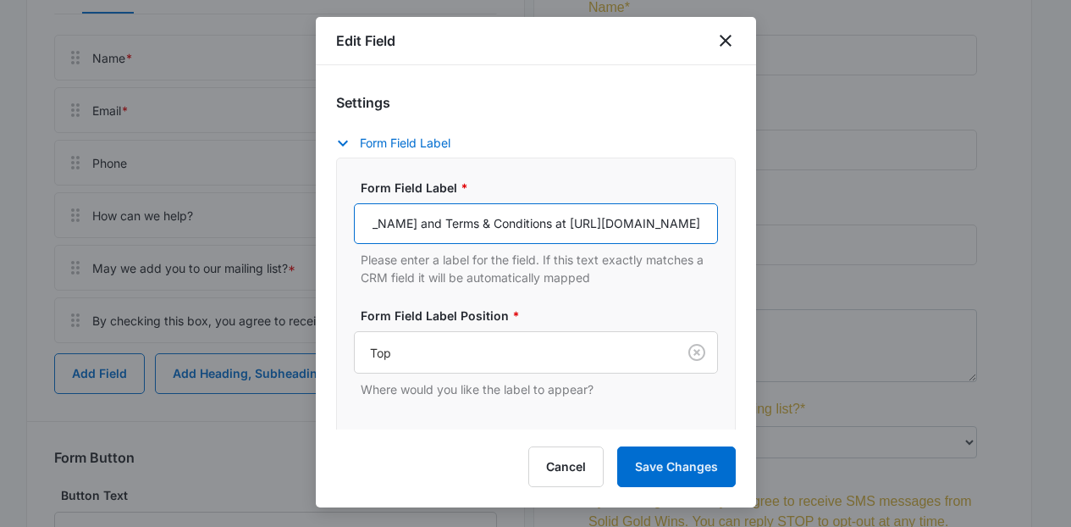
scroll to position [0, 1721]
drag, startPoint x: 479, startPoint y: 223, endPoint x: 378, endPoint y: 232, distance: 101.2
click at [378, 232] on input "By checking this box, you agree to receive SMS messages from Solid Gold Wins. Y…" at bounding box center [536, 223] width 364 height 41
click at [381, 224] on input "By checking this box, you agree to receive SMS messages from Solid Gold Wins. Y…" at bounding box center [536, 223] width 364 height 41
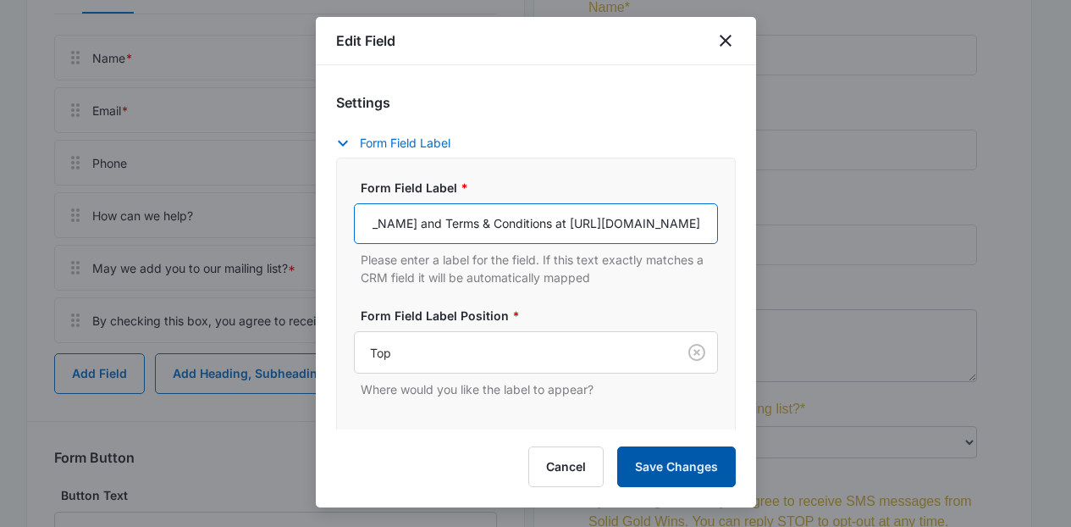
type input "By checking this box, you agree to receive SMS messages from Solid Gold Wins. Y…"
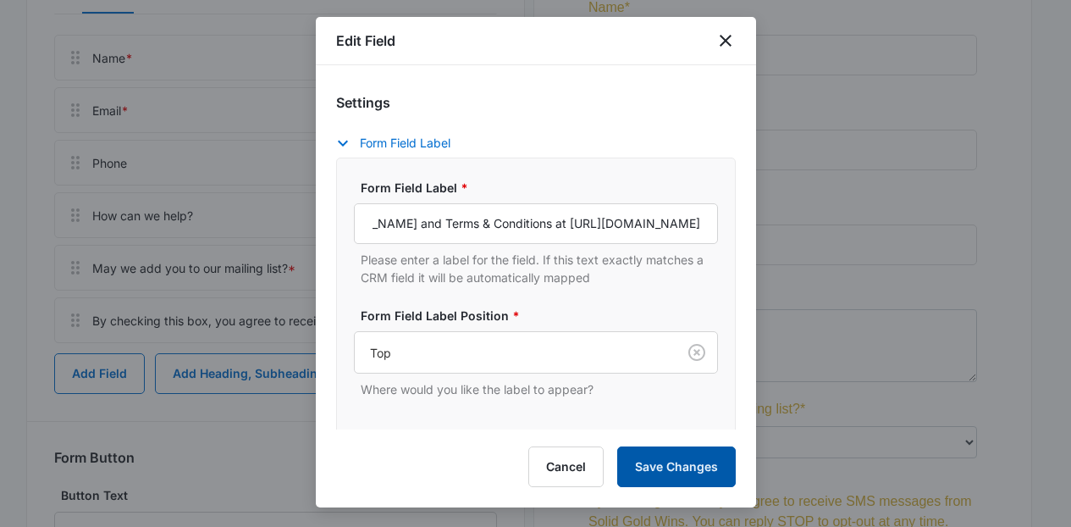
click at [645, 461] on button "Save Changes" at bounding box center [676, 466] width 119 height 41
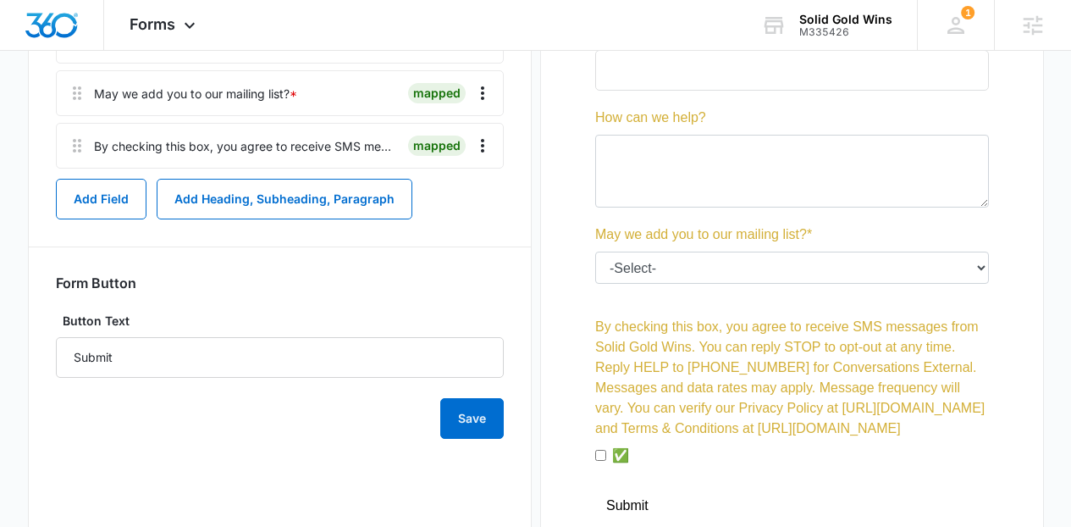
scroll to position [483, 0]
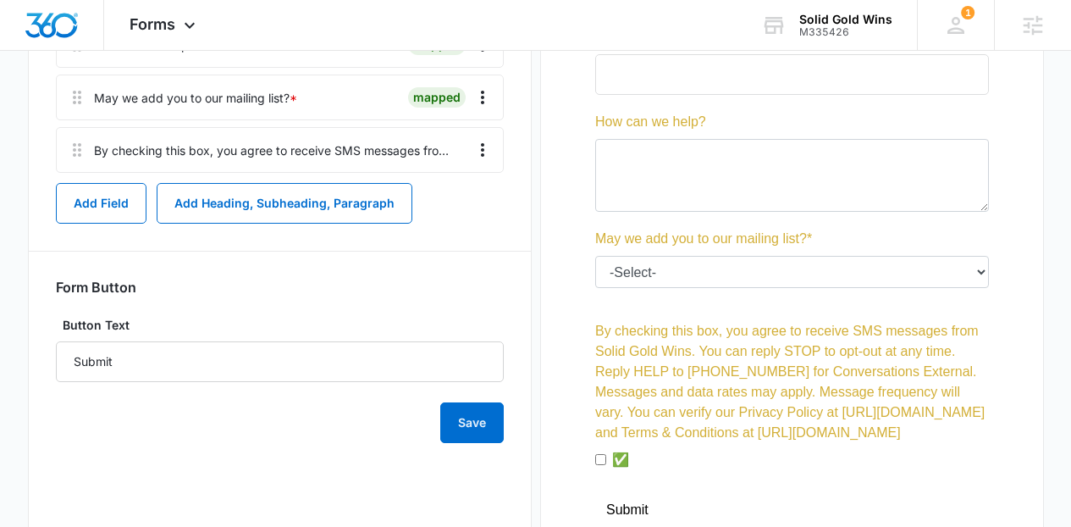
drag, startPoint x: 593, startPoint y: 436, endPoint x: 827, endPoint y: 426, distance: 234.8
click at [827, 426] on div at bounding box center [792, 194] width 448 height 809
click at [483, 146] on icon "Overflow Menu" at bounding box center [482, 150] width 20 height 20
click at [469, 204] on button "Edit" at bounding box center [447, 197] width 97 height 25
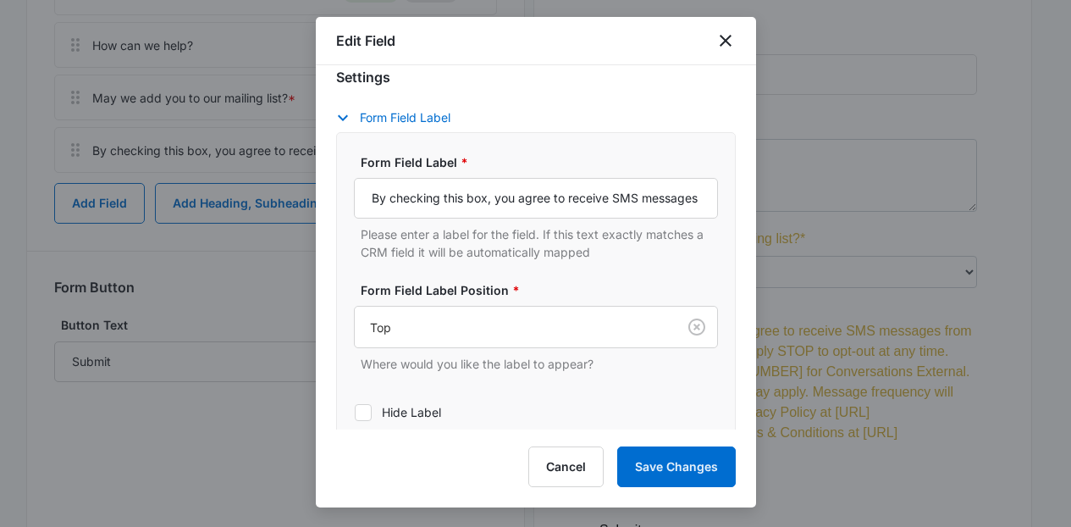
scroll to position [256, 0]
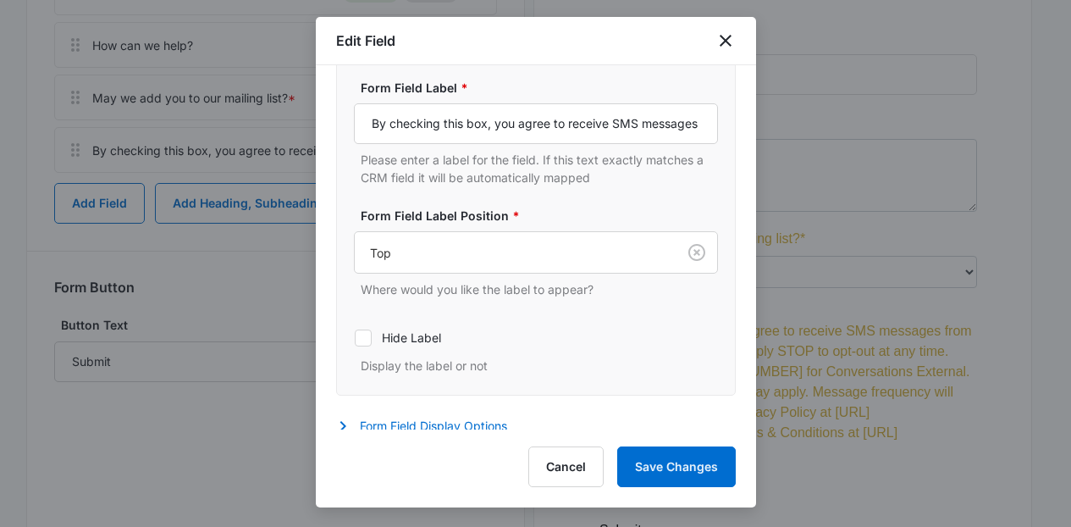
click at [610, 101] on div "Form Field Label * By checking this box, you agree to receive SMS messages from…" at bounding box center [536, 133] width 364 height 108
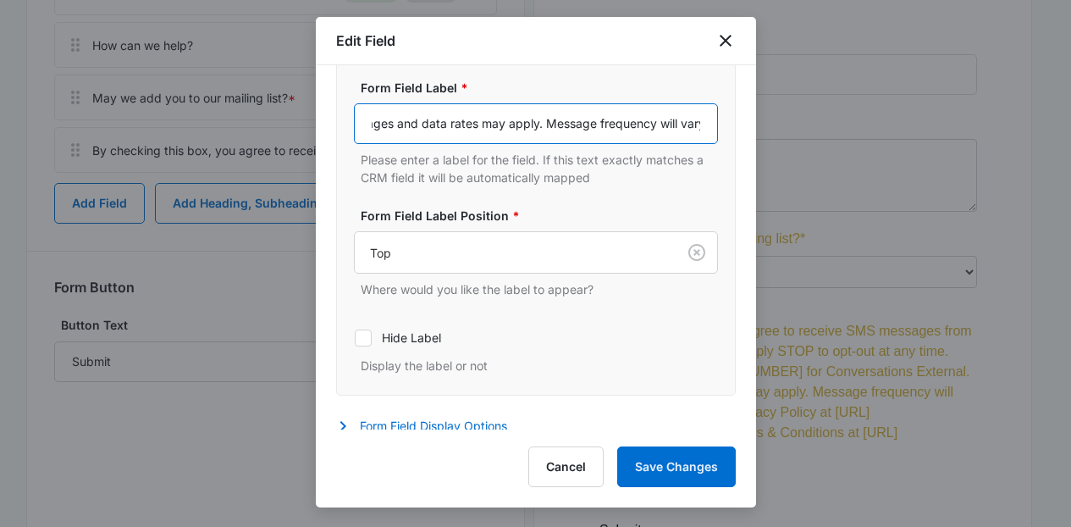
scroll to position [0, 1589]
drag, startPoint x: 599, startPoint y: 124, endPoint x: 716, endPoint y: 120, distance: 117.7
click at [717, 122] on div "Form Field Label * By checking this box, you agree to receive SMS messages from…" at bounding box center [536, 227] width 400 height 338
click at [639, 124] on input "By checking this box, you agree to receive SMS messages from Solid Gold Wins. Y…" at bounding box center [536, 123] width 364 height 41
drag, startPoint x: 652, startPoint y: 127, endPoint x: 684, endPoint y: 124, distance: 32.3
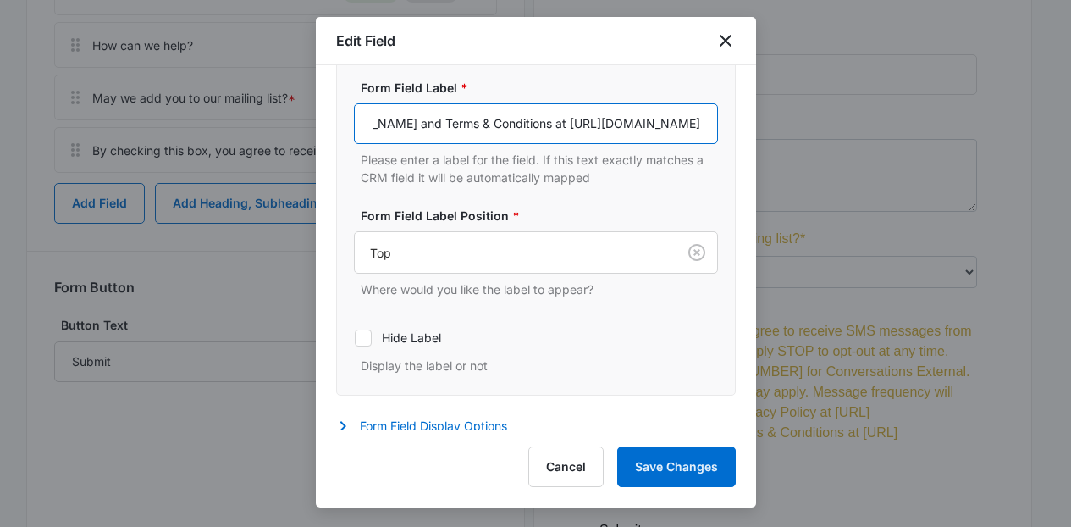
click at [684, 124] on input "By checking this box, you agree to receive SMS messages from Solid Gold Wins. Y…" at bounding box center [536, 123] width 364 height 41
click at [630, 121] on input "By checking this box, you agree to receive SMS messages from Solid Gold Wins. Y…" at bounding box center [536, 123] width 364 height 41
drag, startPoint x: 582, startPoint y: 128, endPoint x: 701, endPoint y: 119, distance: 119.7
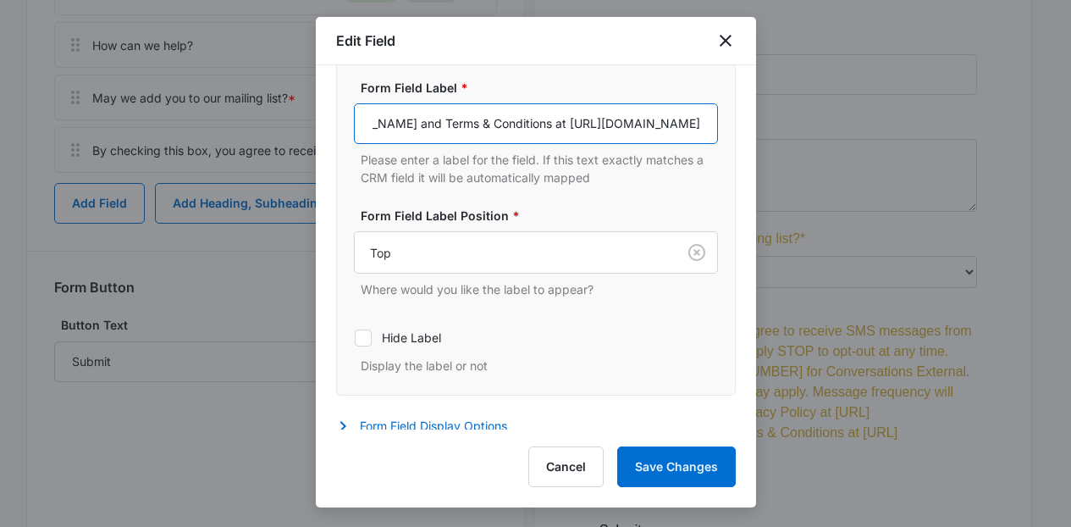
click at [701, 120] on input "By checking this box, you agree to receive SMS messages from Solid Gold Wins. Y…" at bounding box center [536, 123] width 364 height 41
paste input "-and-conditions"
type input "By checking this box, you agree to receive SMS messages from Solid Gold Wins. Y…"
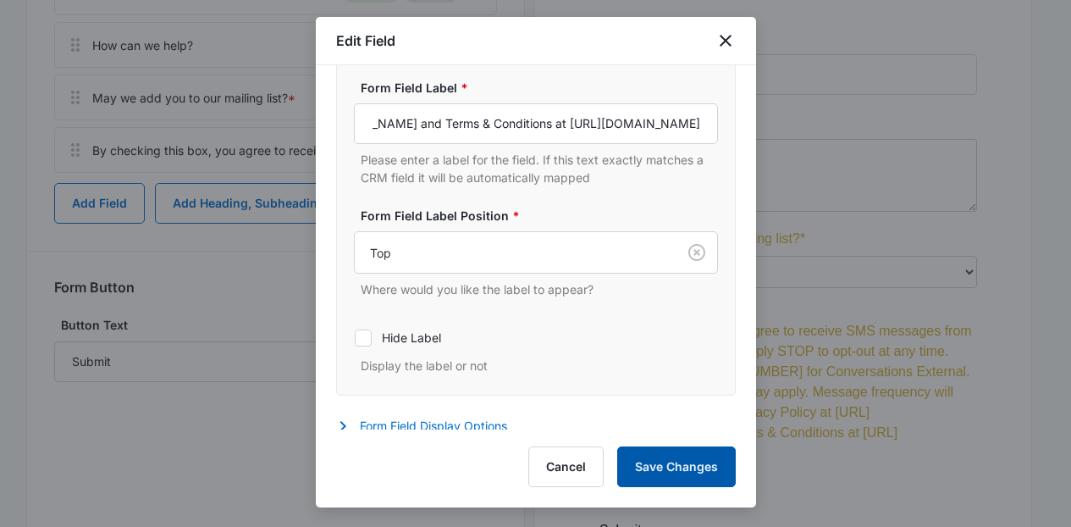
click at [643, 467] on button "Save Changes" at bounding box center [676, 466] width 119 height 41
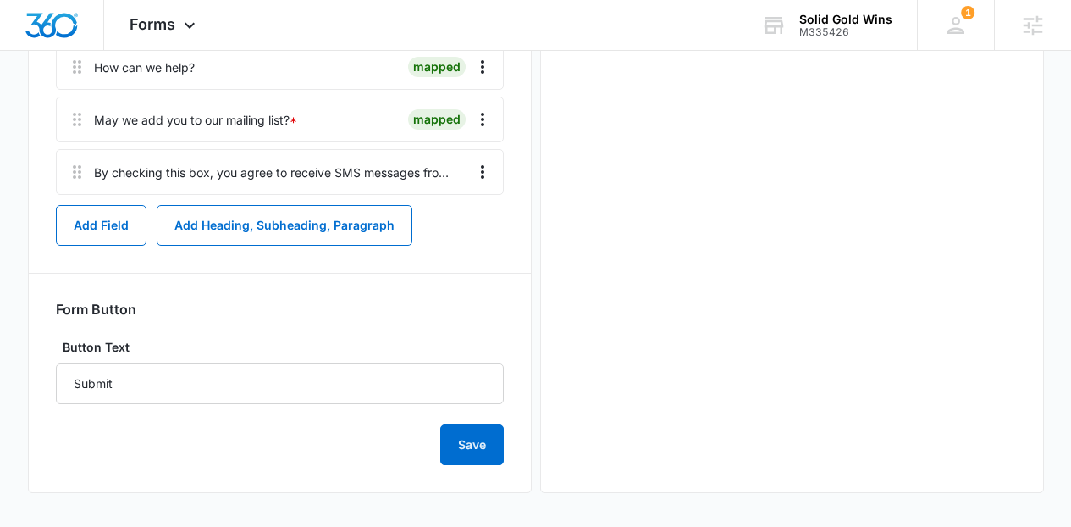
scroll to position [0, 0]
